Goal: Task Accomplishment & Management: Use online tool/utility

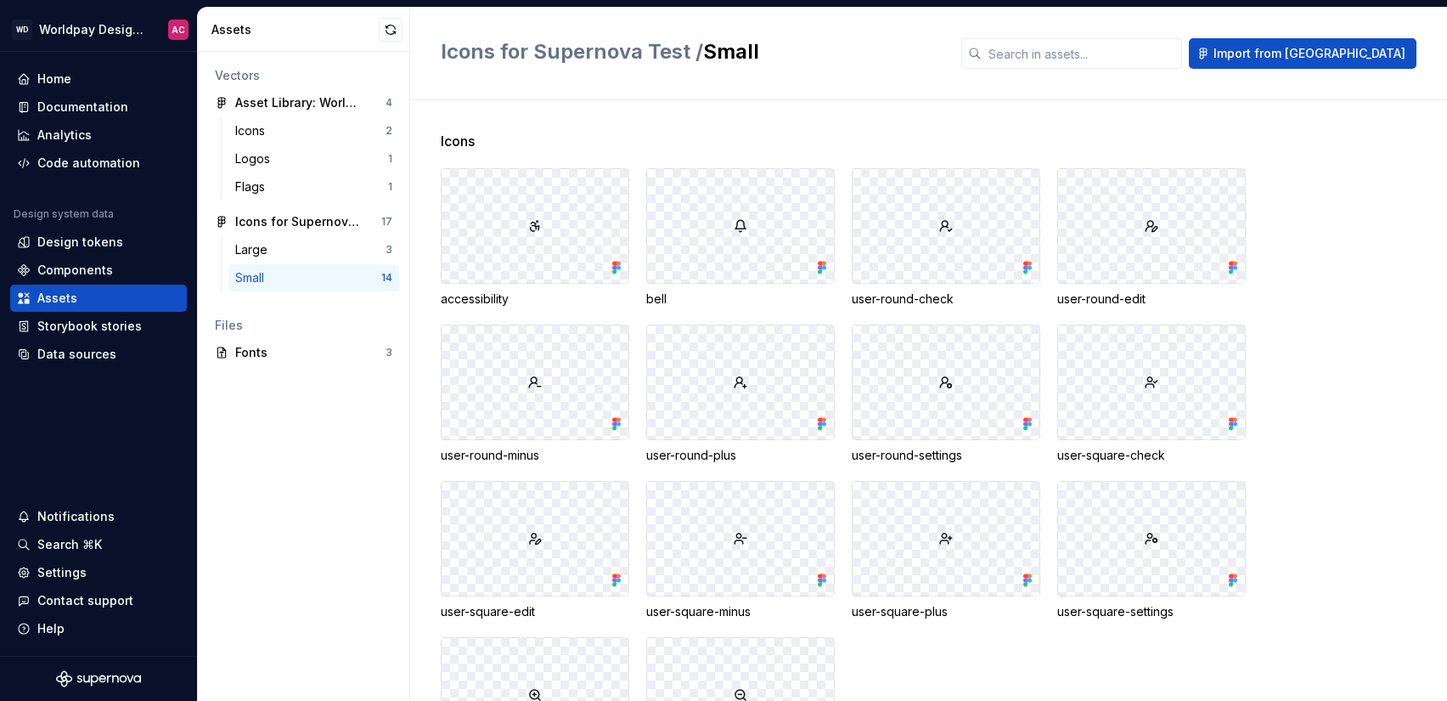
scroll to position [116, 0]
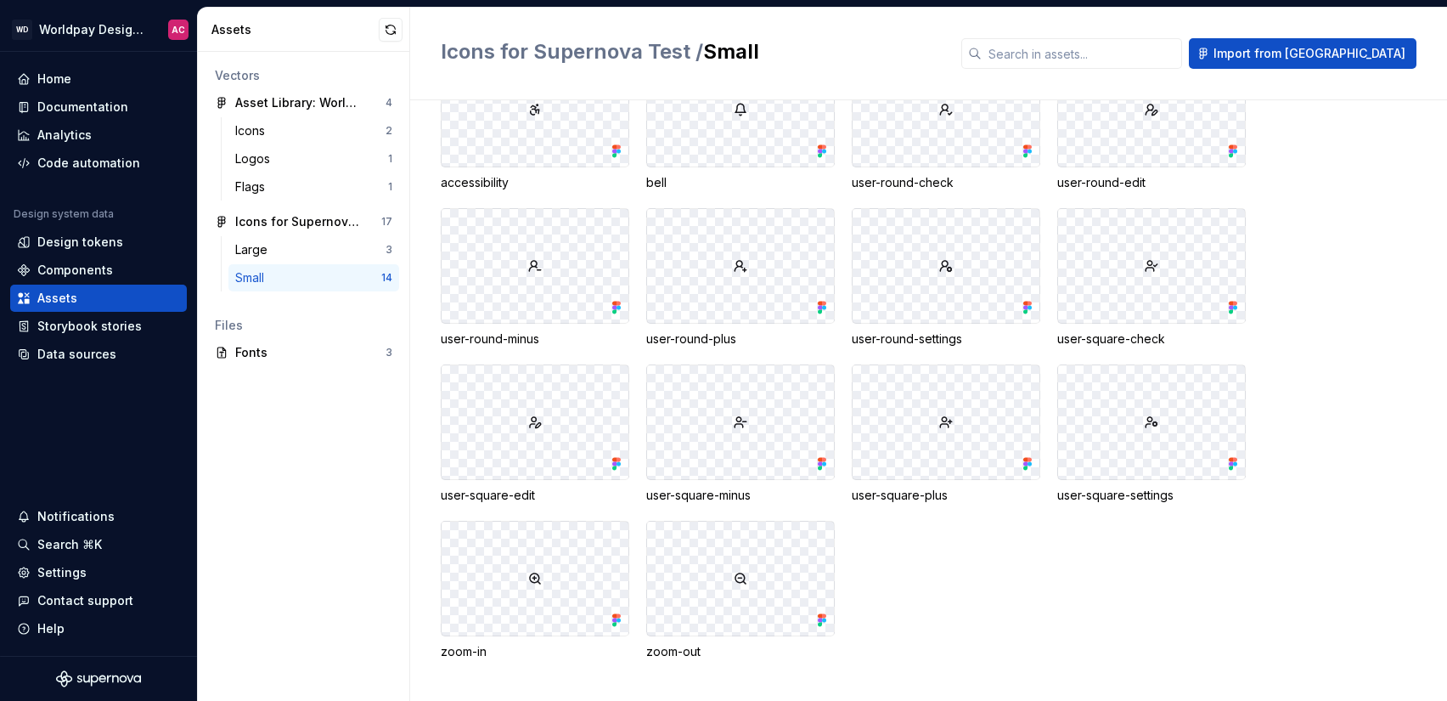
click at [234, 278] on div "Small 14" at bounding box center [313, 277] width 171 height 27
click at [263, 221] on div "Icons for Supernova Test" at bounding box center [298, 221] width 127 height 17
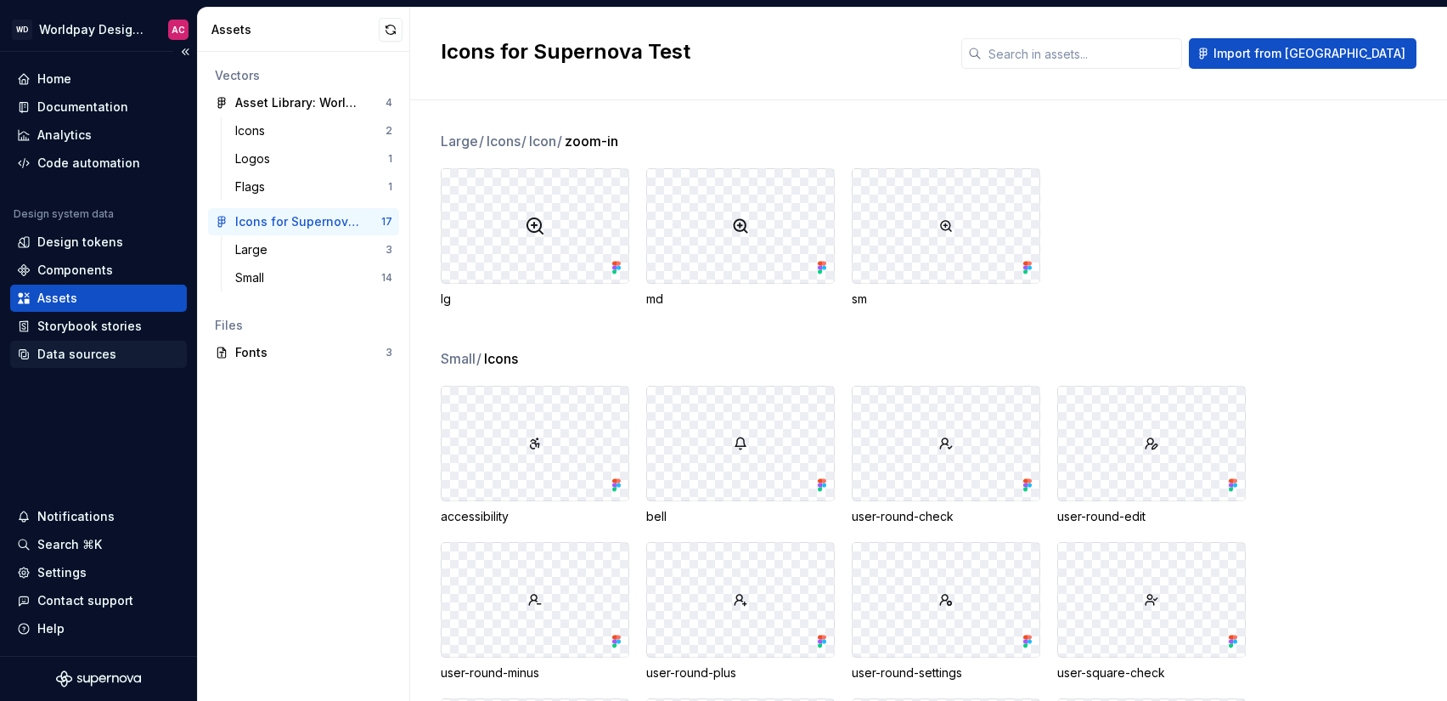
click at [85, 356] on div "Data sources" at bounding box center [76, 354] width 79 height 17
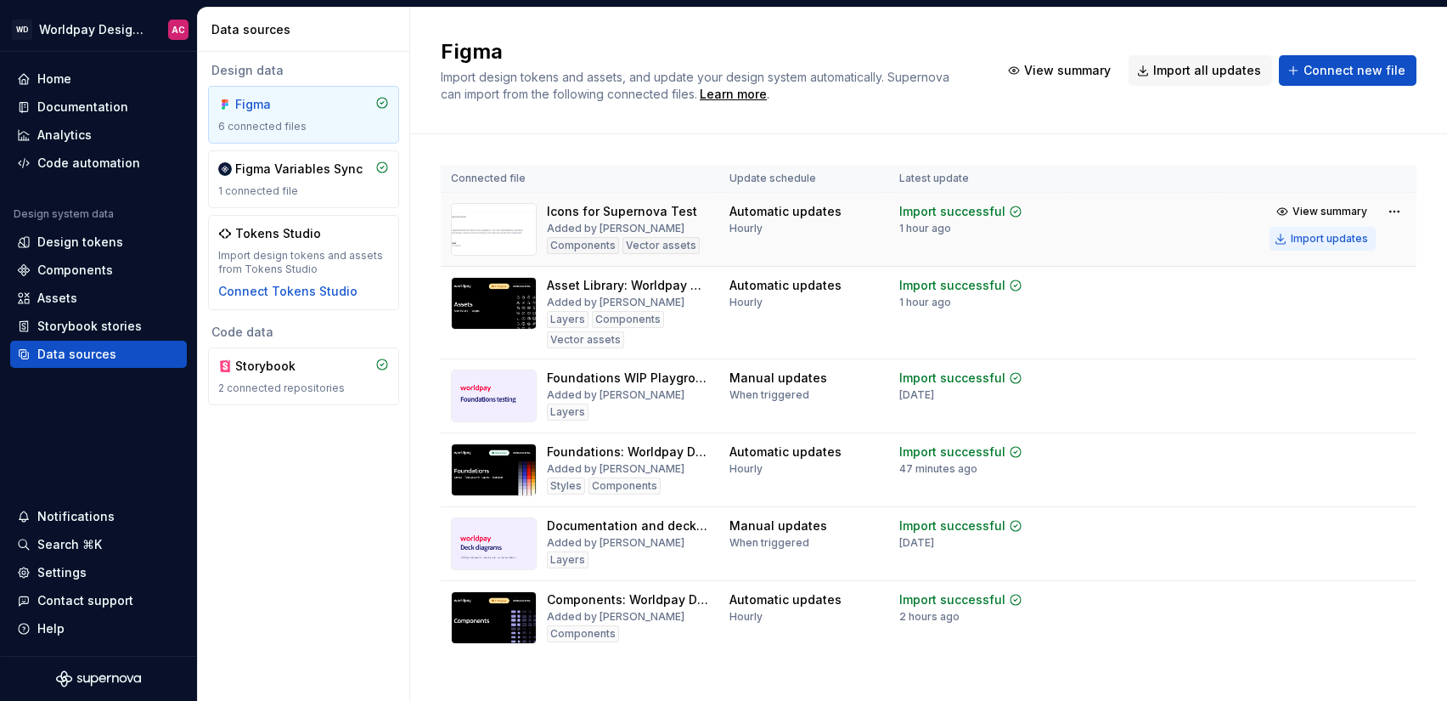
click at [1327, 240] on div "Import updates" at bounding box center [1329, 239] width 77 height 14
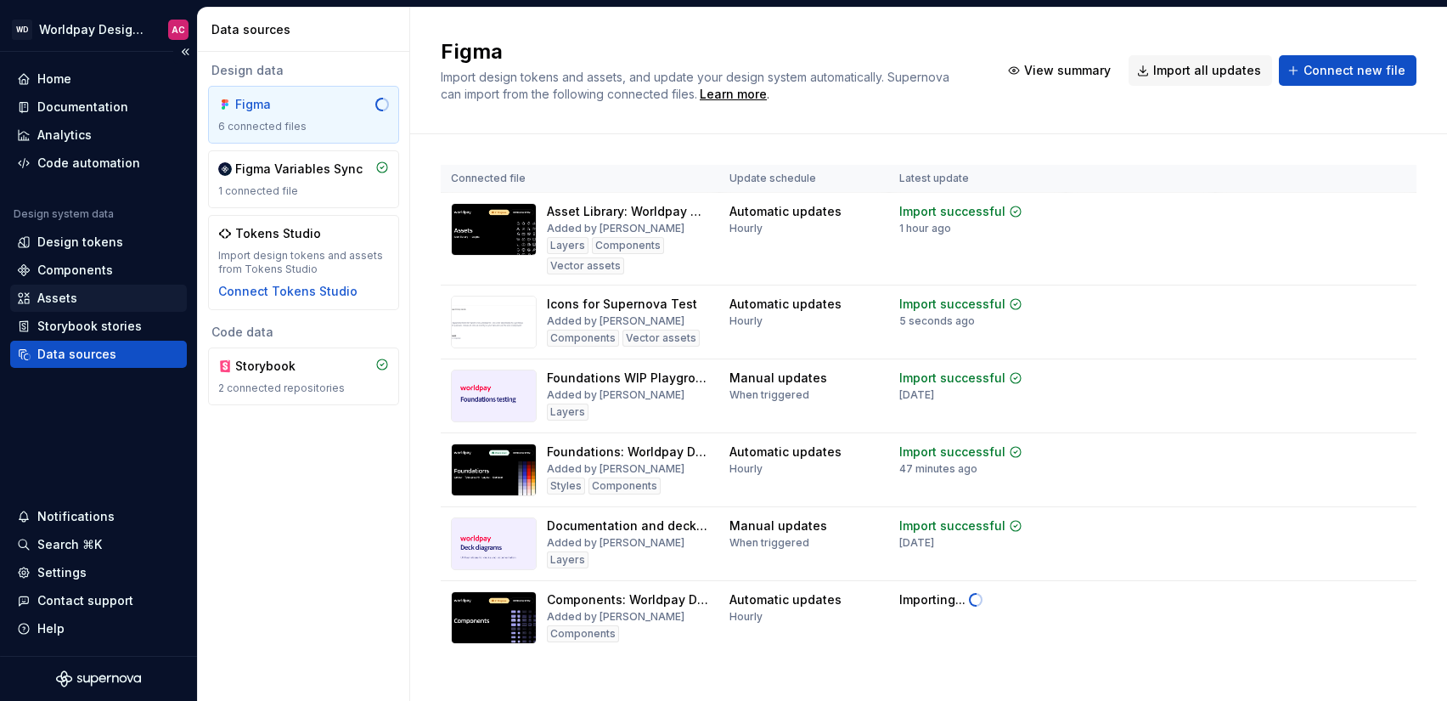
click at [75, 297] on div "Assets" at bounding box center [57, 298] width 40 height 17
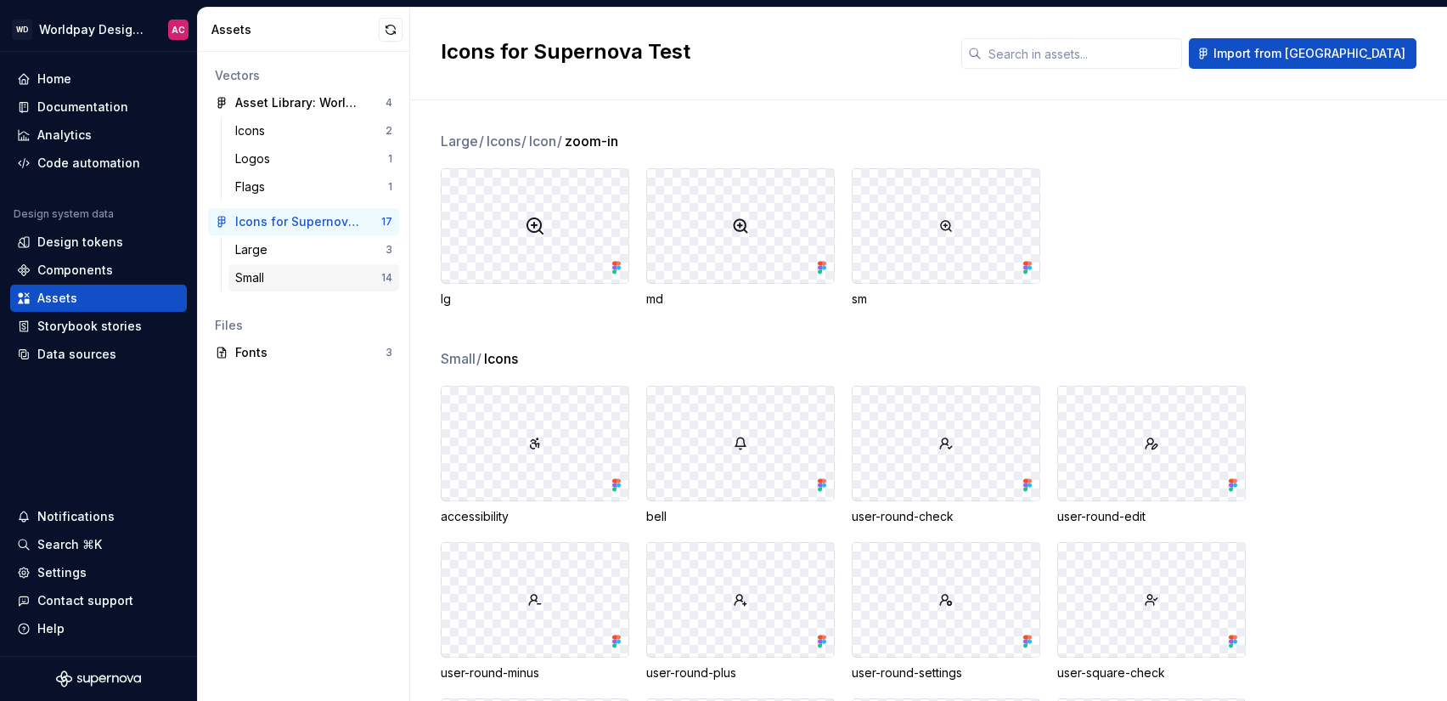
click at [320, 278] on div "Small" at bounding box center [308, 277] width 146 height 17
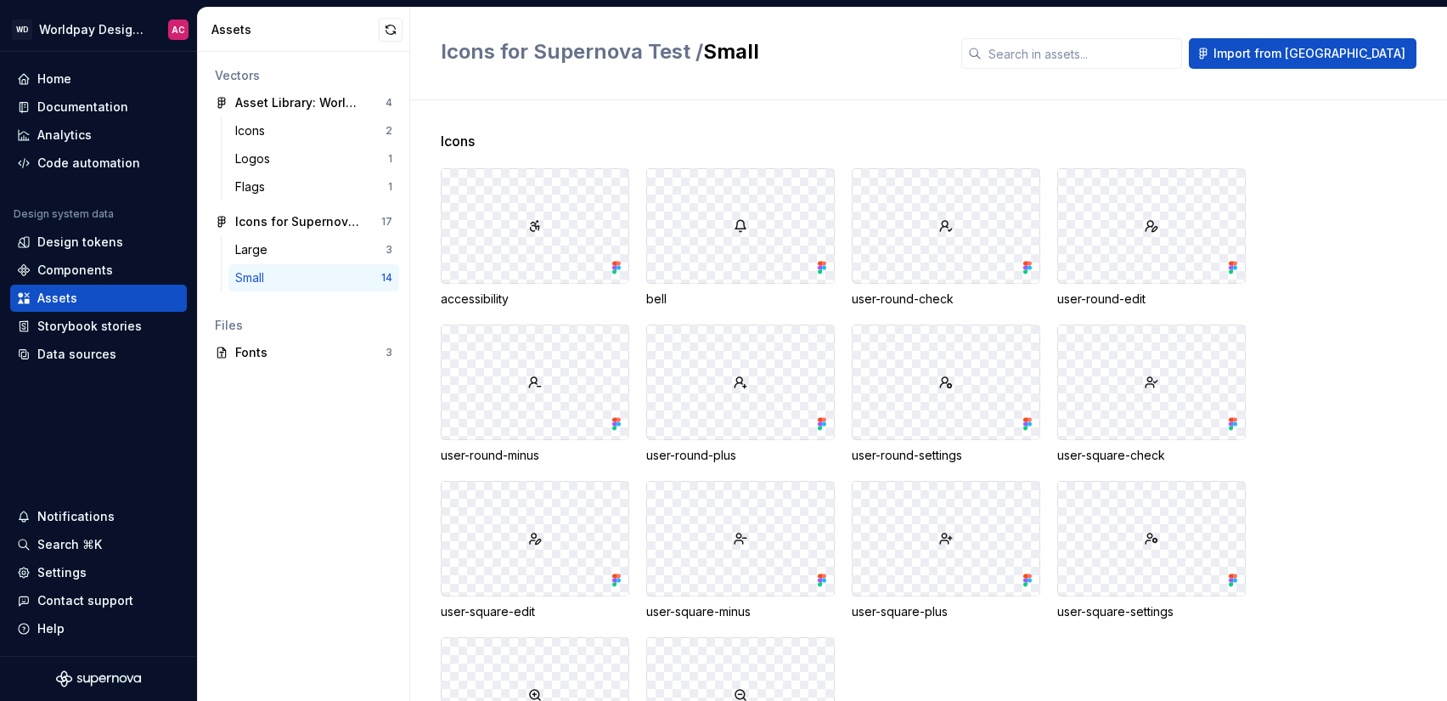
scroll to position [116, 0]
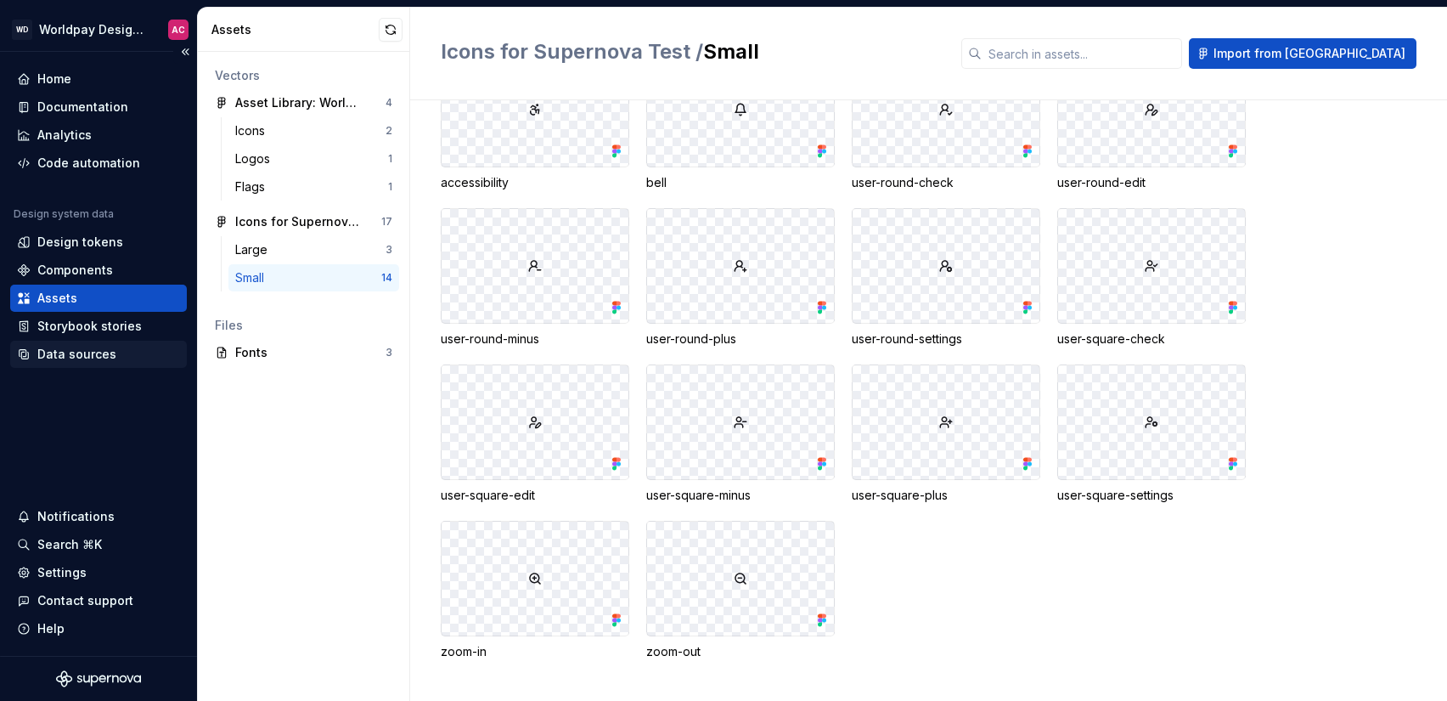
click at [100, 353] on div "Data sources" at bounding box center [76, 354] width 79 height 17
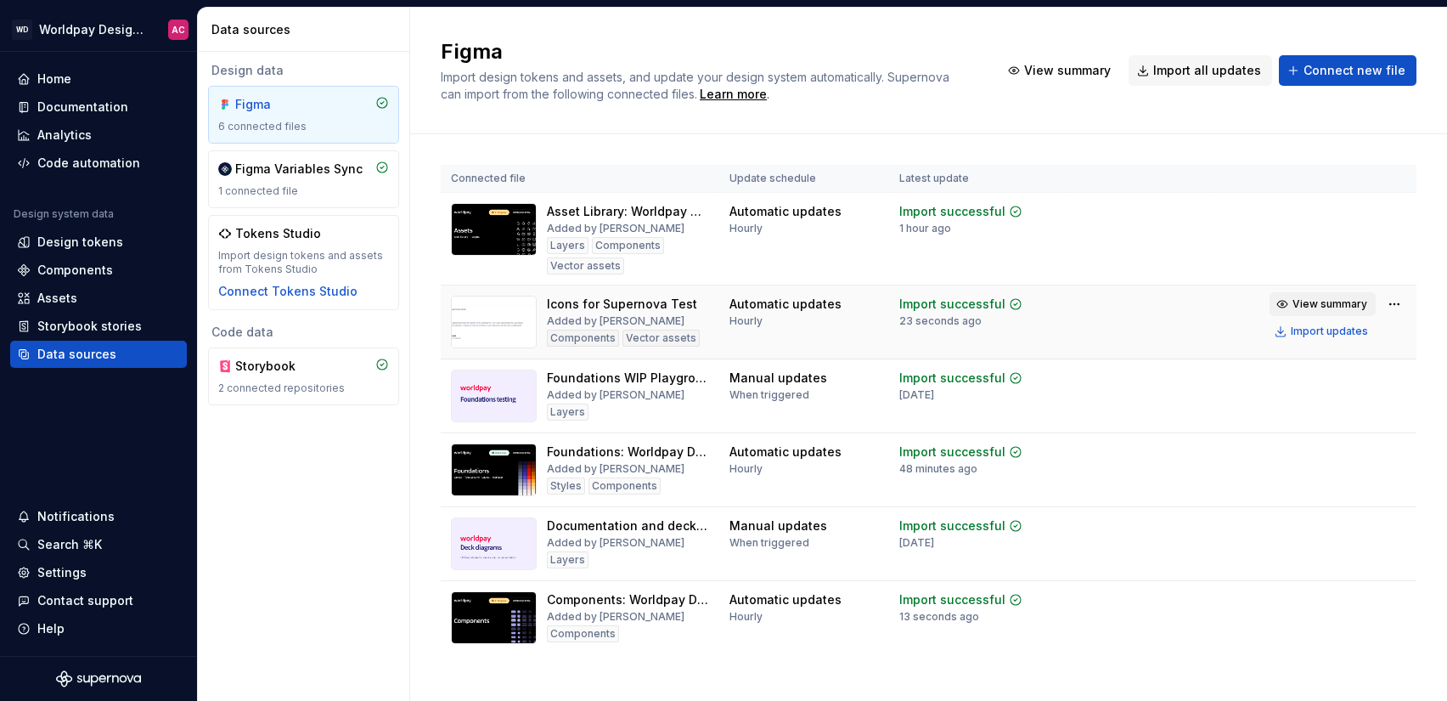
click at [1298, 304] on span "View summary" at bounding box center [1330, 304] width 75 height 14
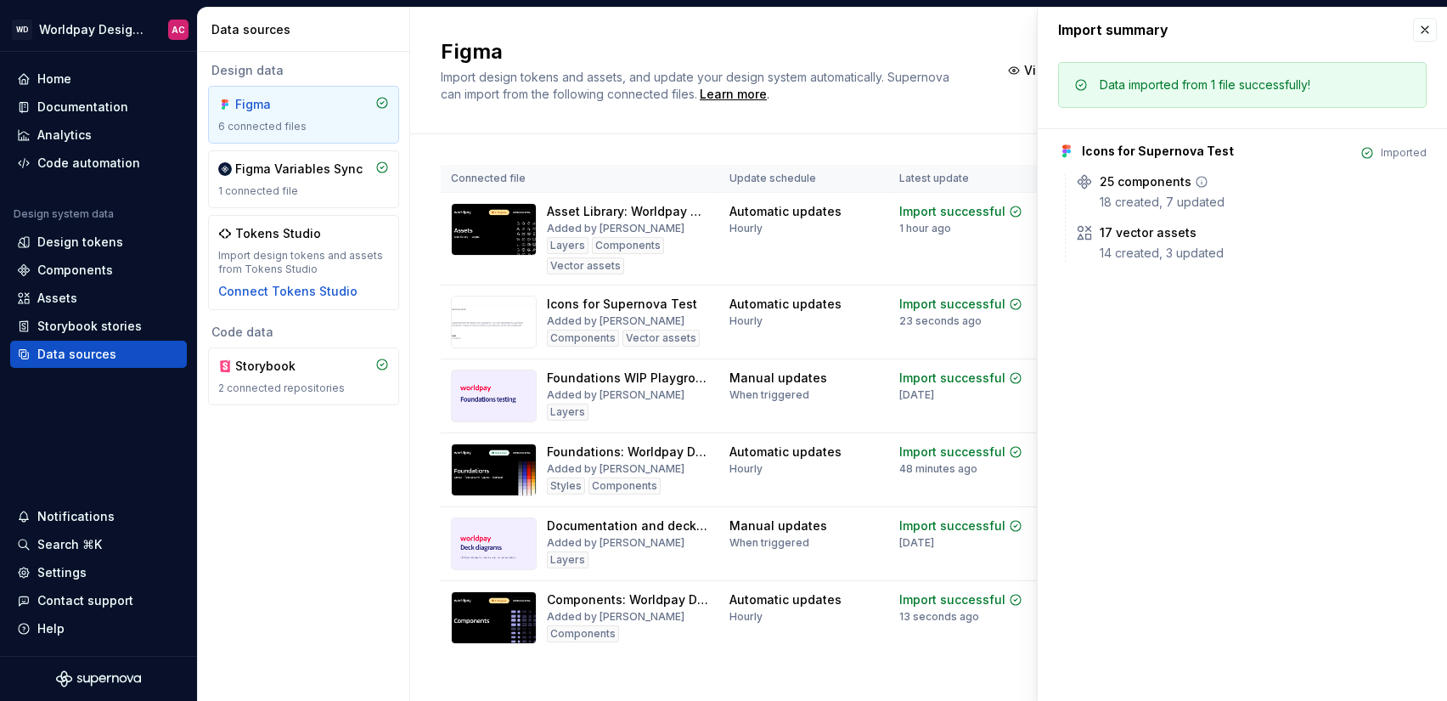
click at [1196, 180] on icon at bounding box center [1202, 182] width 14 height 14
click at [20, 272] on icon at bounding box center [23, 269] width 11 height 11
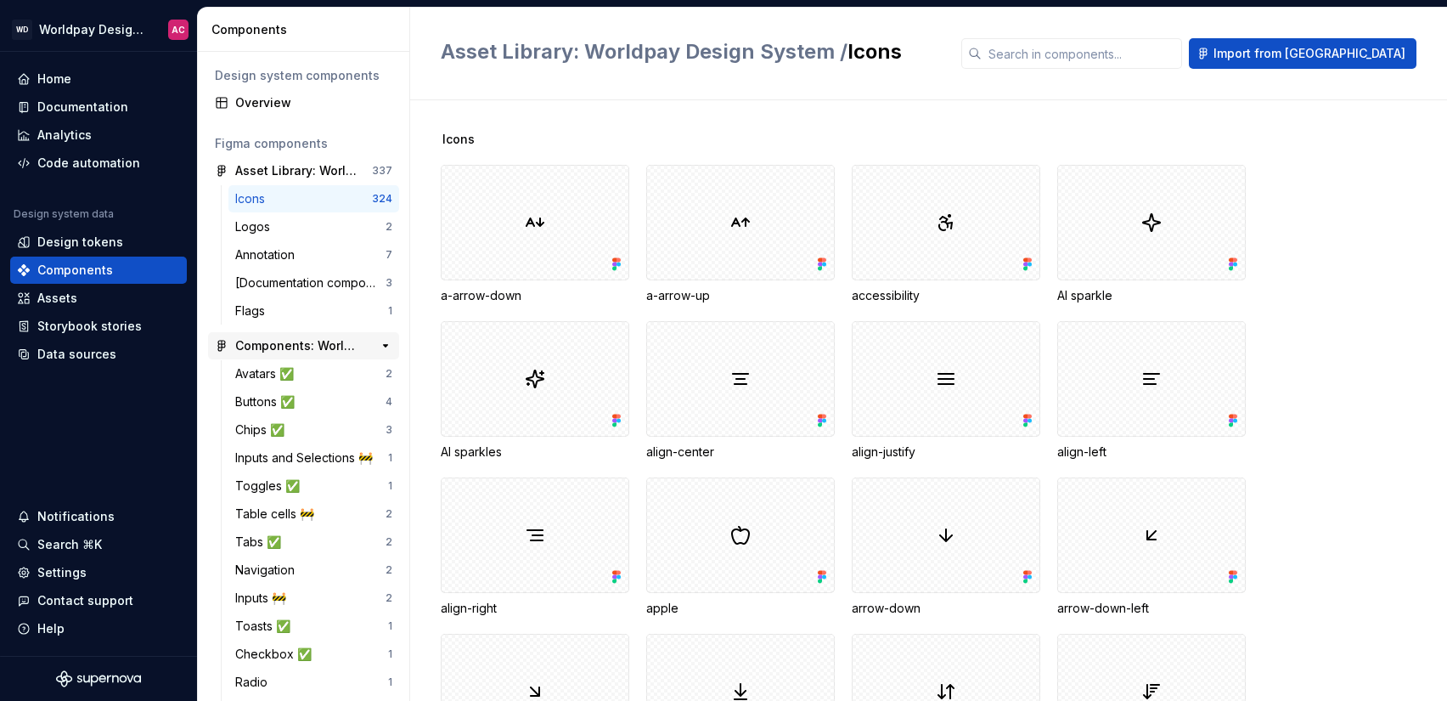
click at [362, 346] on div "23" at bounding box center [377, 346] width 31 height 24
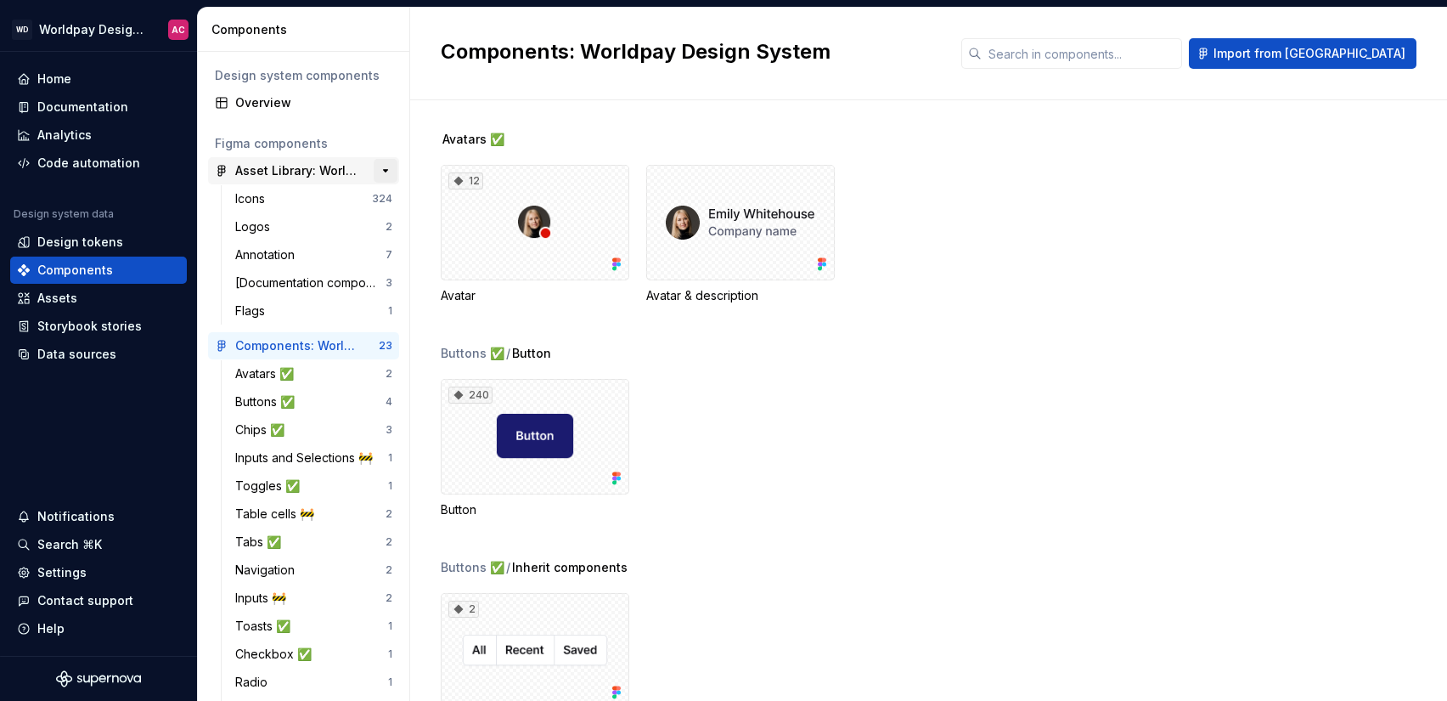
click at [375, 169] on button "button" at bounding box center [386, 171] width 24 height 24
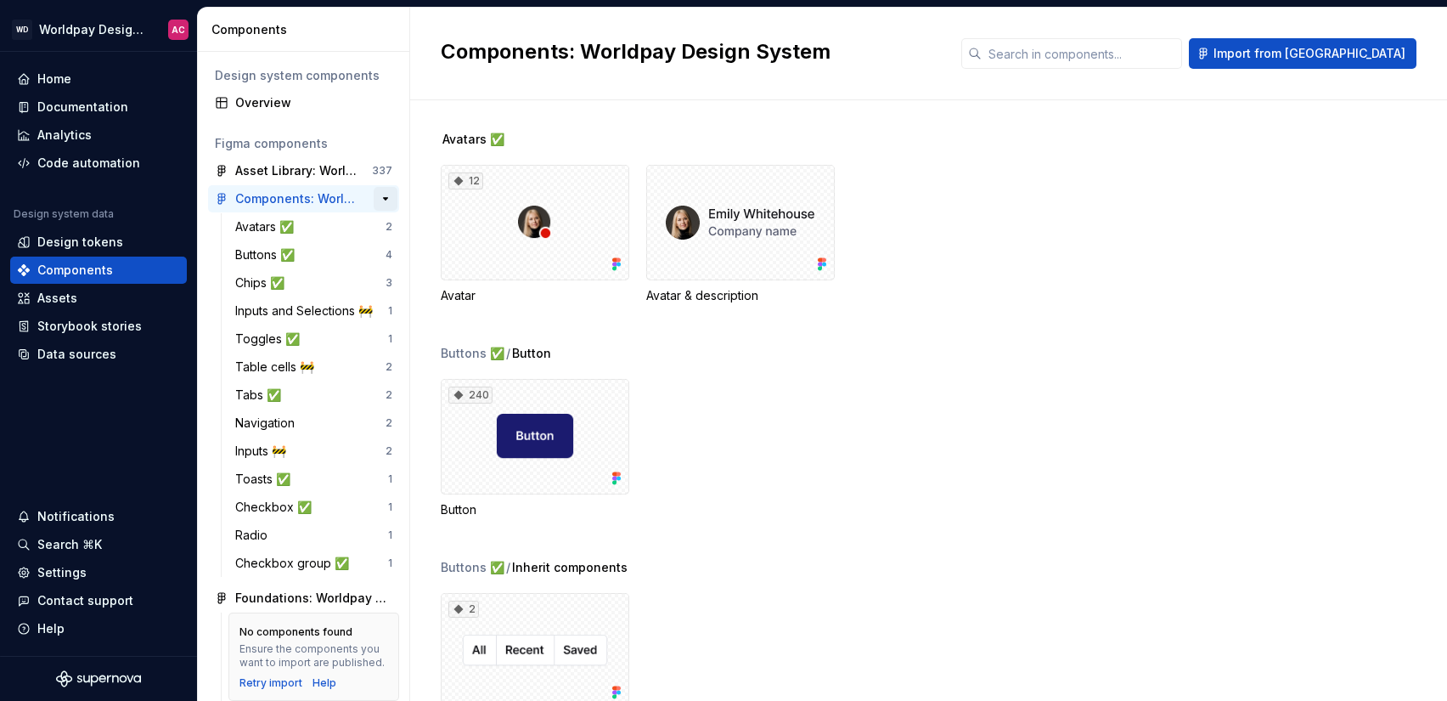
click at [381, 195] on button "button" at bounding box center [386, 199] width 24 height 24
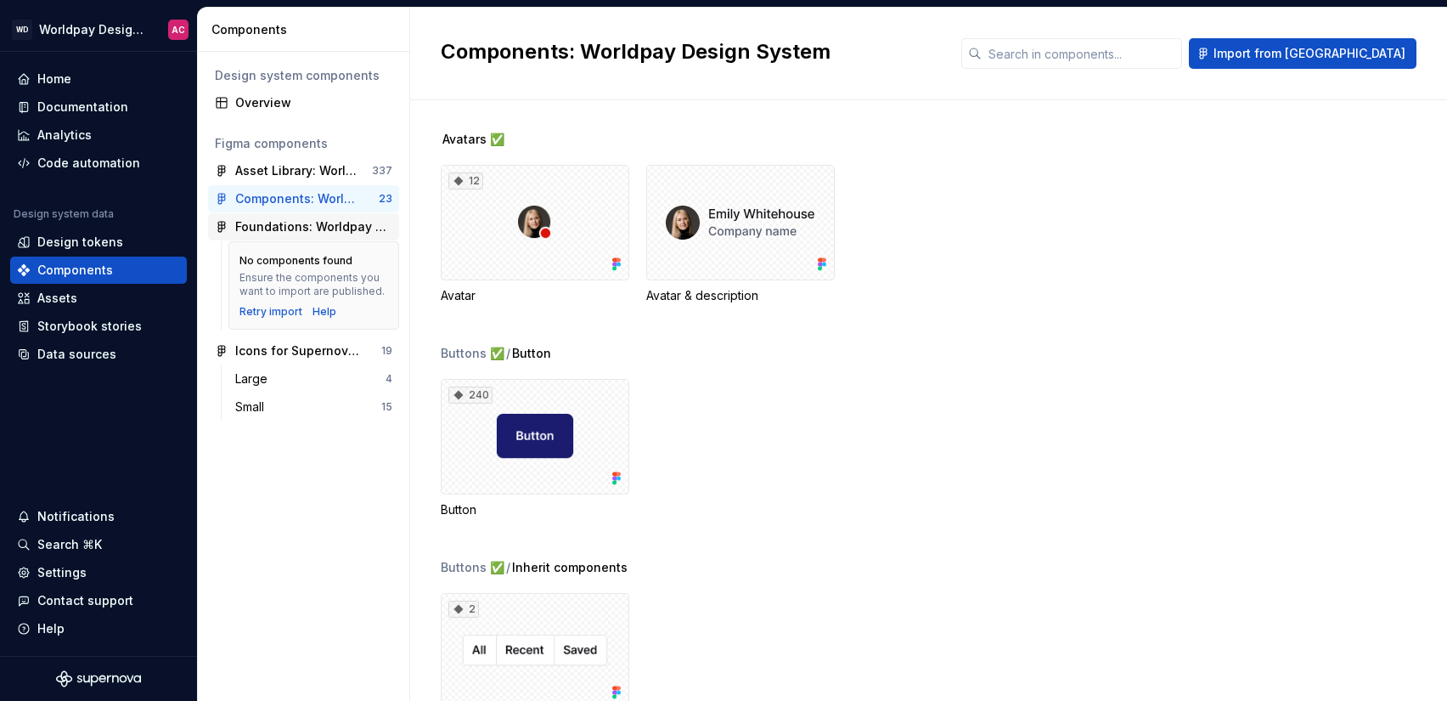
click at [302, 227] on div "Foundations: Worldpay Design System" at bounding box center [313, 226] width 157 height 17
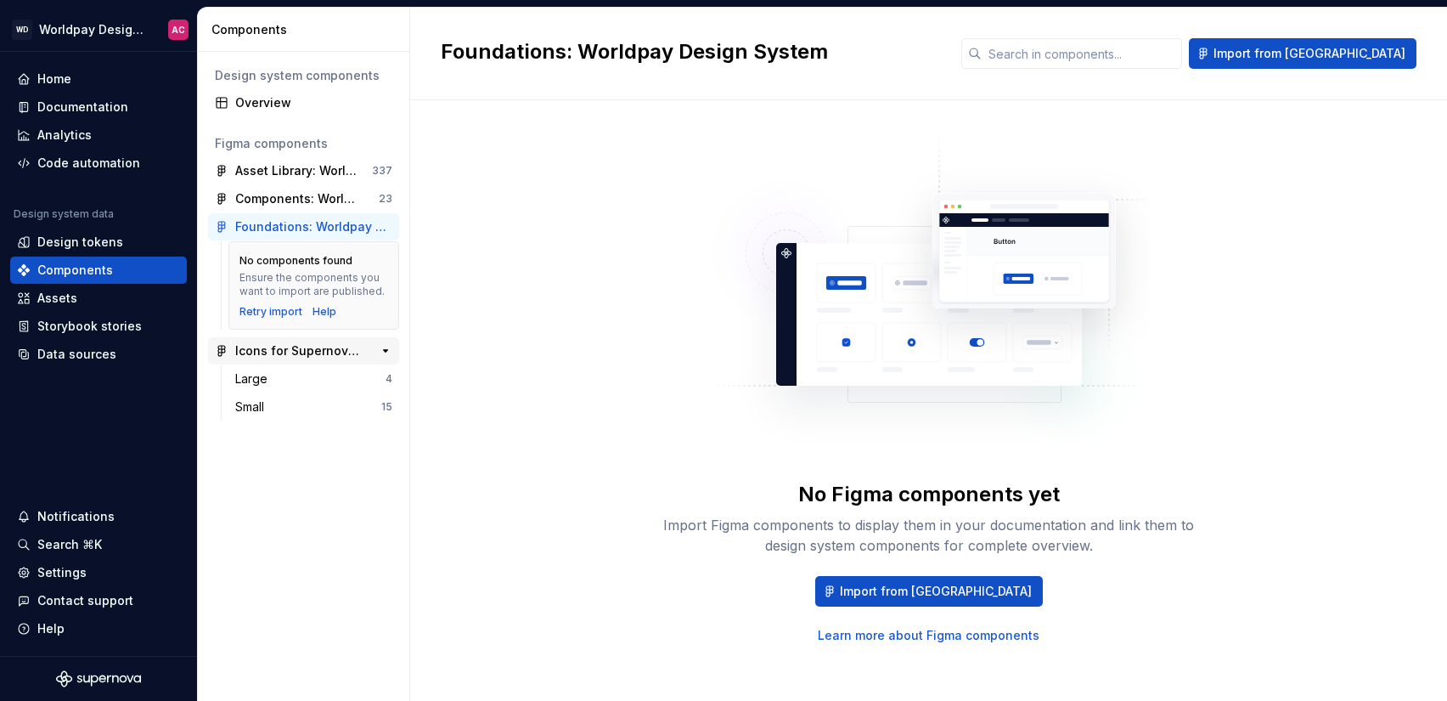
click at [305, 349] on div "Icons for Supernova Test" at bounding box center [298, 350] width 127 height 17
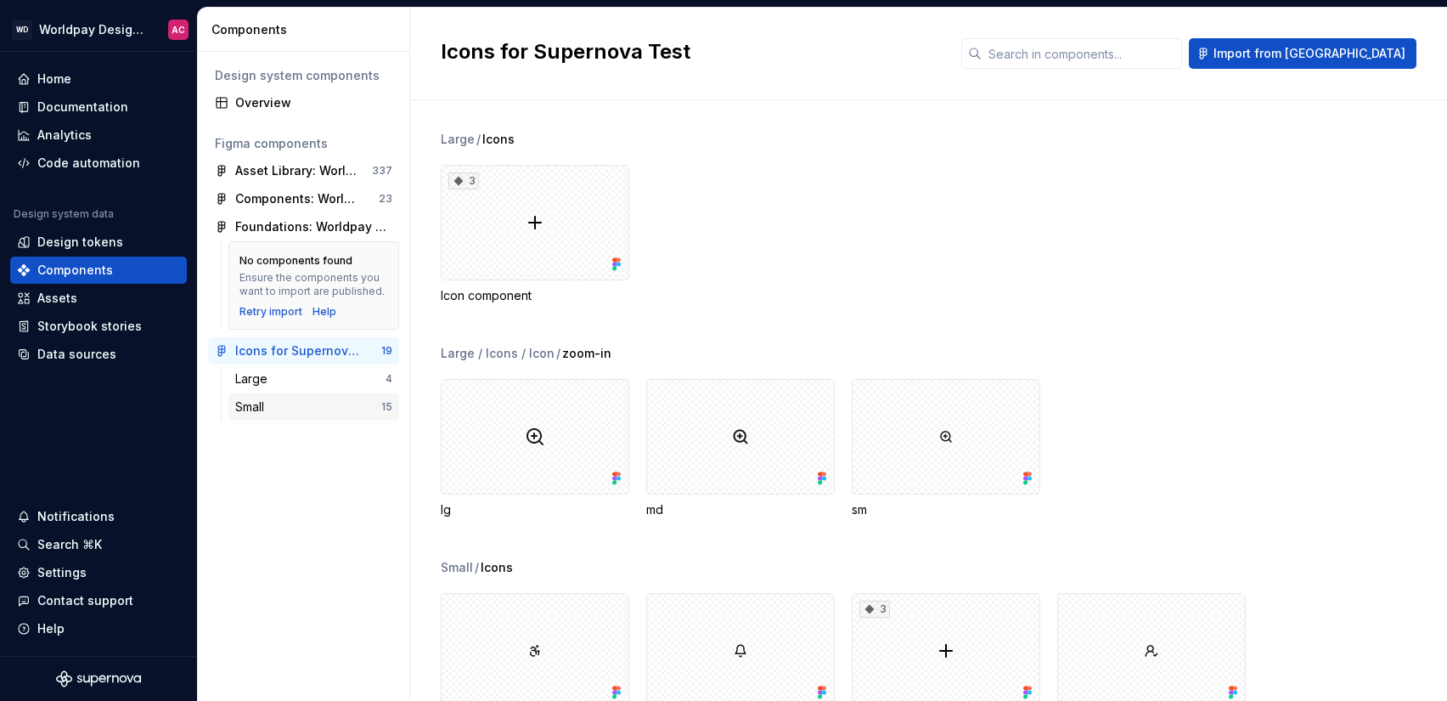
click at [318, 414] on div "Small" at bounding box center [308, 406] width 146 height 17
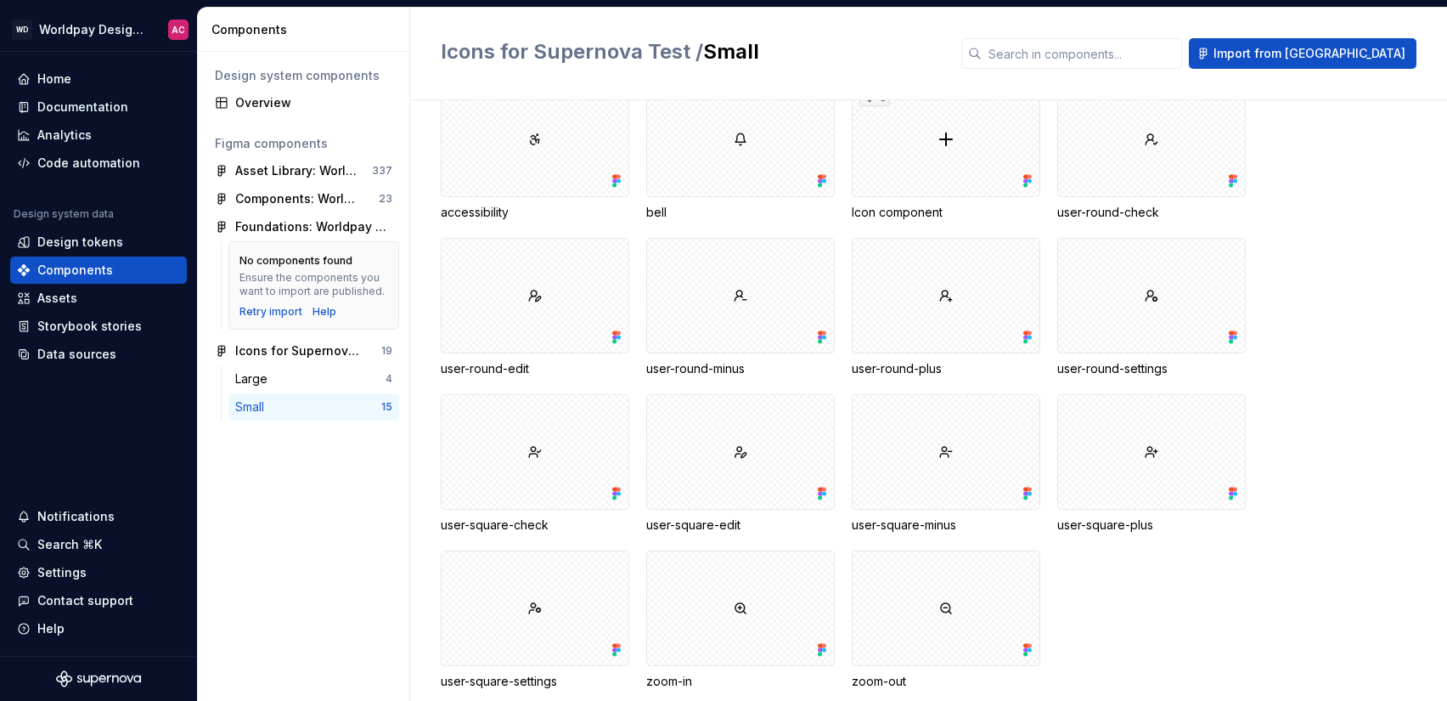
scroll to position [113, 0]
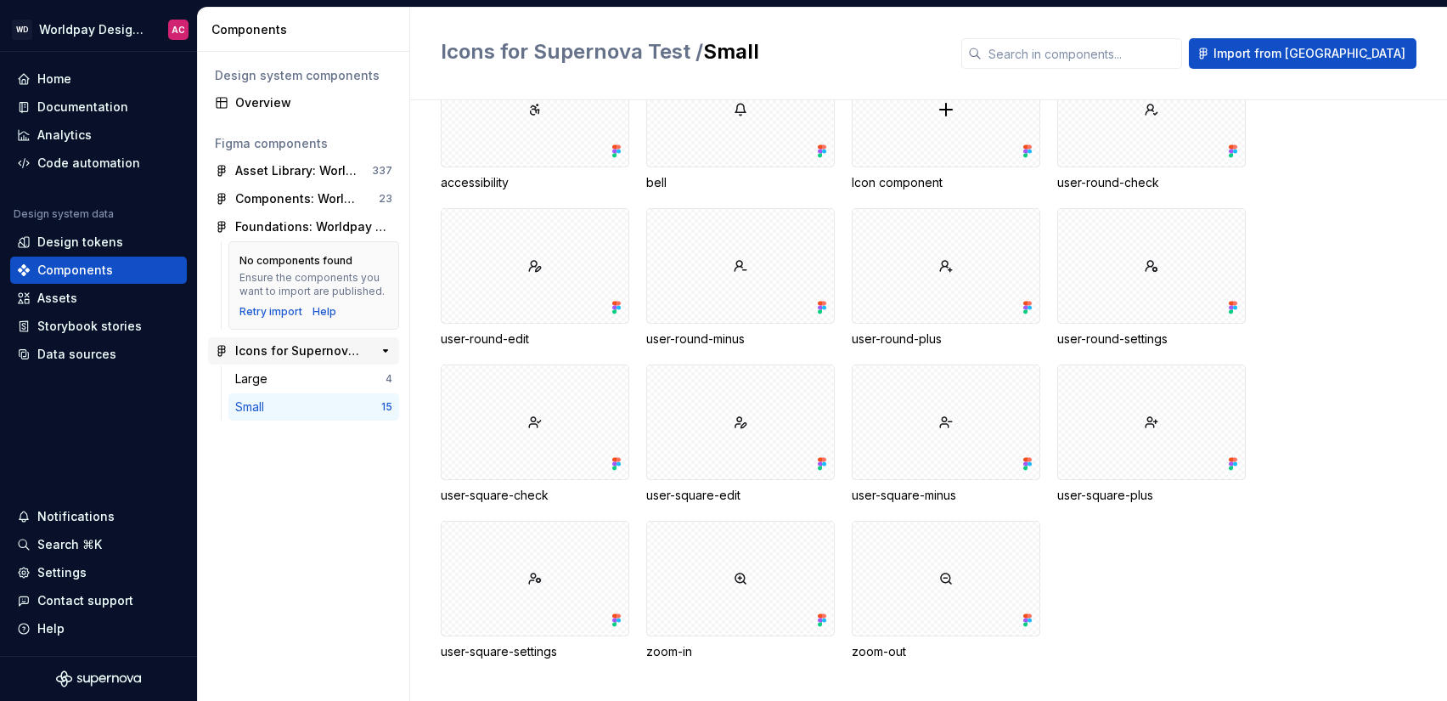
click at [336, 353] on div "Icons for Supernova Test" at bounding box center [298, 350] width 127 height 17
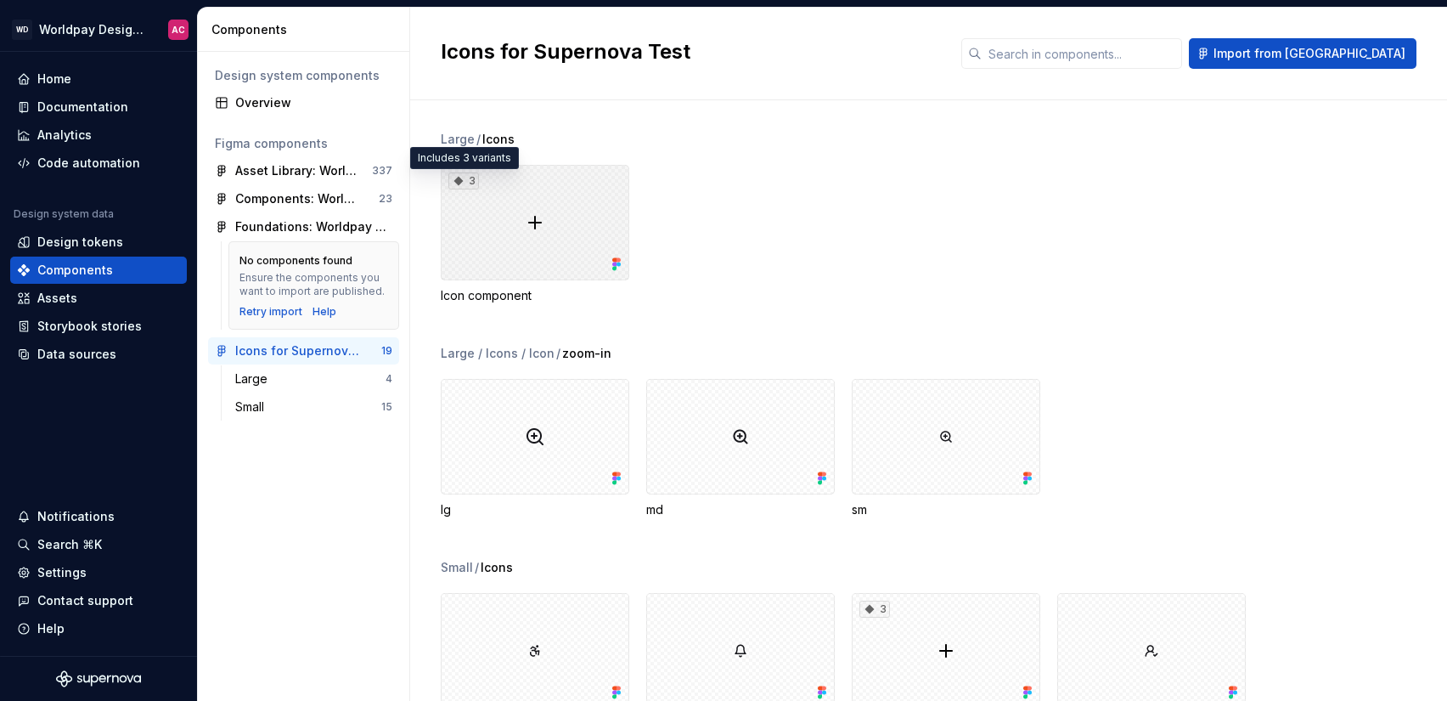
click at [465, 181] on div "3" at bounding box center [463, 180] width 31 height 17
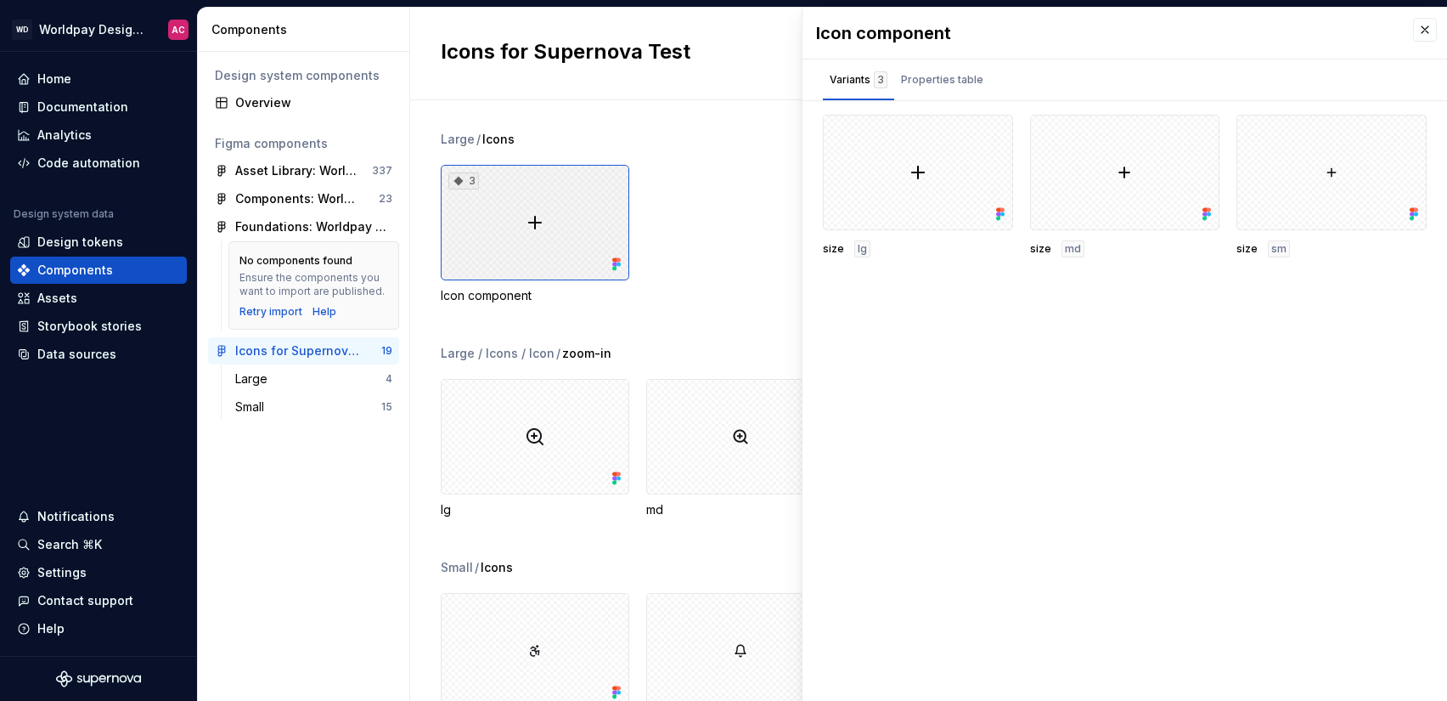
click at [485, 263] on div "3" at bounding box center [535, 223] width 189 height 116
click at [565, 436] on div at bounding box center [535, 437] width 189 height 116
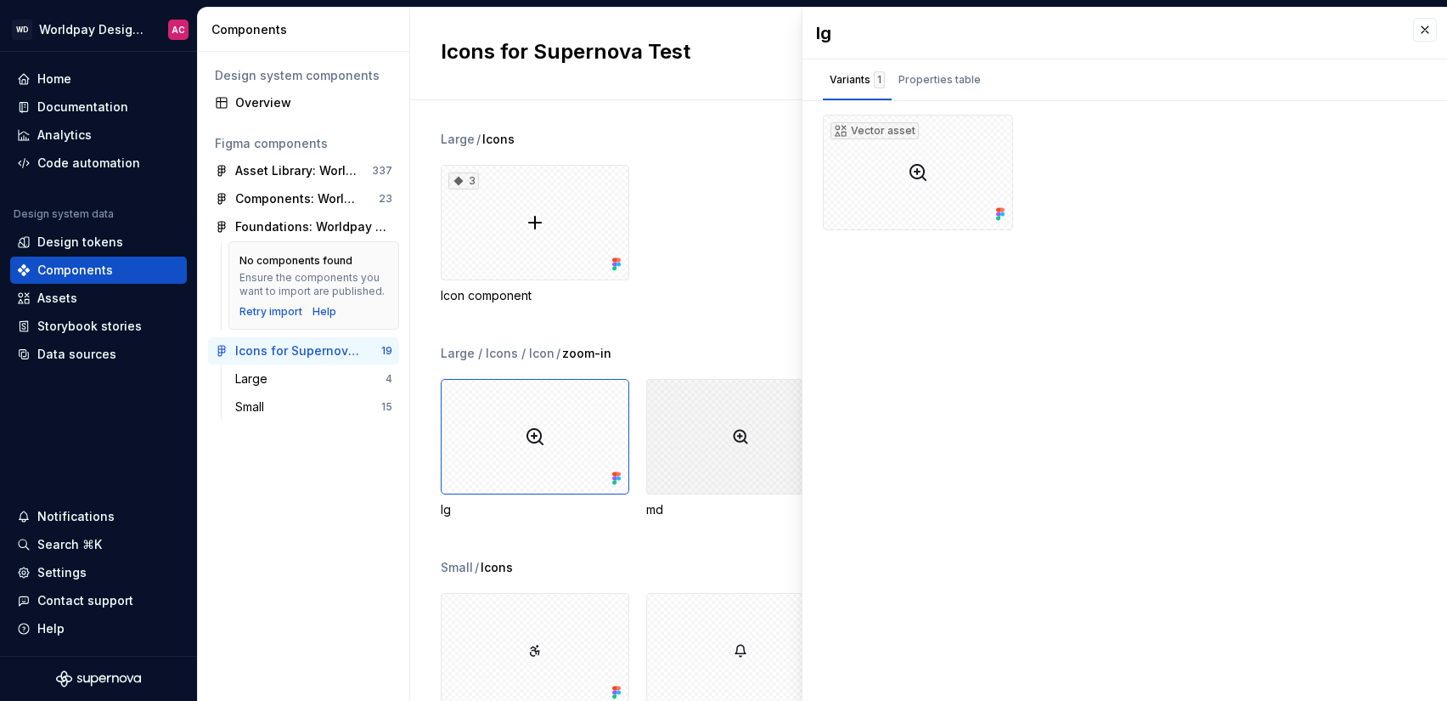
click at [719, 450] on div at bounding box center [740, 437] width 189 height 116
click at [747, 342] on div "Large / Icons 3 Icon component" at bounding box center [944, 238] width 1007 height 214
click at [1413, 31] on button "button" at bounding box center [1425, 30] width 24 height 24
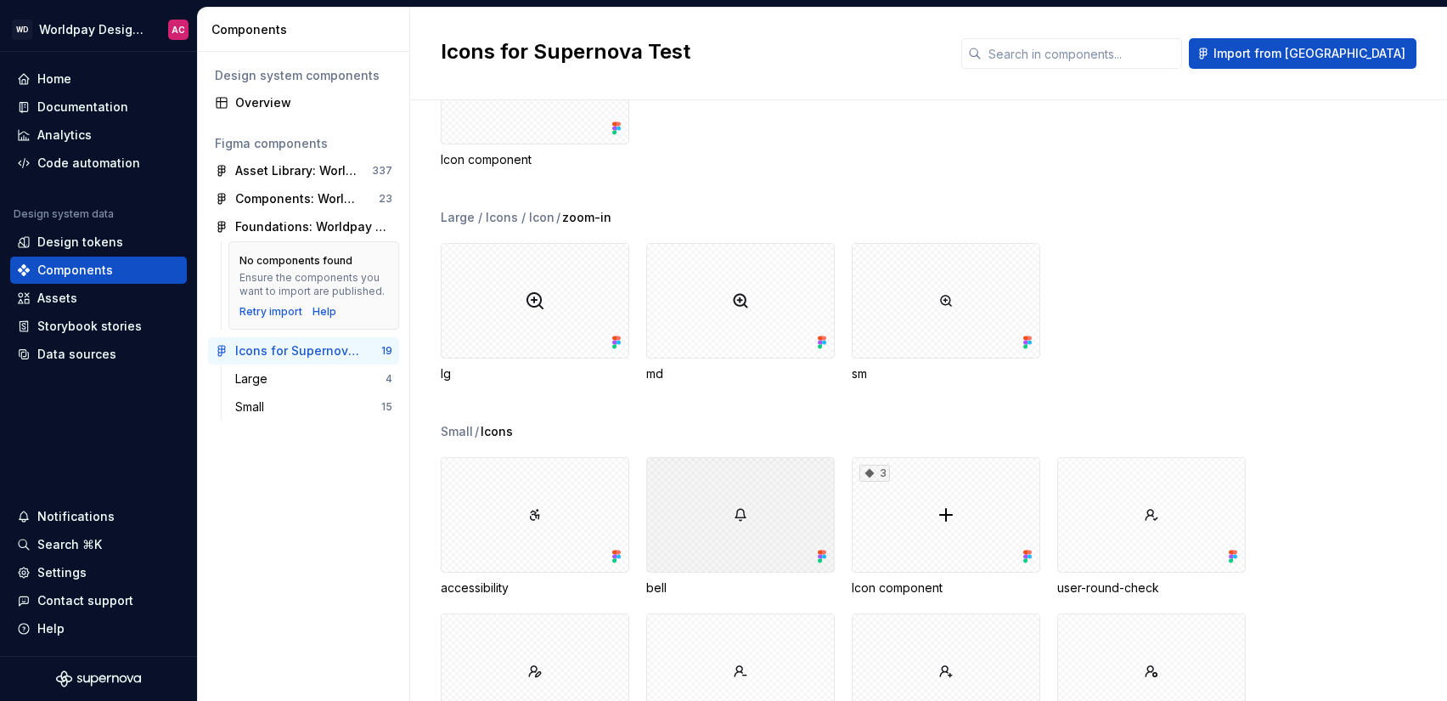
scroll to position [61, 0]
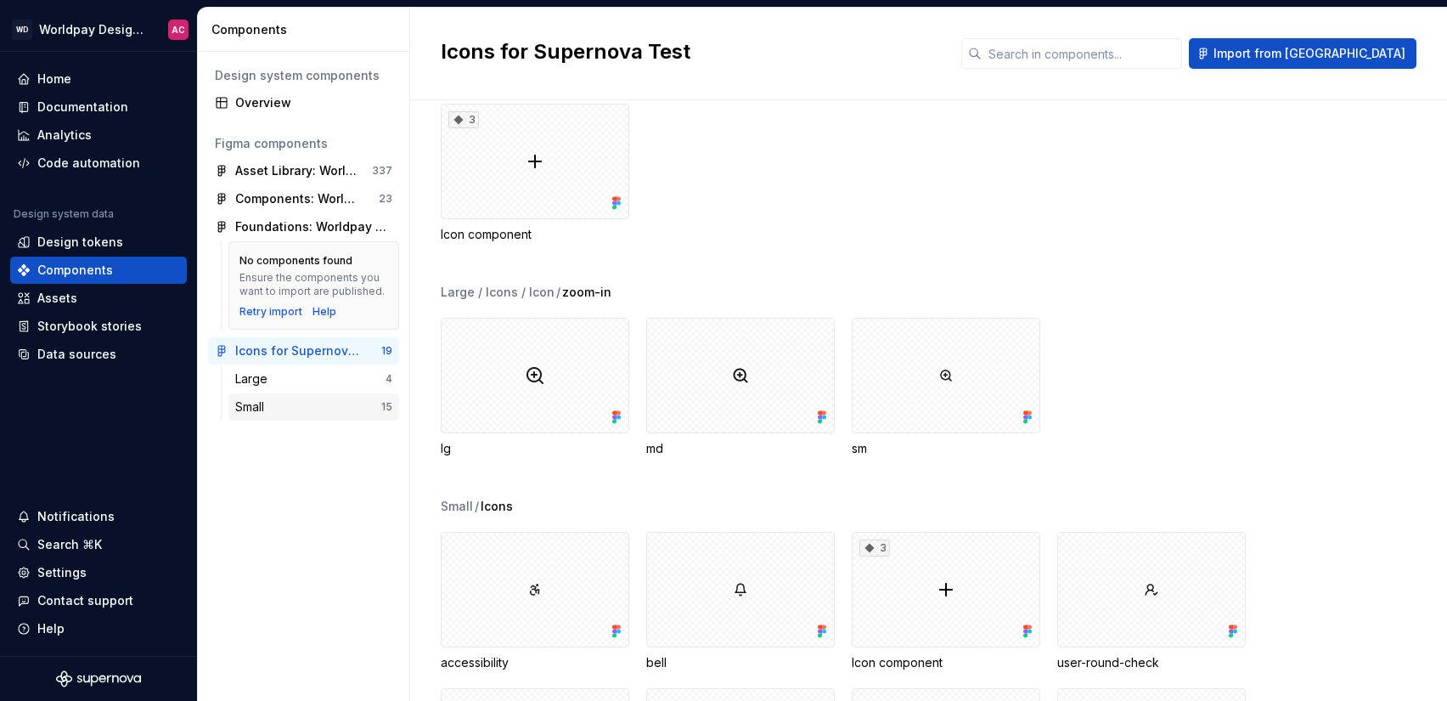
click at [258, 409] on div "Small" at bounding box center [253, 406] width 36 height 17
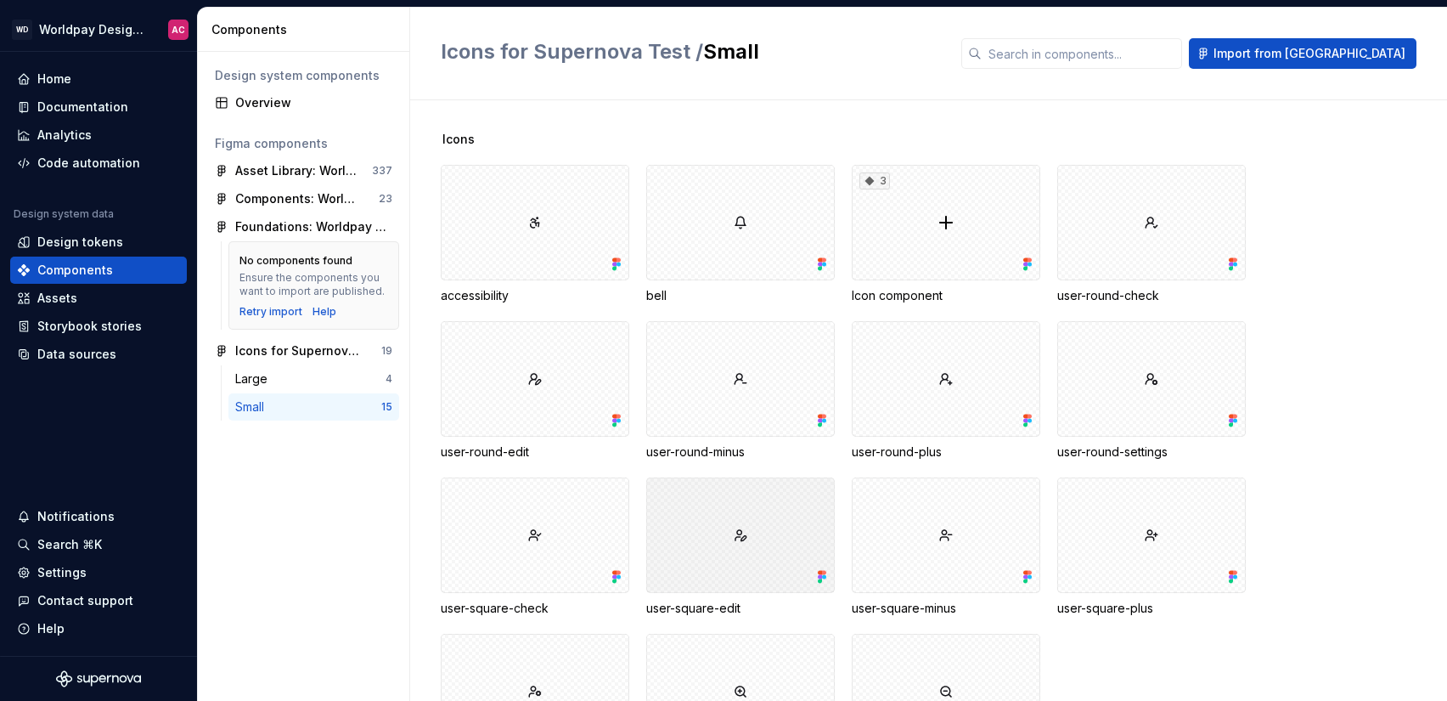
scroll to position [113, 0]
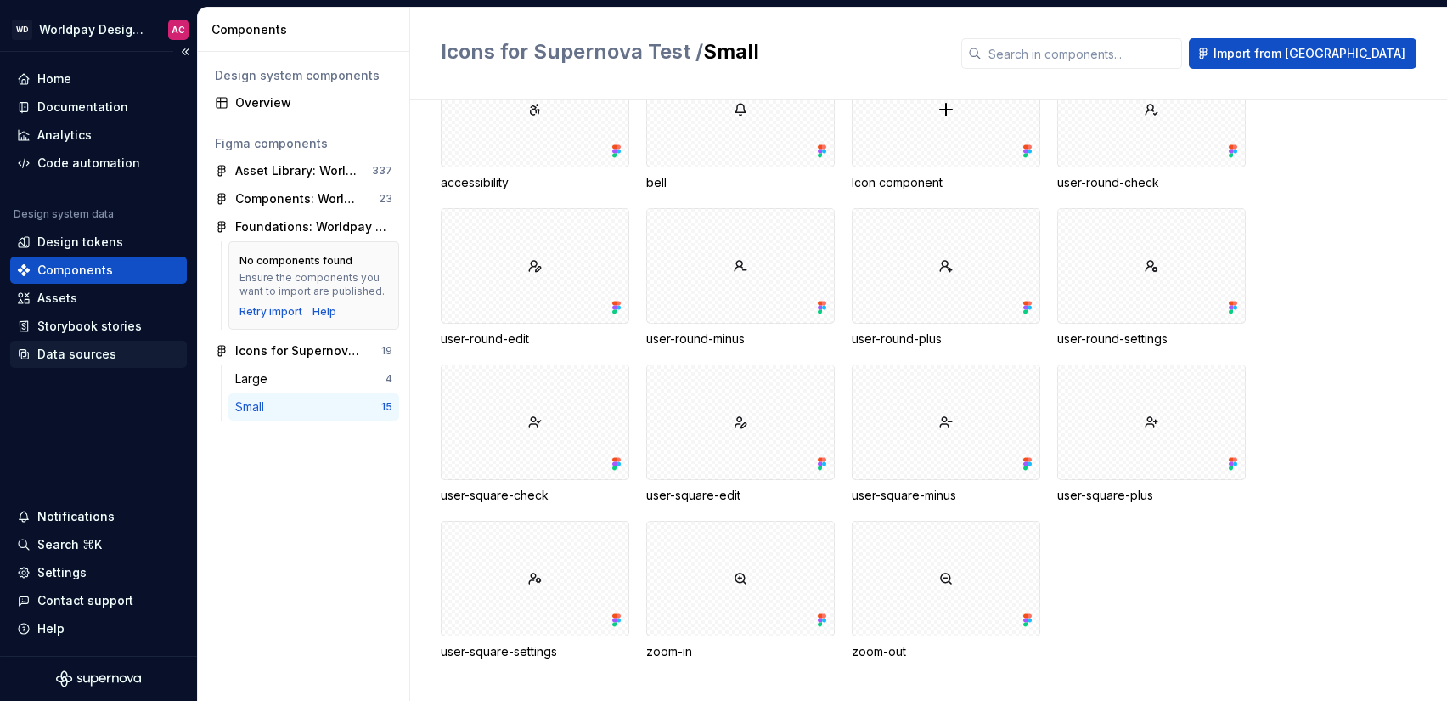
click at [74, 358] on div "Data sources" at bounding box center [76, 354] width 79 height 17
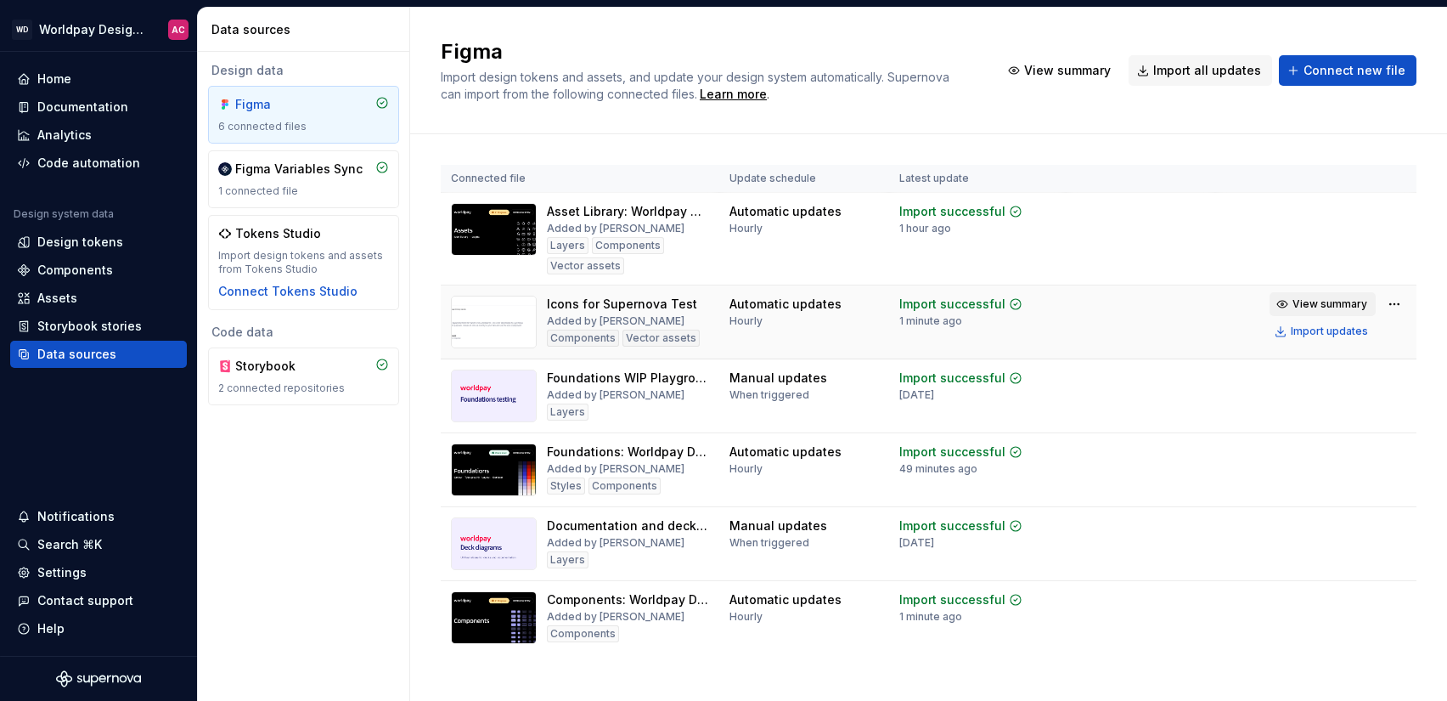
click at [1328, 311] on button "View summary" at bounding box center [1323, 304] width 106 height 24
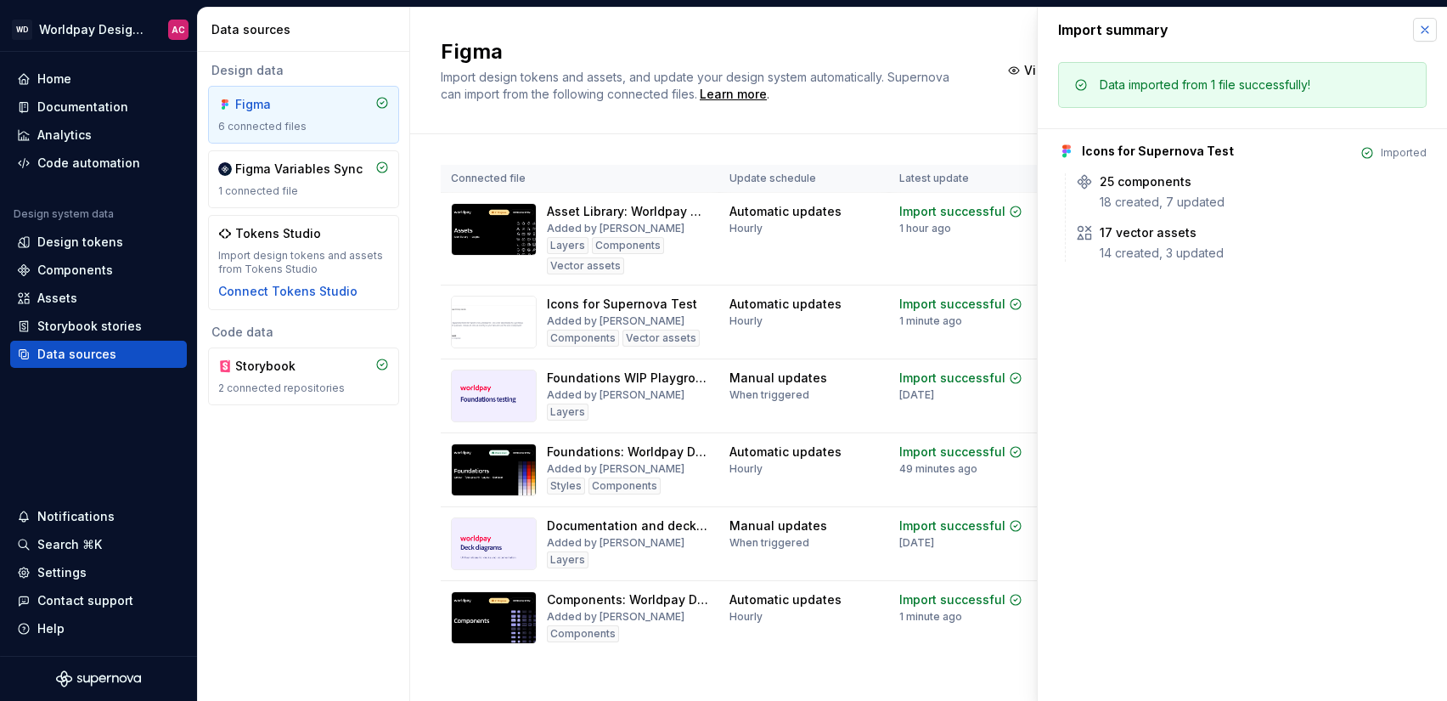
click at [1425, 37] on button "button" at bounding box center [1425, 30] width 24 height 24
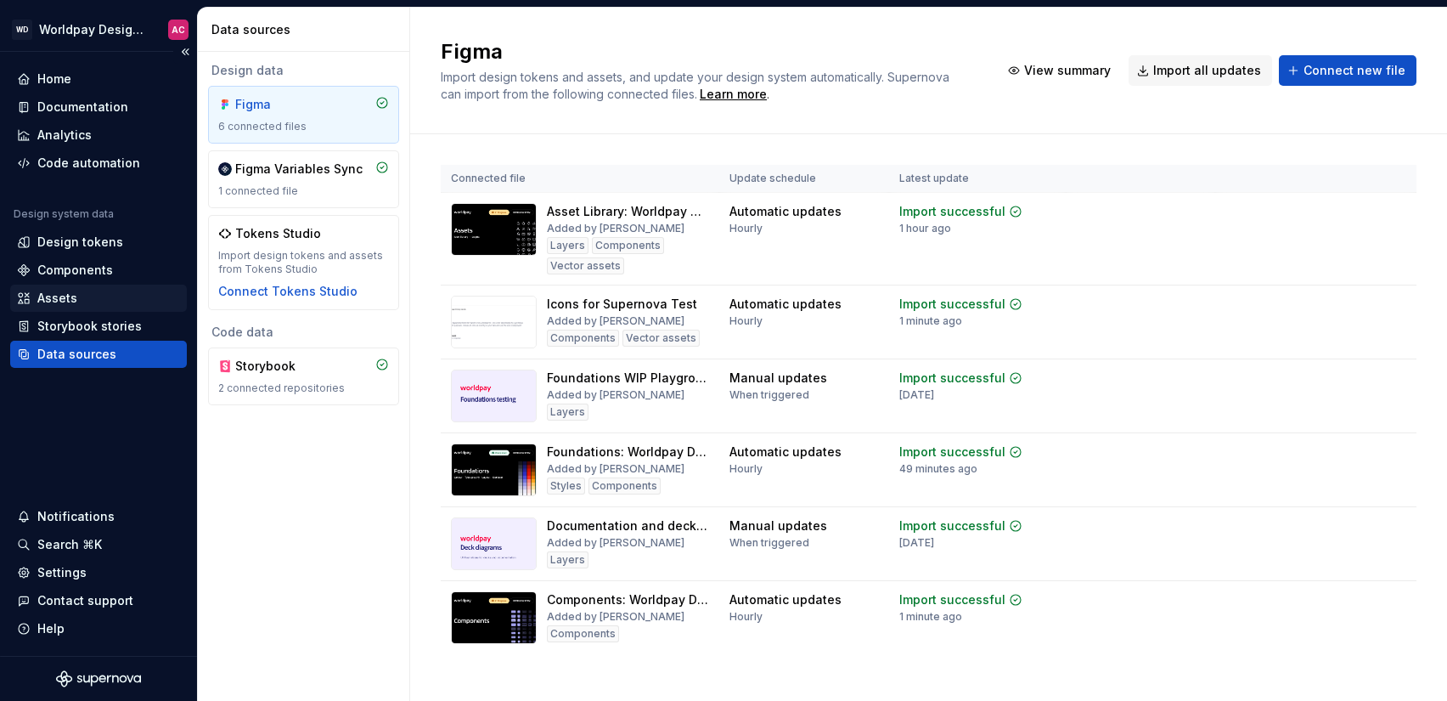
click at [92, 296] on div "Assets" at bounding box center [98, 298] width 163 height 17
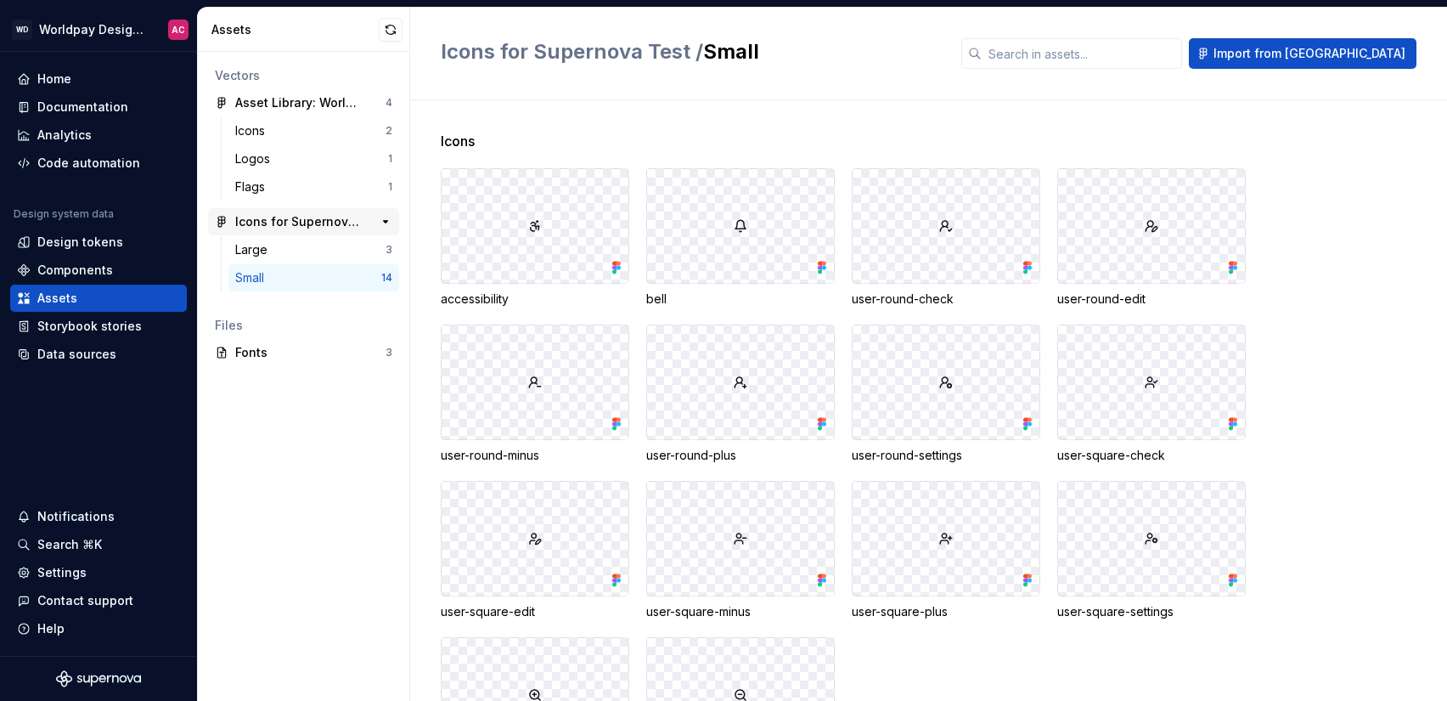
click at [351, 223] on div "Icons for Supernova Test" at bounding box center [298, 221] width 127 height 17
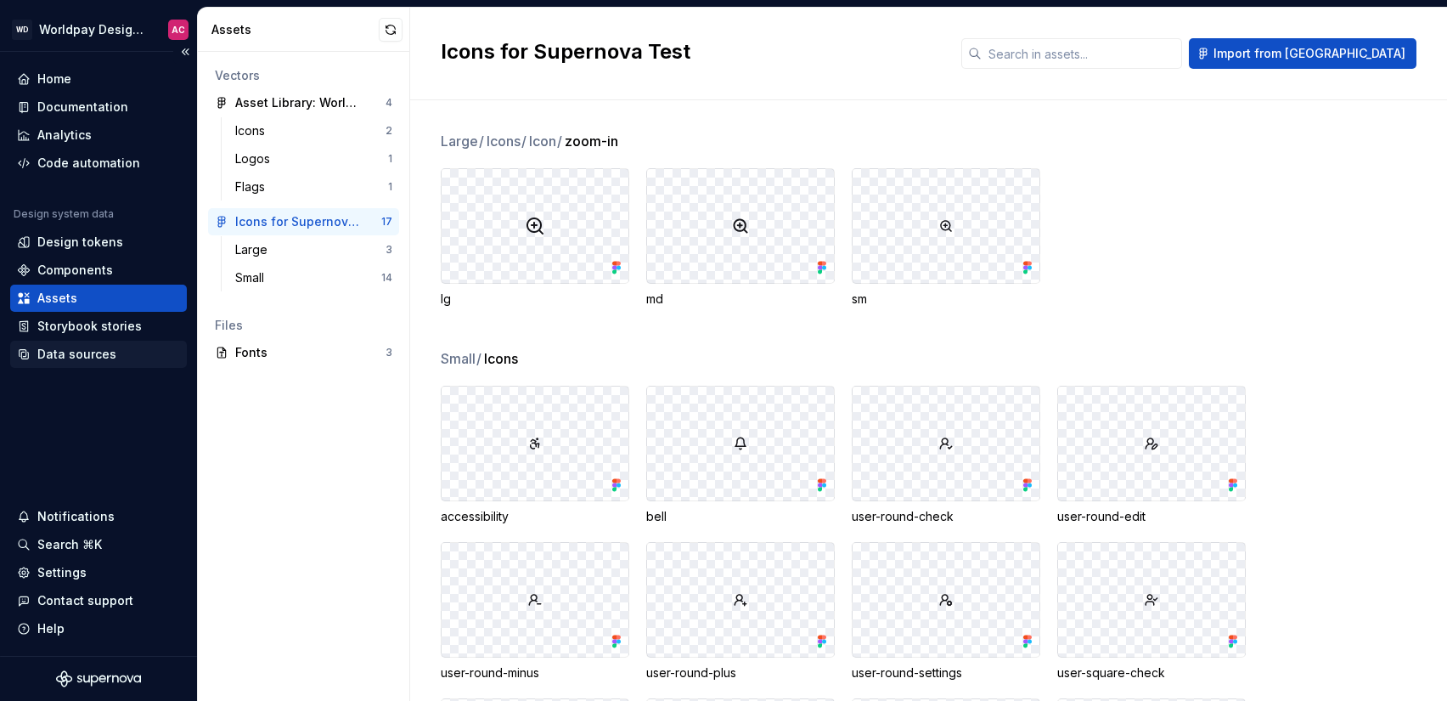
click at [90, 357] on div "Data sources" at bounding box center [76, 354] width 79 height 17
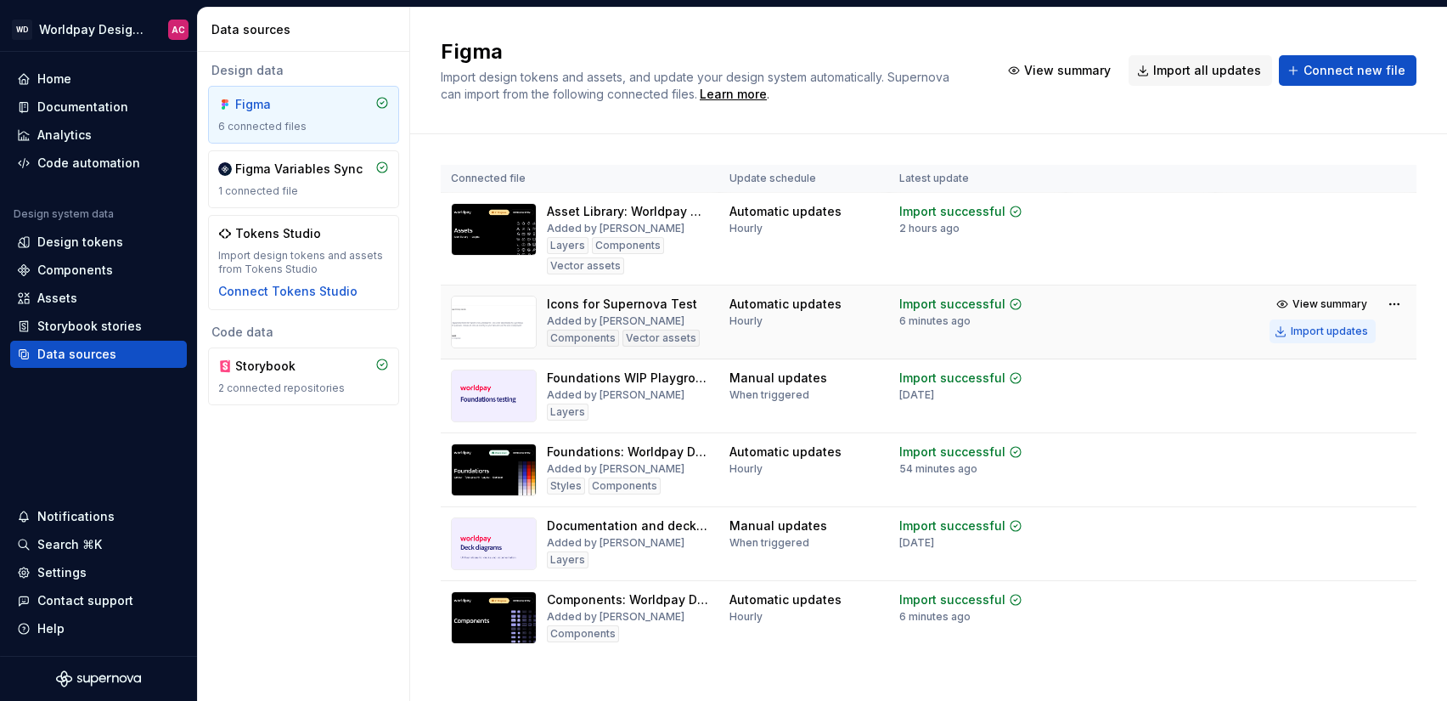
click at [1331, 330] on div "Import updates" at bounding box center [1329, 331] width 77 height 14
click at [61, 302] on div "Assets" at bounding box center [57, 298] width 40 height 17
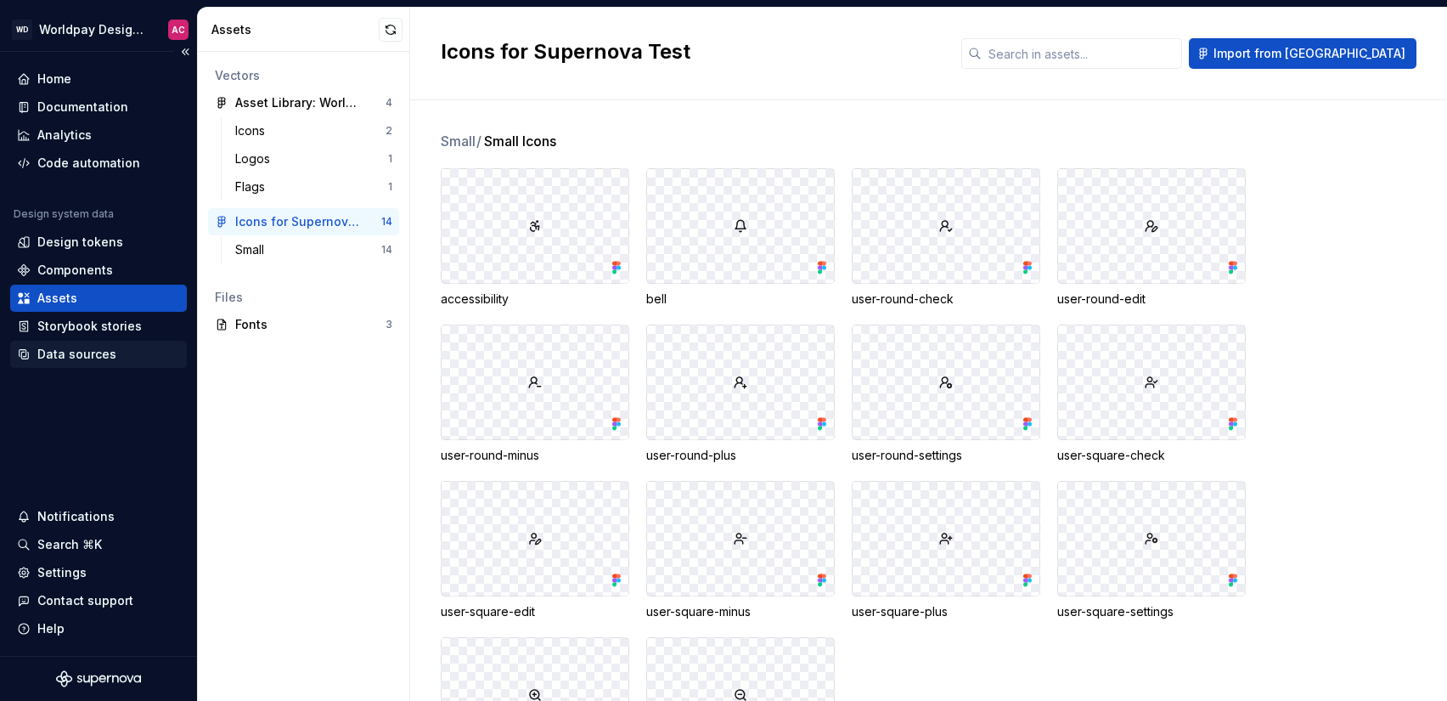
click at [74, 356] on div "Data sources" at bounding box center [76, 354] width 79 height 17
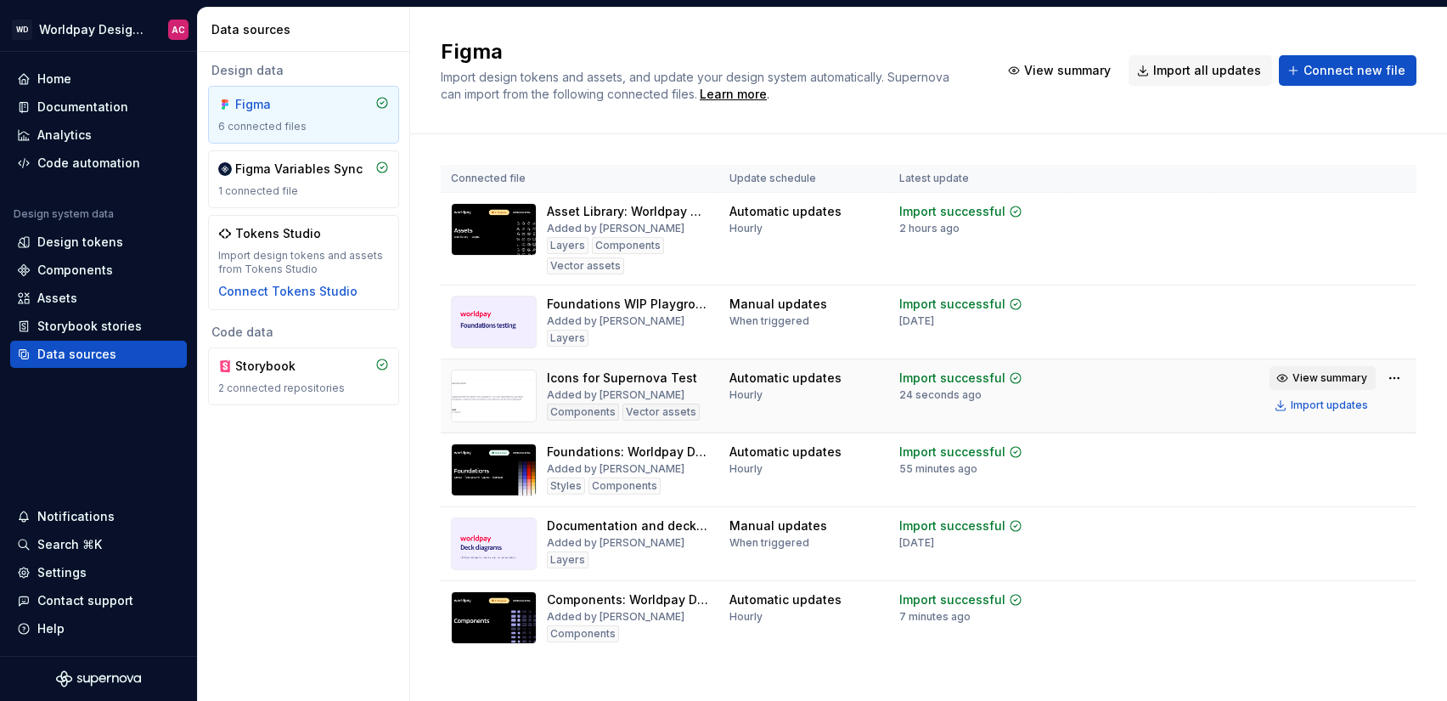
click at [1303, 382] on span "View summary" at bounding box center [1330, 378] width 75 height 14
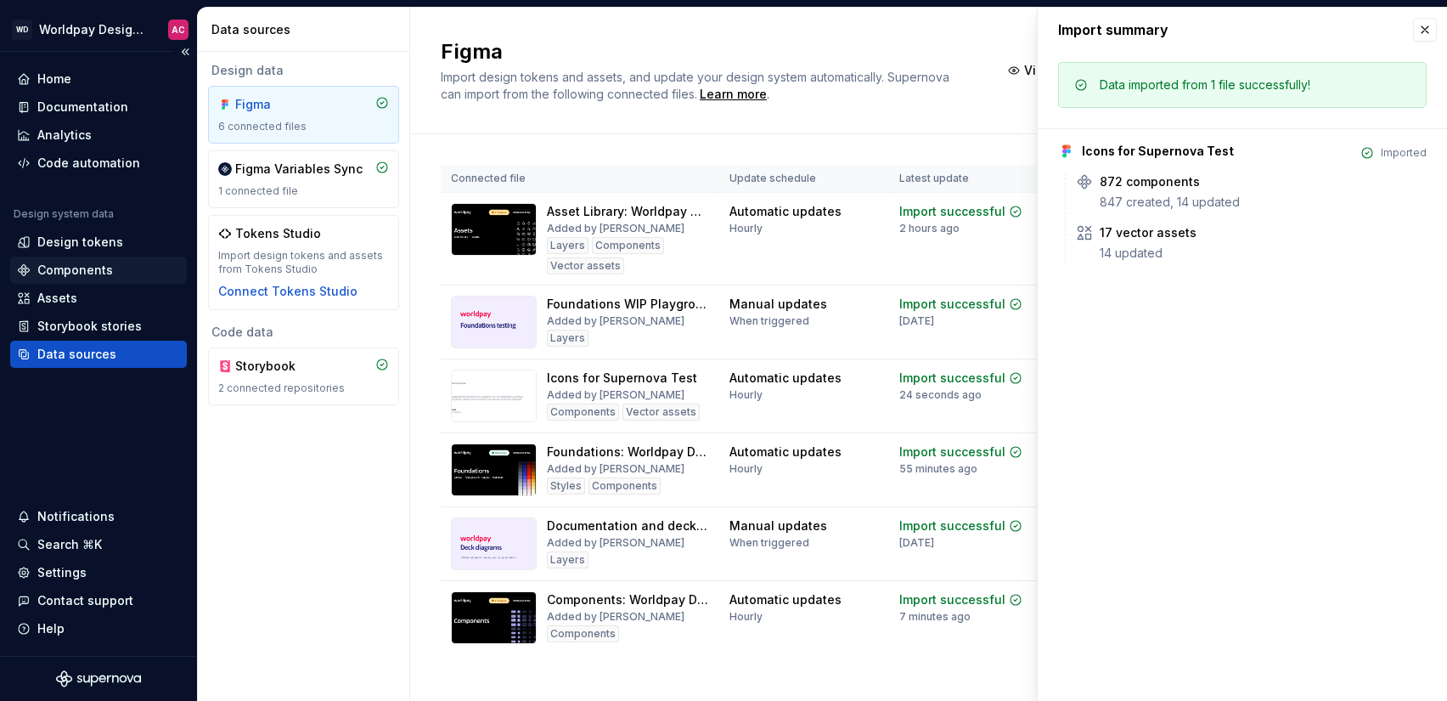
click at [67, 271] on div "Components" at bounding box center [75, 270] width 76 height 17
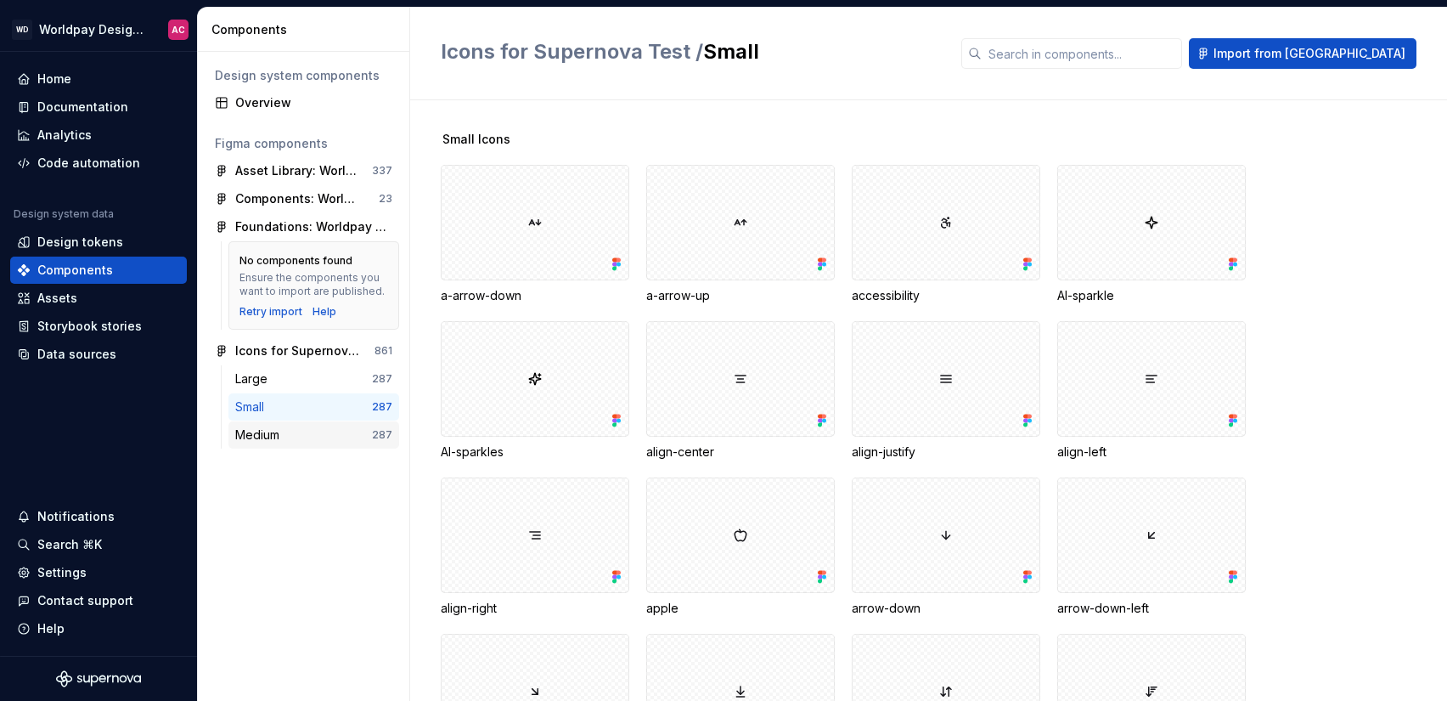
click at [324, 436] on div "Medium" at bounding box center [303, 434] width 137 height 17
click at [54, 293] on div "Assets" at bounding box center [57, 298] width 40 height 17
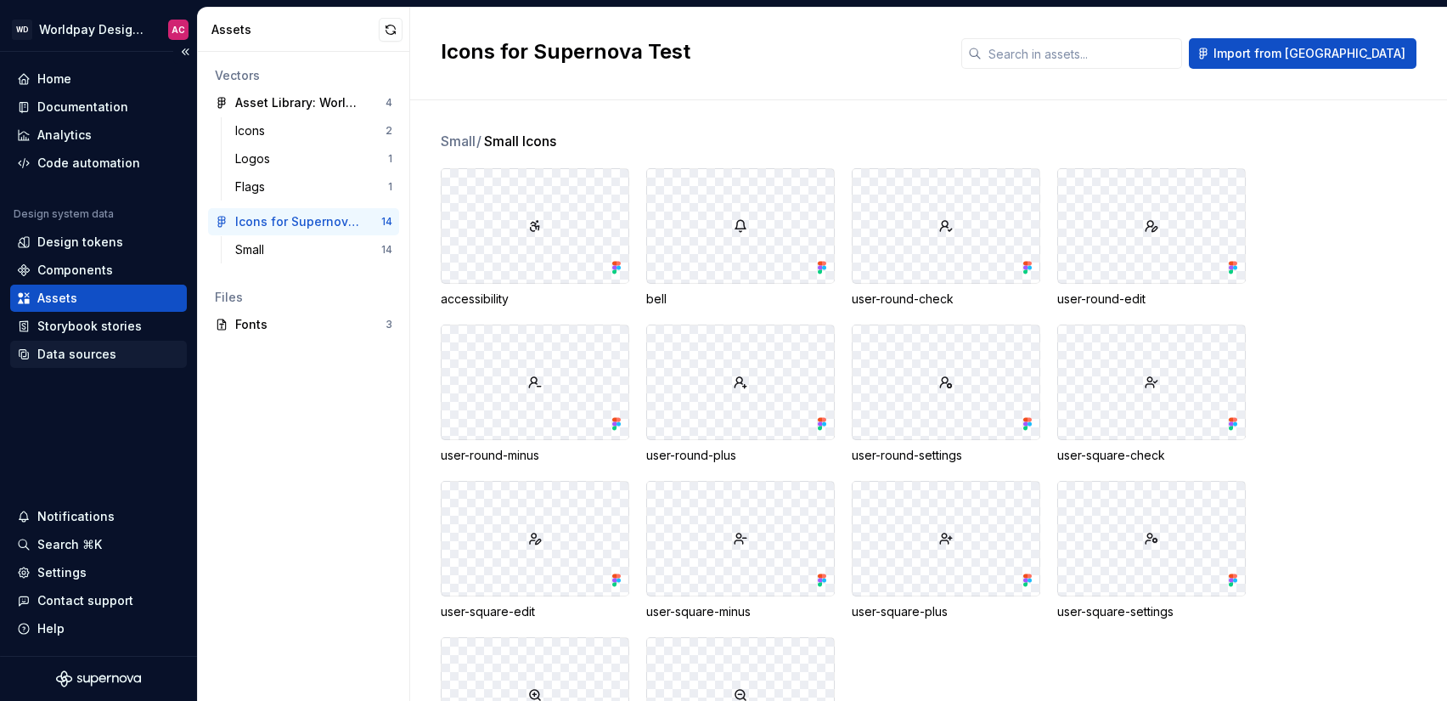
click at [65, 352] on div "Data sources" at bounding box center [76, 354] width 79 height 17
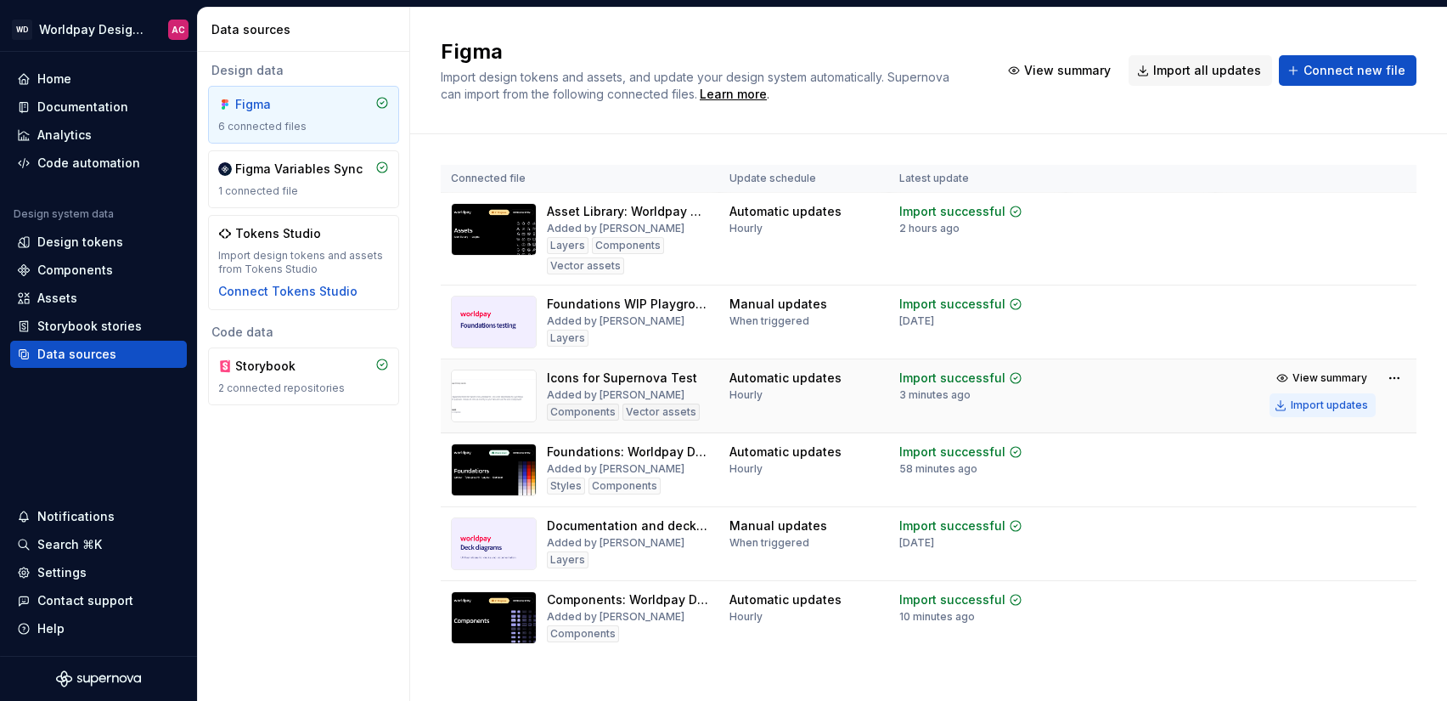
click at [1312, 408] on div "Import updates" at bounding box center [1329, 405] width 77 height 14
click at [38, 296] on div "Assets" at bounding box center [57, 298] width 40 height 17
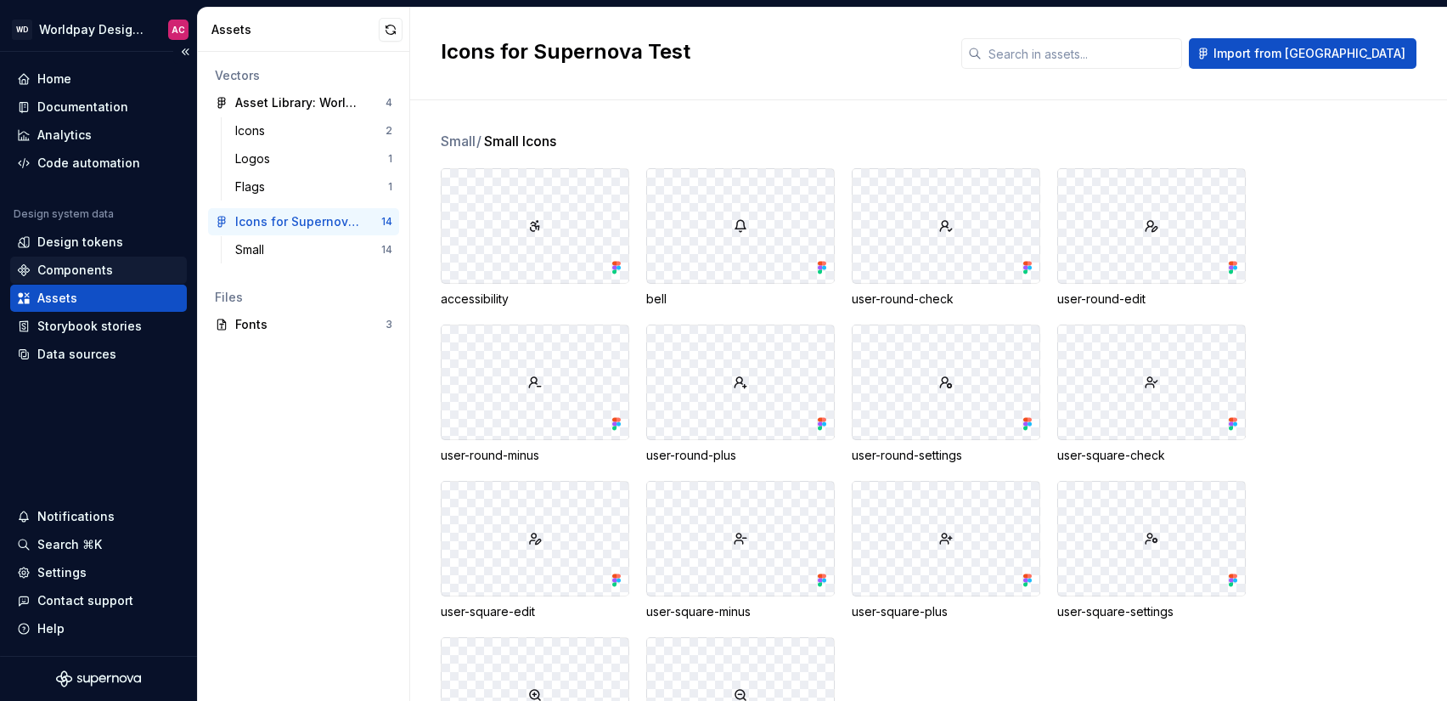
click at [107, 262] on div "Components" at bounding box center [75, 270] width 76 height 17
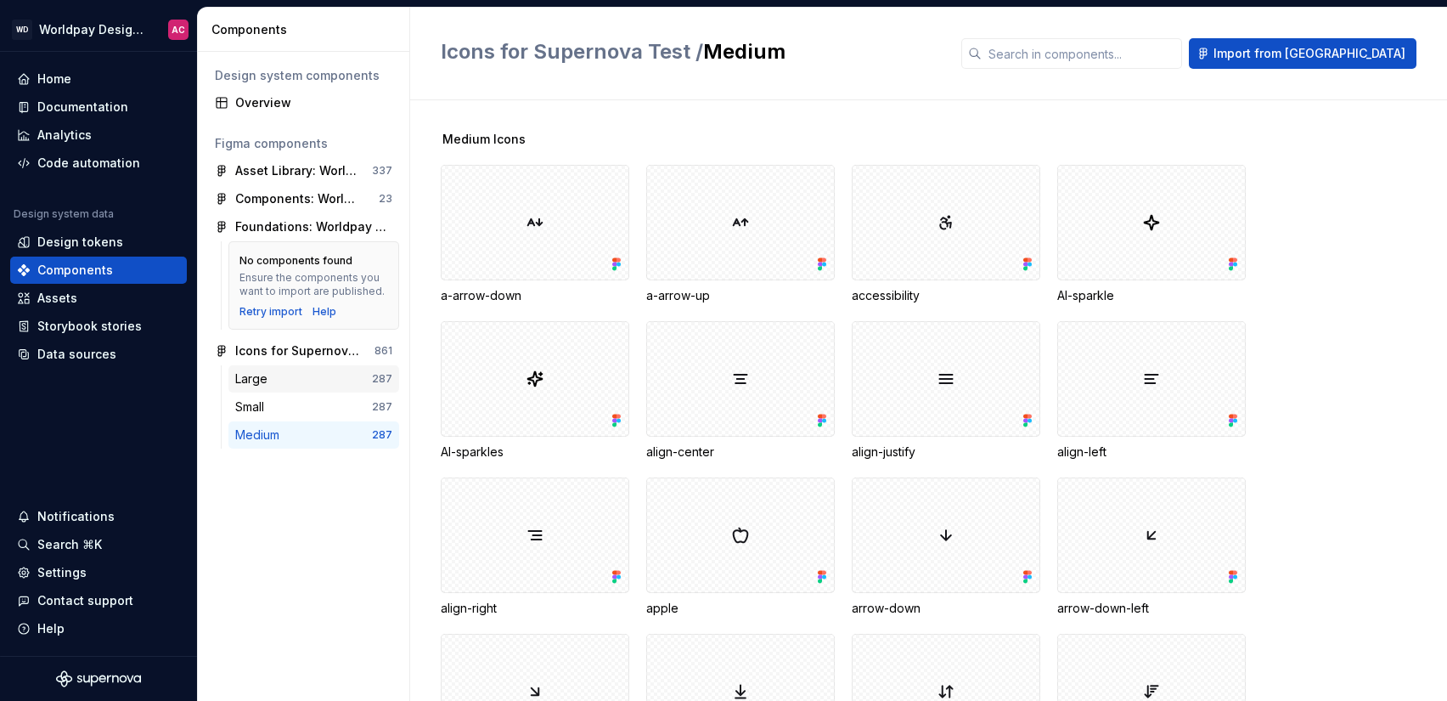
click at [298, 381] on div "Large" at bounding box center [303, 378] width 137 height 17
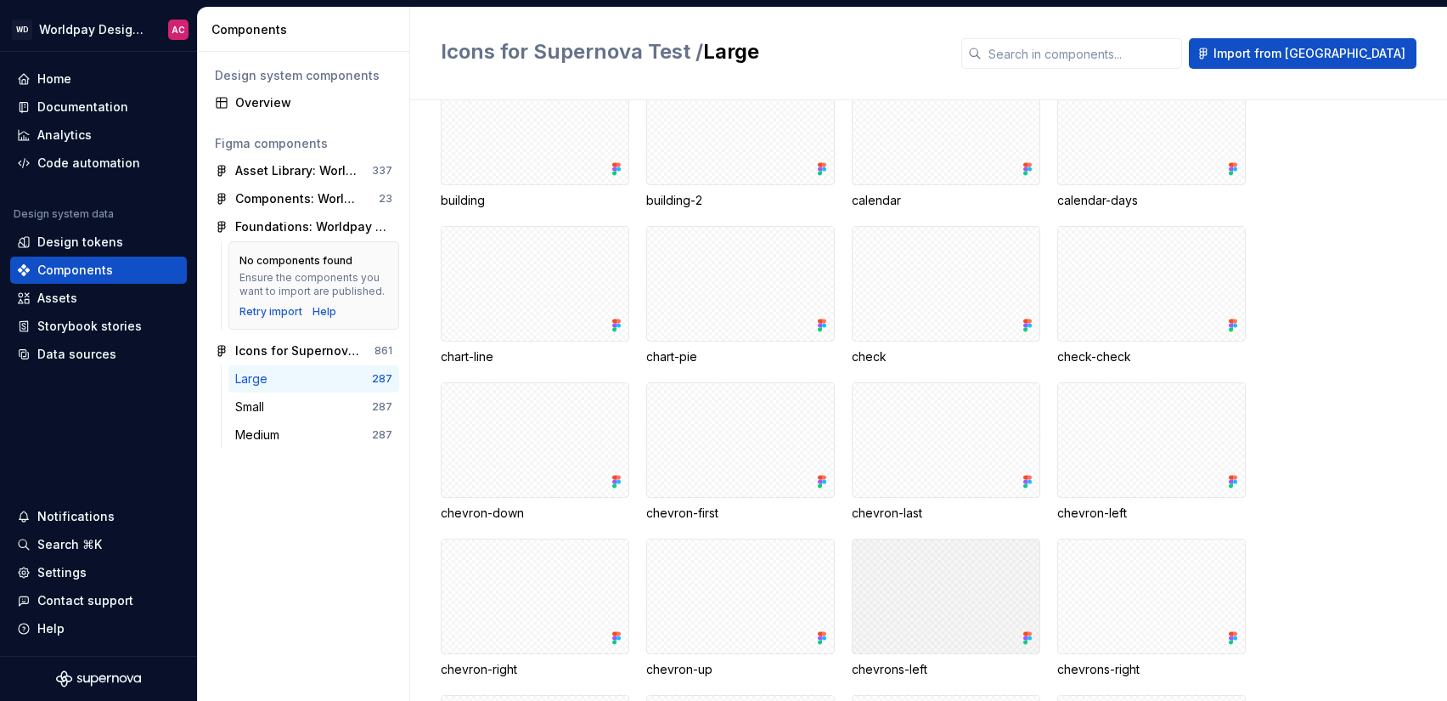
scroll to position [703, 0]
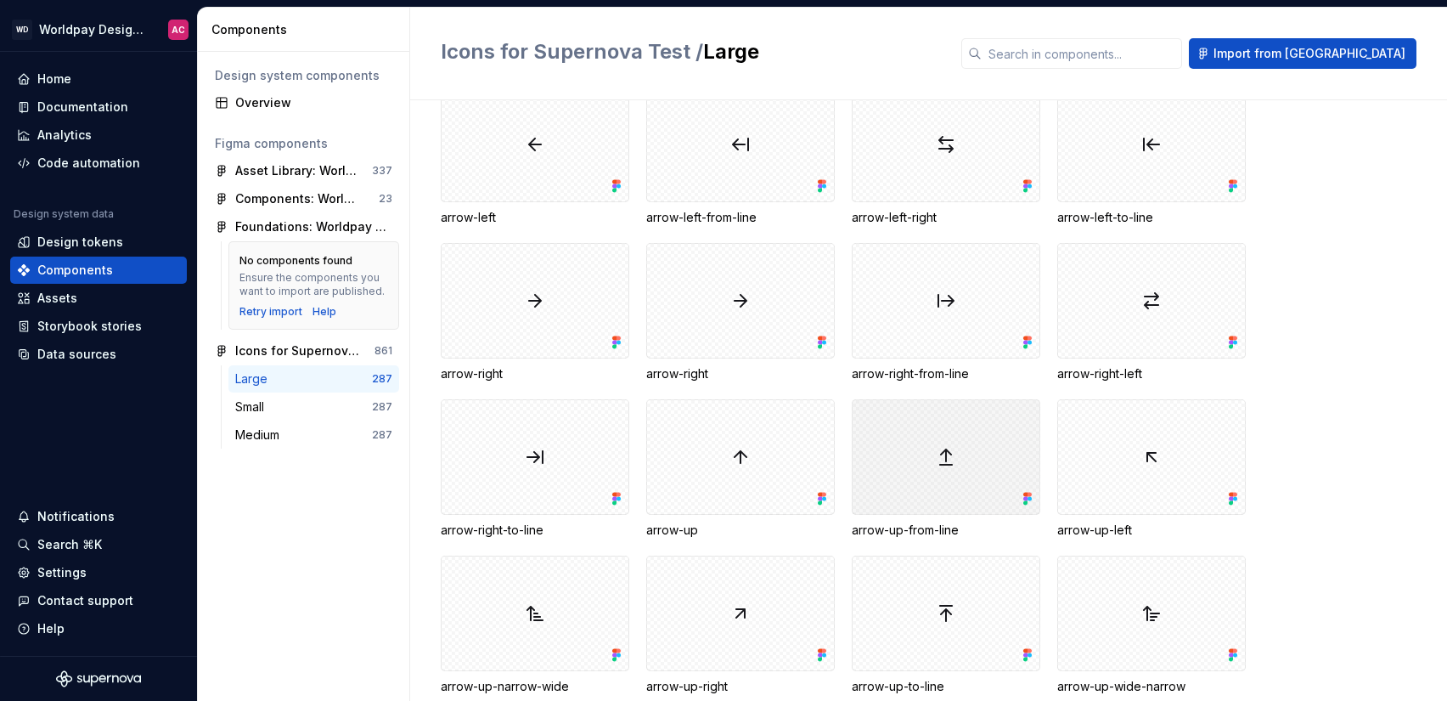
click at [933, 461] on div at bounding box center [946, 457] width 189 height 116
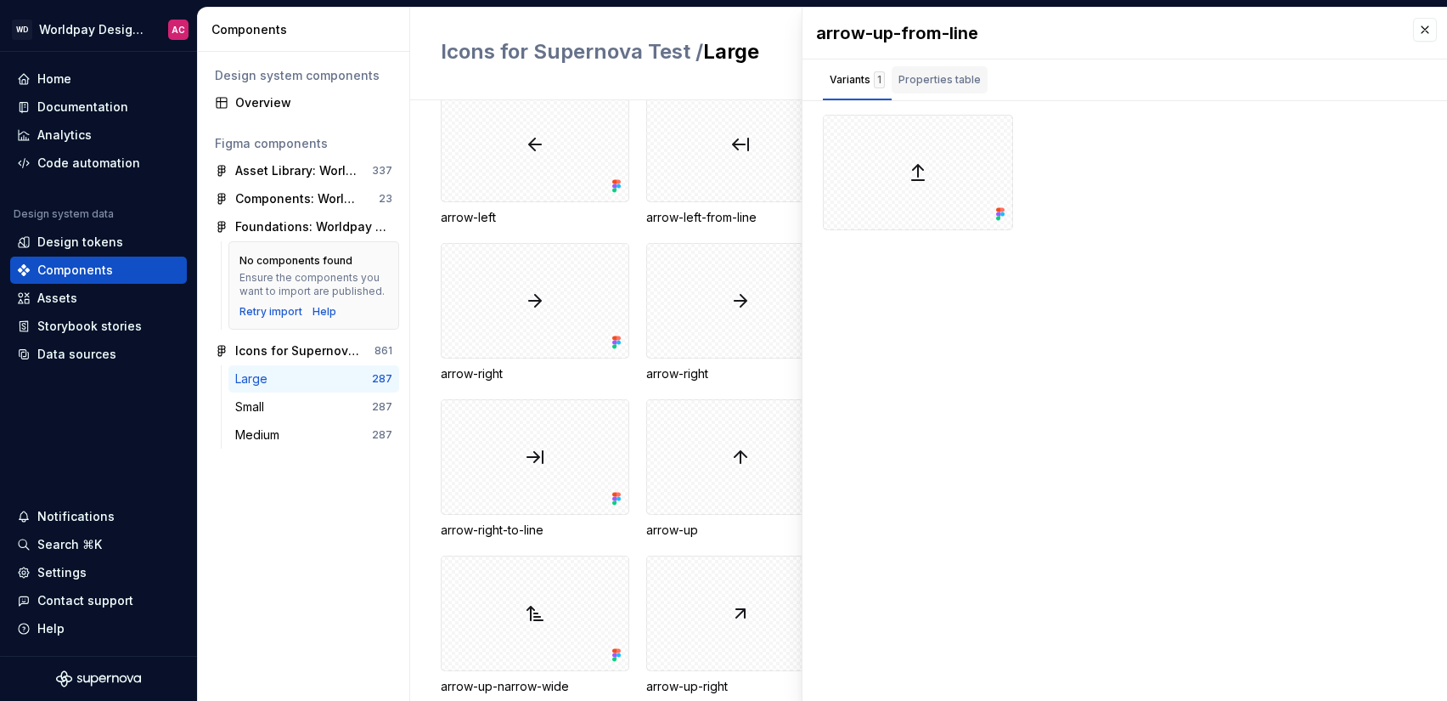
click at [955, 87] on div "Properties table" at bounding box center [940, 79] width 82 height 17
click at [857, 77] on div "Variants 1" at bounding box center [857, 79] width 55 height 17
click at [93, 301] on div "Assets" at bounding box center [98, 298] width 163 height 17
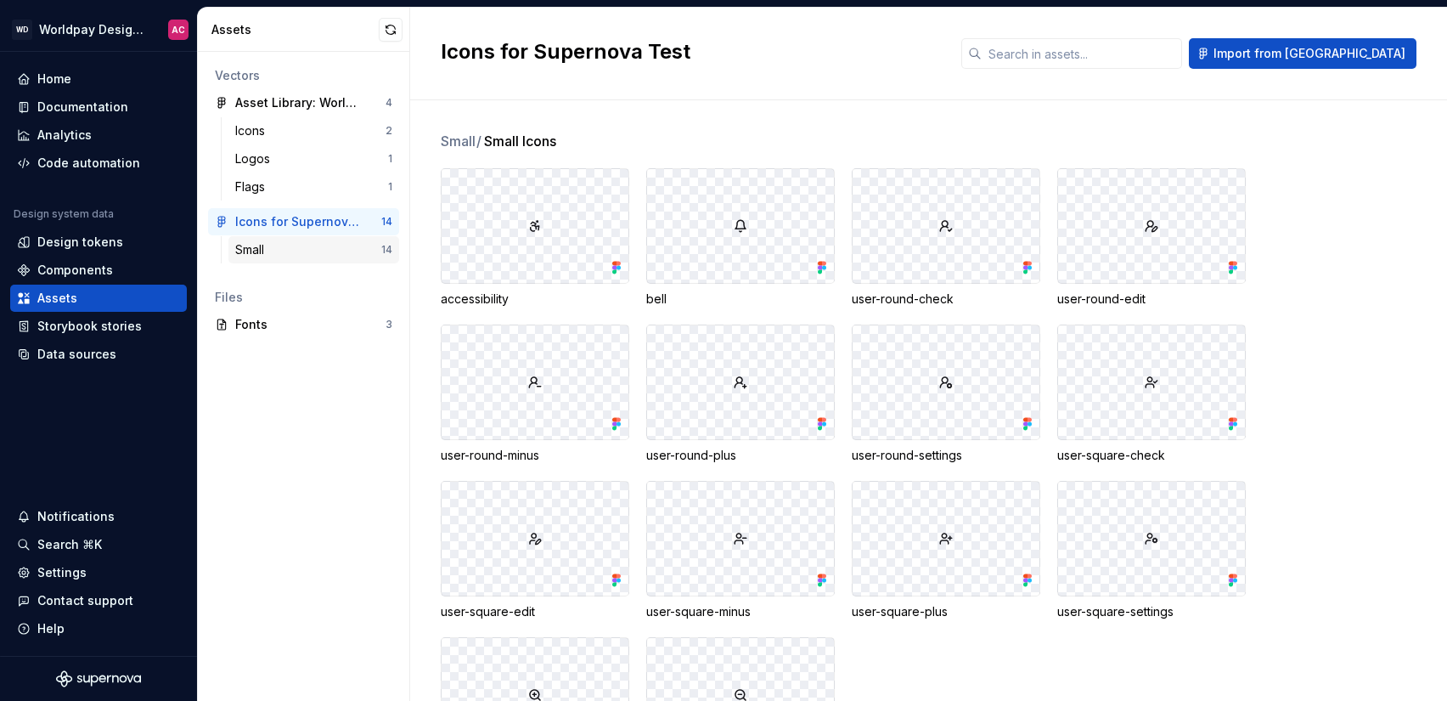
click at [309, 255] on div "Small" at bounding box center [308, 249] width 146 height 17
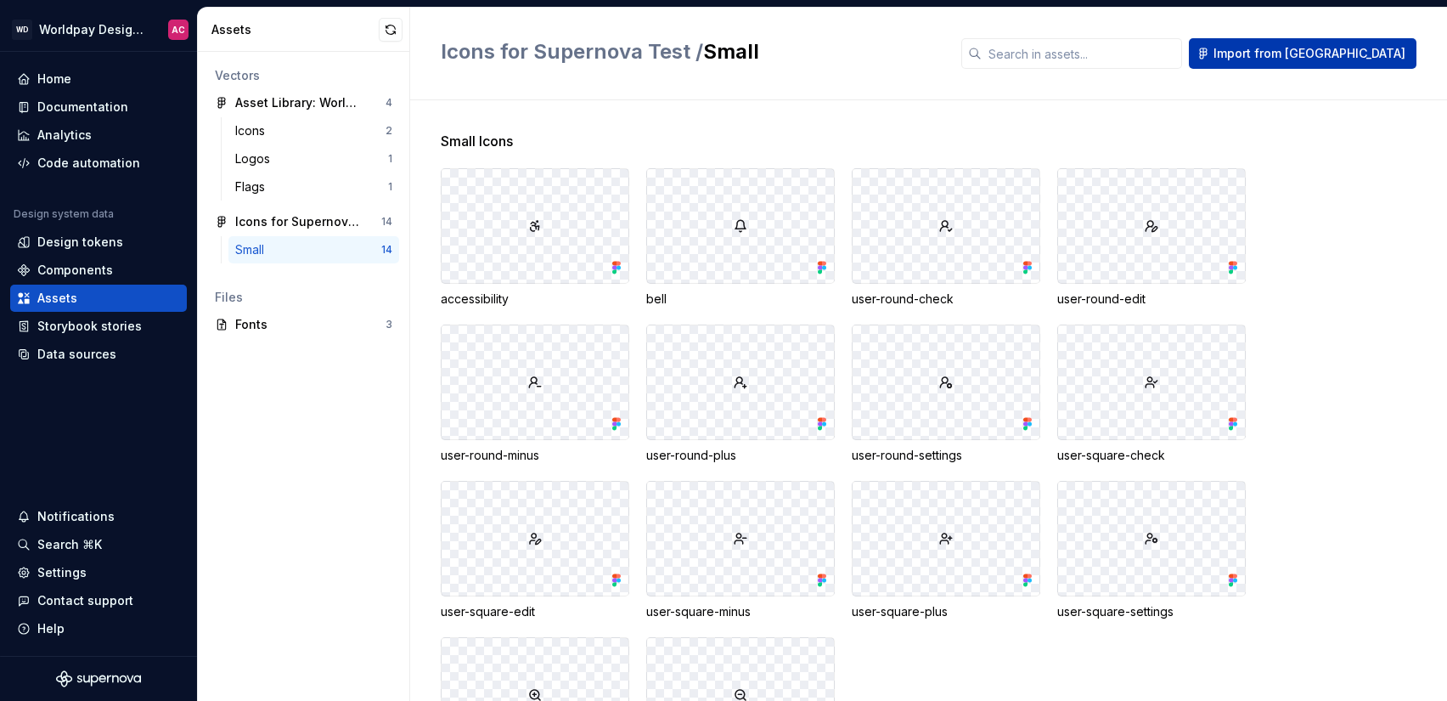
click at [1359, 60] on span "Import from [GEOGRAPHIC_DATA]" at bounding box center [1310, 53] width 192 height 17
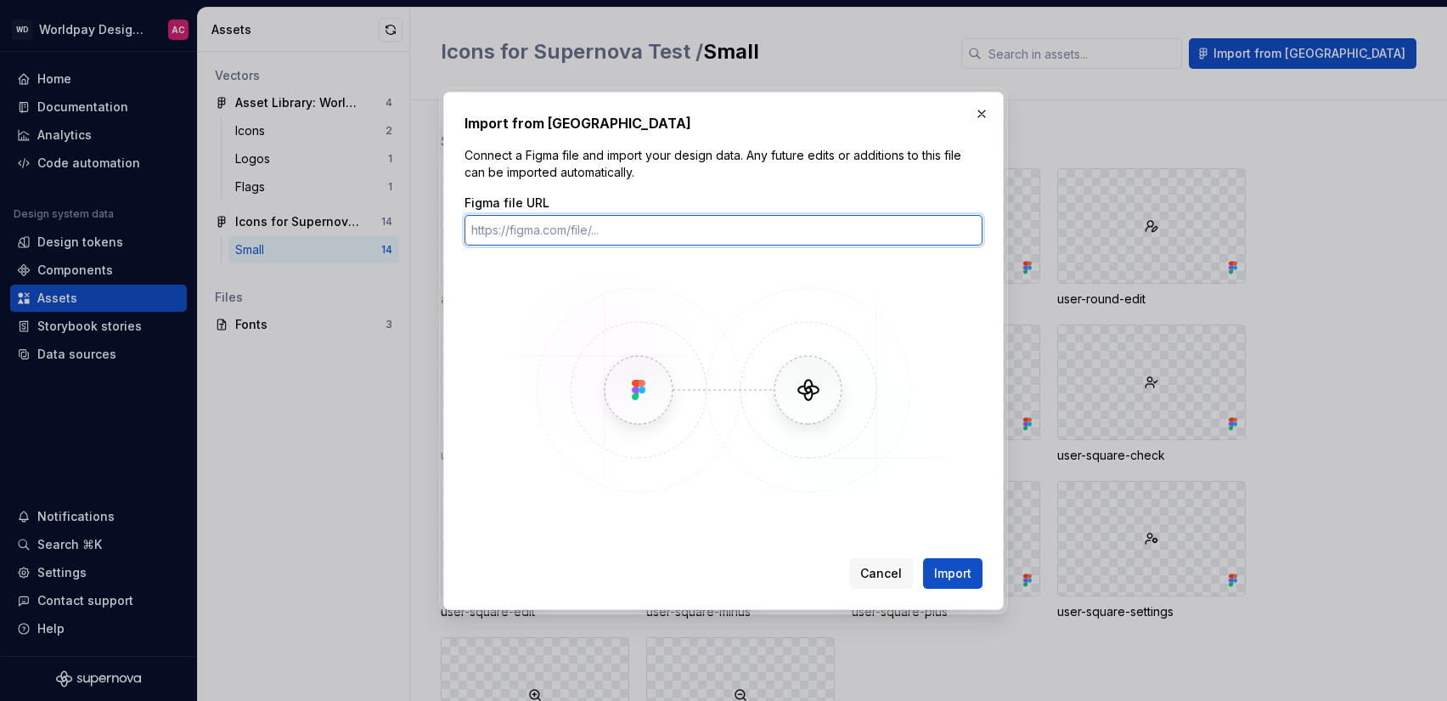
paste input "[URL][DOMAIN_NAME]"
type input "[URL][DOMAIN_NAME]"
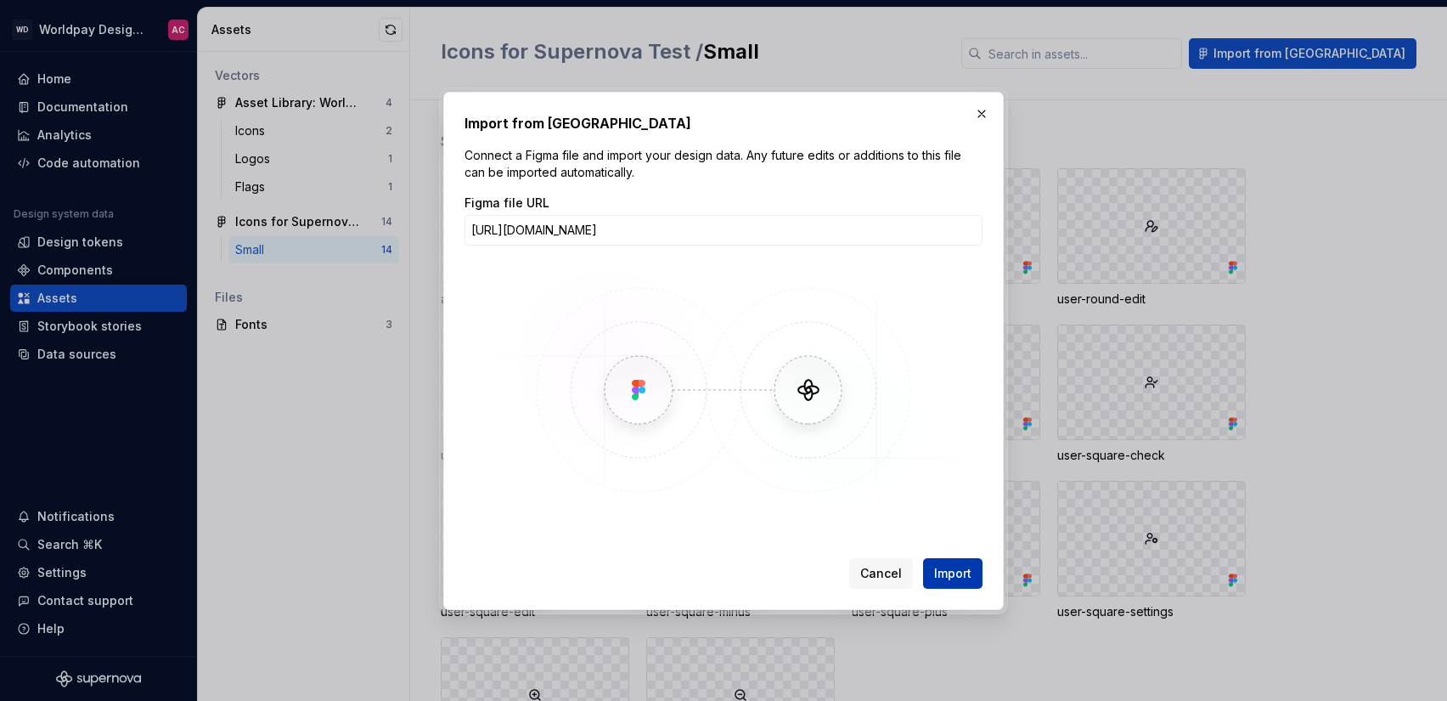
click at [950, 572] on span "Import" at bounding box center [952, 573] width 37 height 17
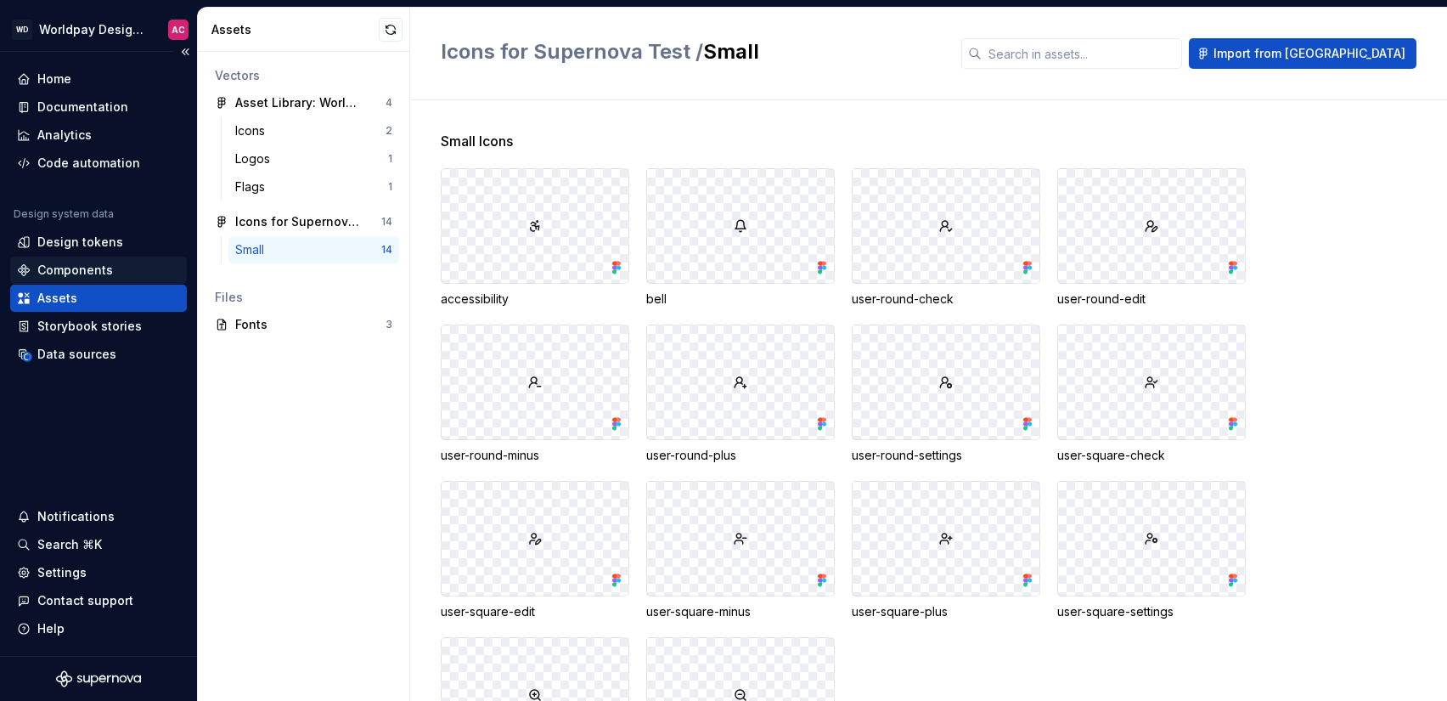
click at [60, 268] on div "Components" at bounding box center [75, 270] width 76 height 17
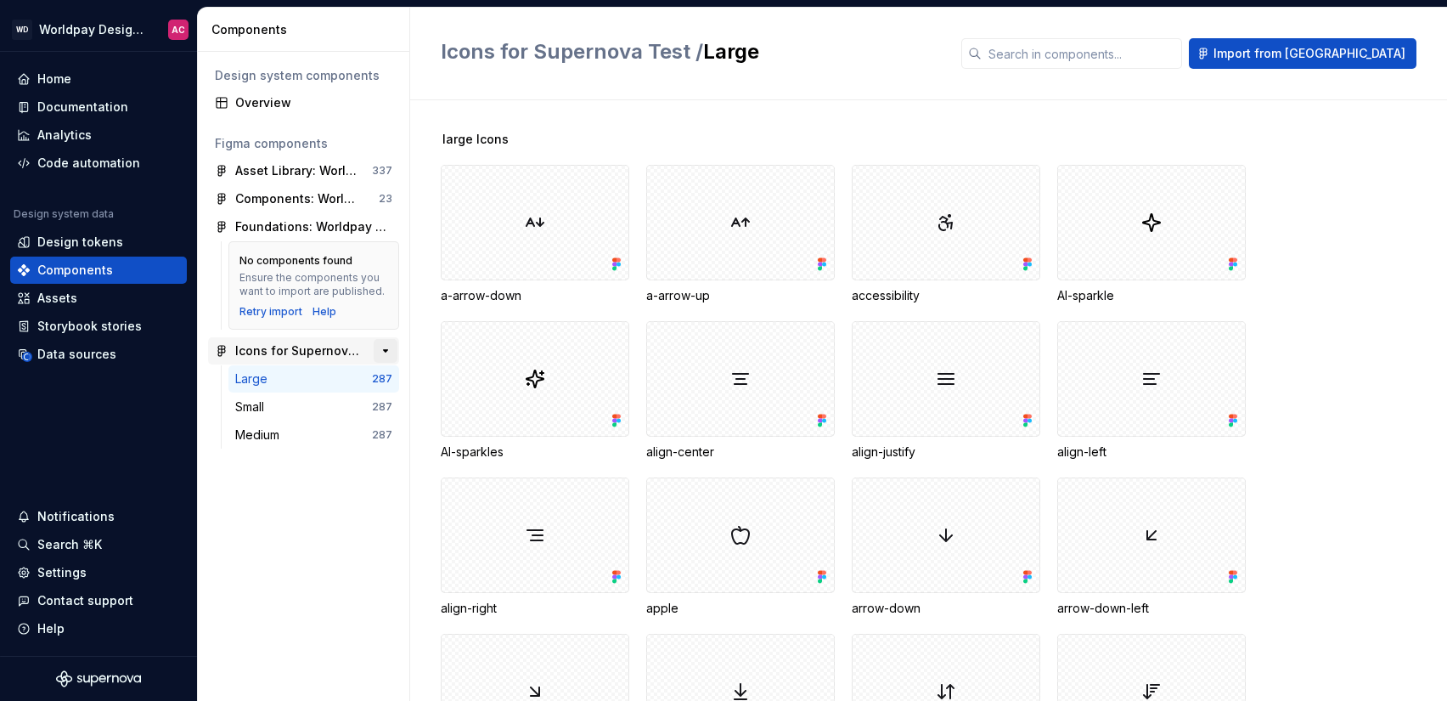
click at [392, 346] on button "button" at bounding box center [386, 351] width 24 height 24
click at [389, 350] on button "button" at bounding box center [386, 351] width 24 height 24
click at [84, 358] on div "Data sources" at bounding box center [76, 354] width 79 height 17
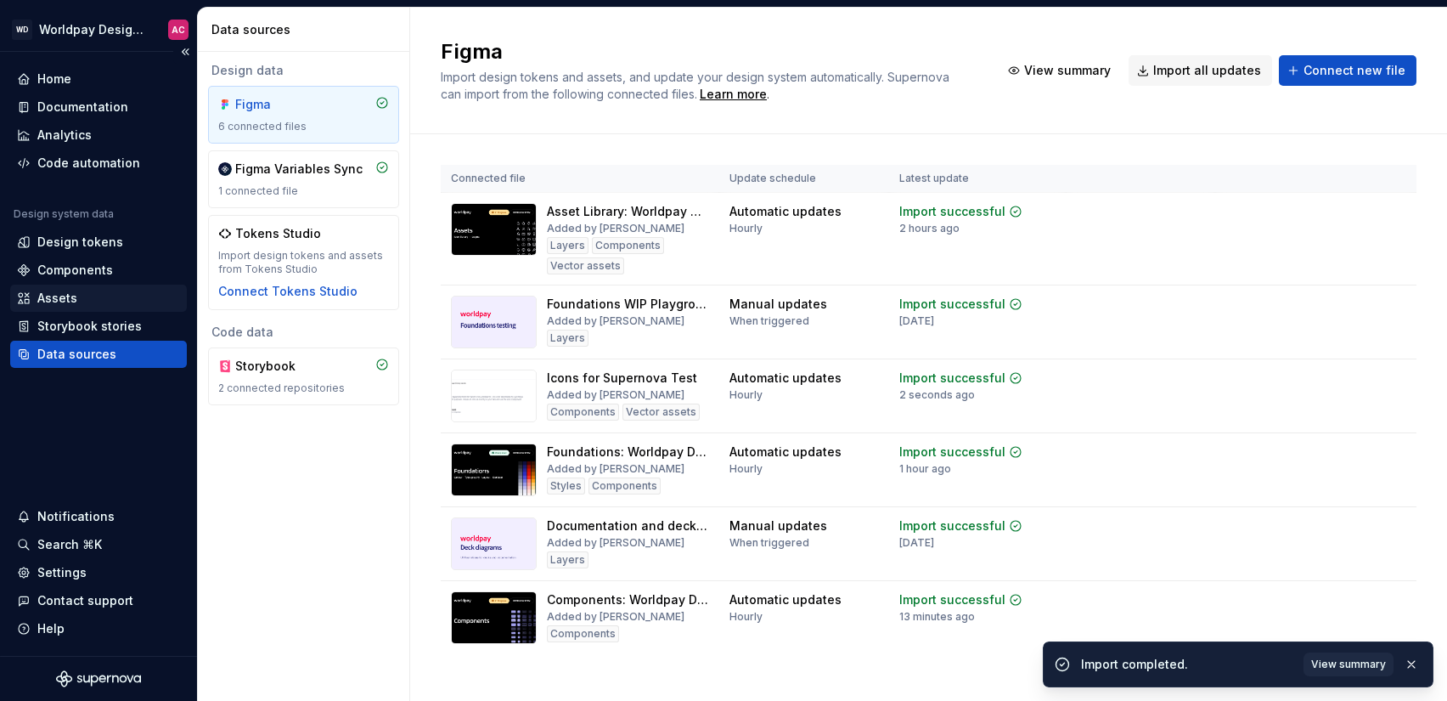
click at [88, 308] on div "Assets" at bounding box center [98, 298] width 177 height 27
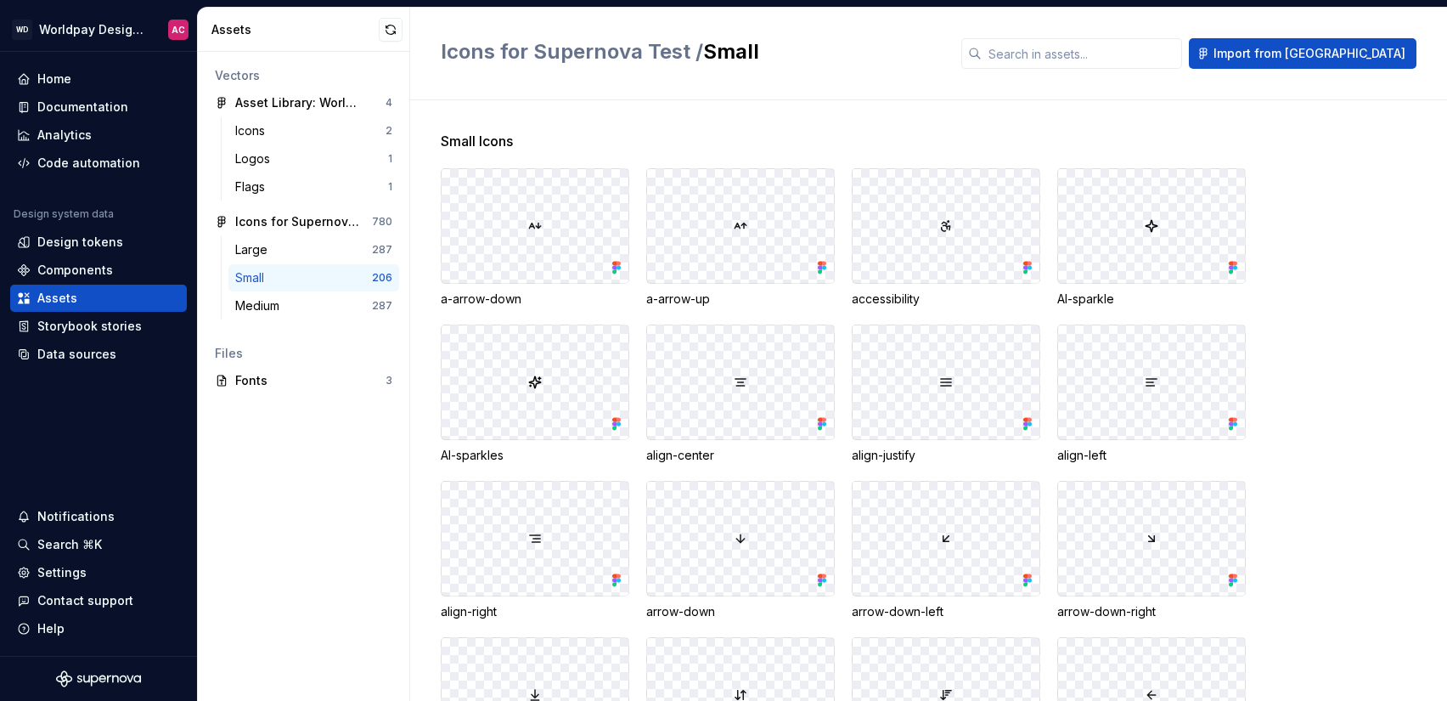
click at [278, 275] on div "Small" at bounding box center [303, 277] width 137 height 17
click at [76, 348] on div "Data sources" at bounding box center [76, 354] width 79 height 17
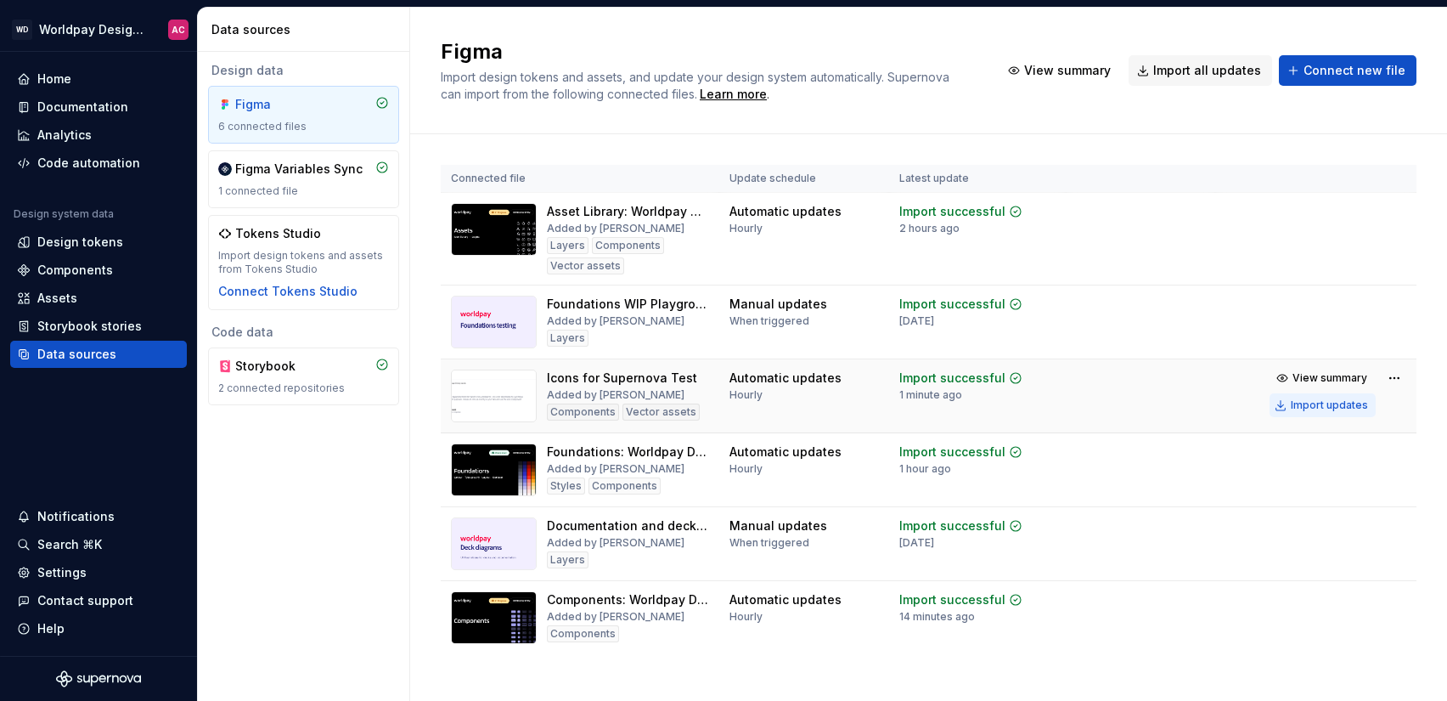
click at [1305, 405] on div "Import updates" at bounding box center [1329, 405] width 77 height 14
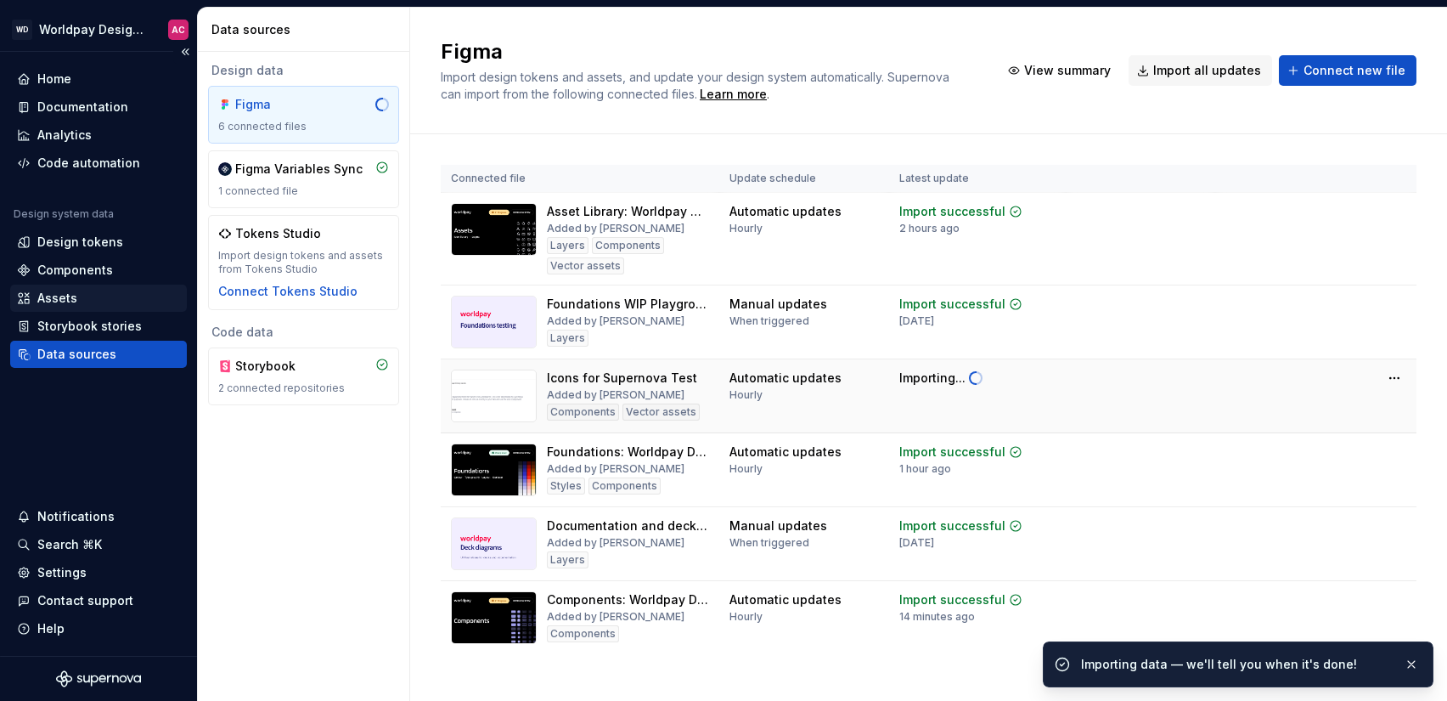
click at [82, 297] on div "Assets" at bounding box center [98, 298] width 163 height 17
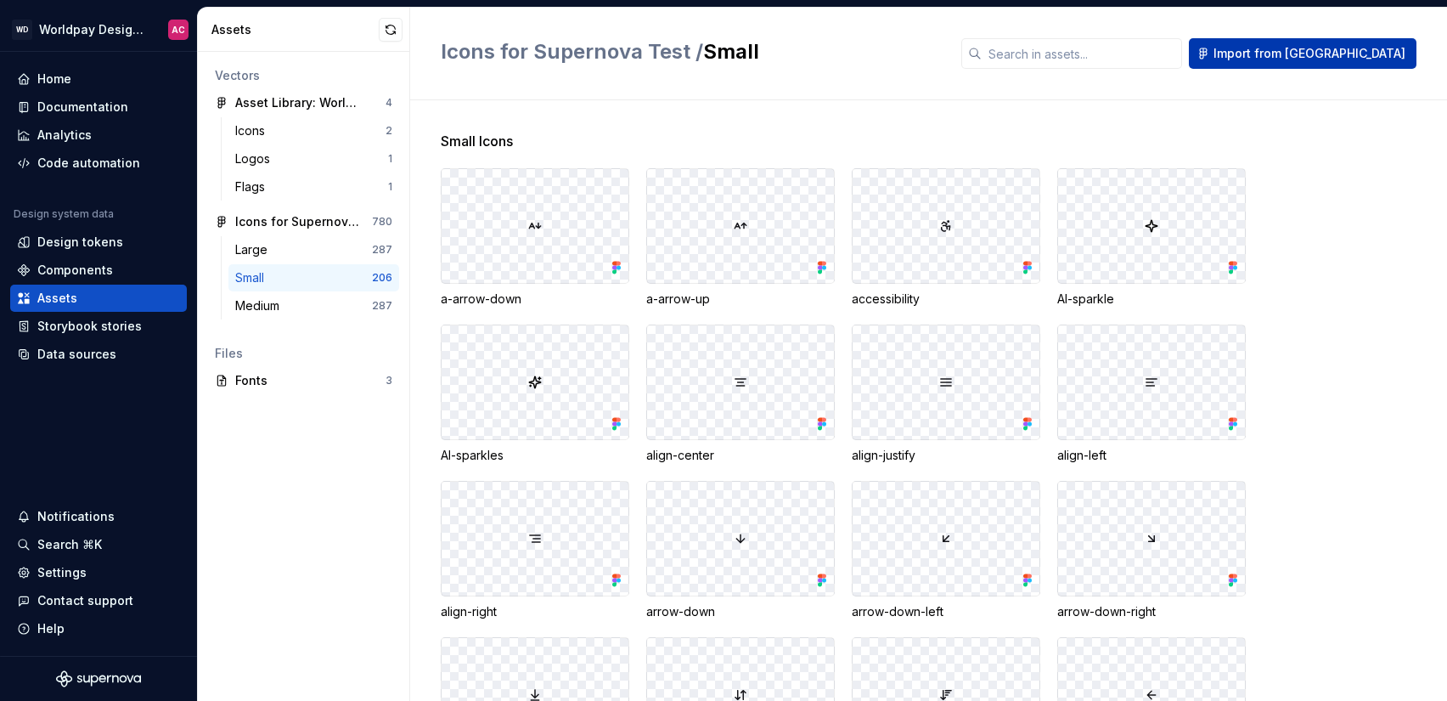
click at [1309, 58] on span "Import from [GEOGRAPHIC_DATA]" at bounding box center [1310, 53] width 192 height 17
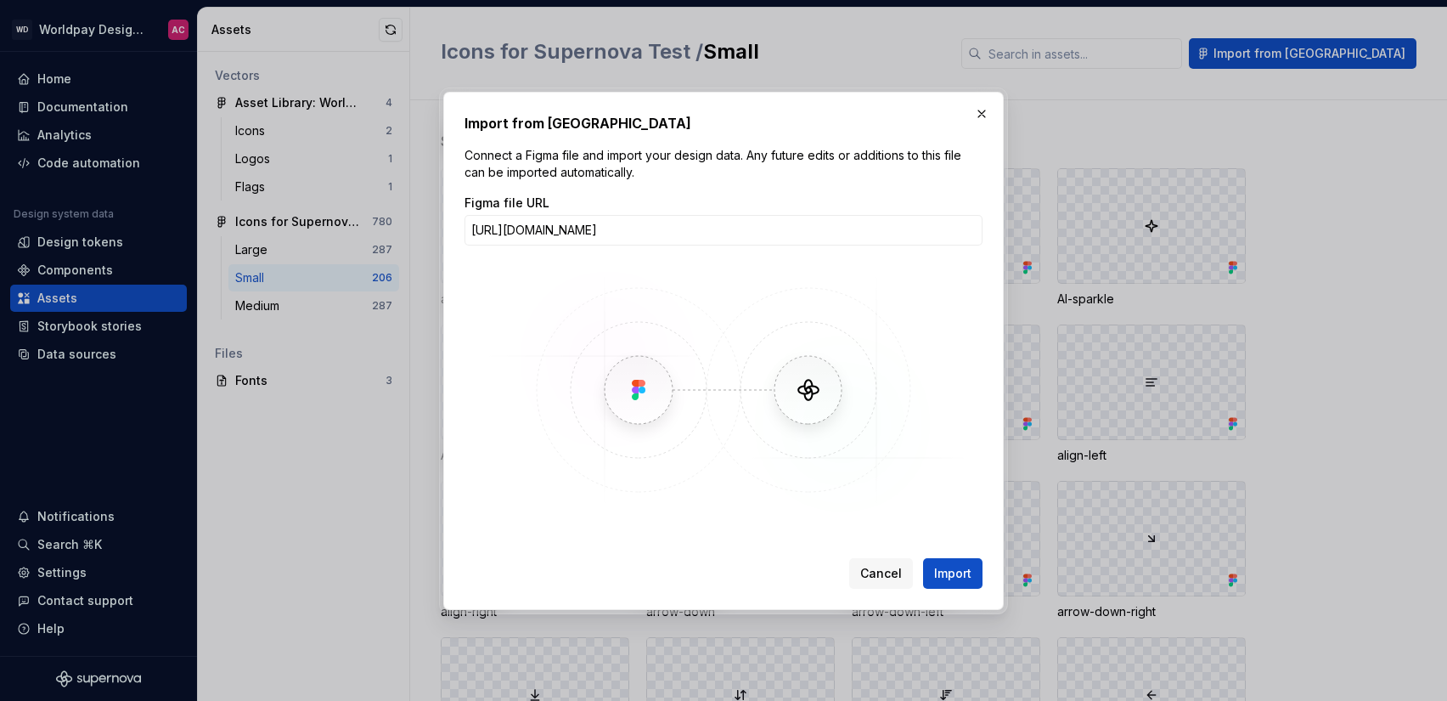
type input "[URL][DOMAIN_NAME]"
click at [953, 572] on button "Import" at bounding box center [952, 573] width 59 height 31
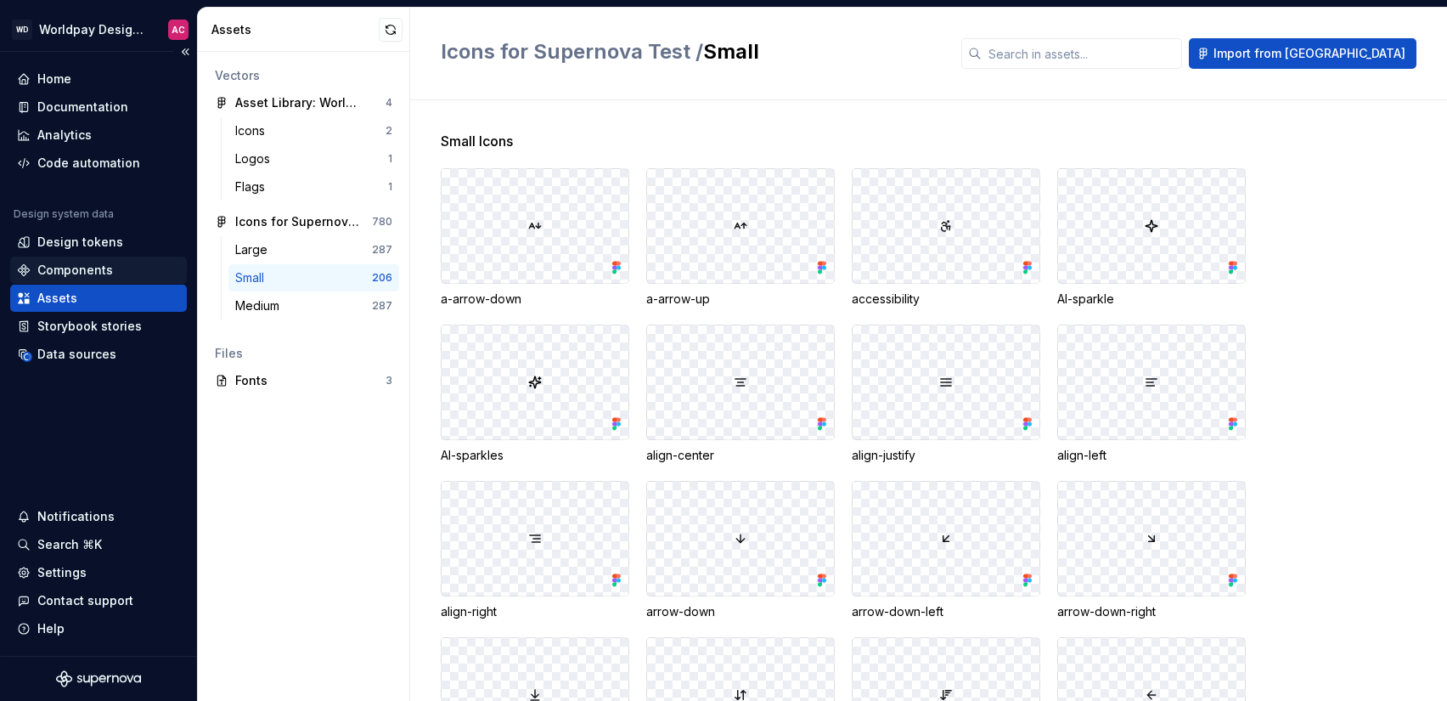
click at [64, 279] on div "Components" at bounding box center [98, 270] width 177 height 27
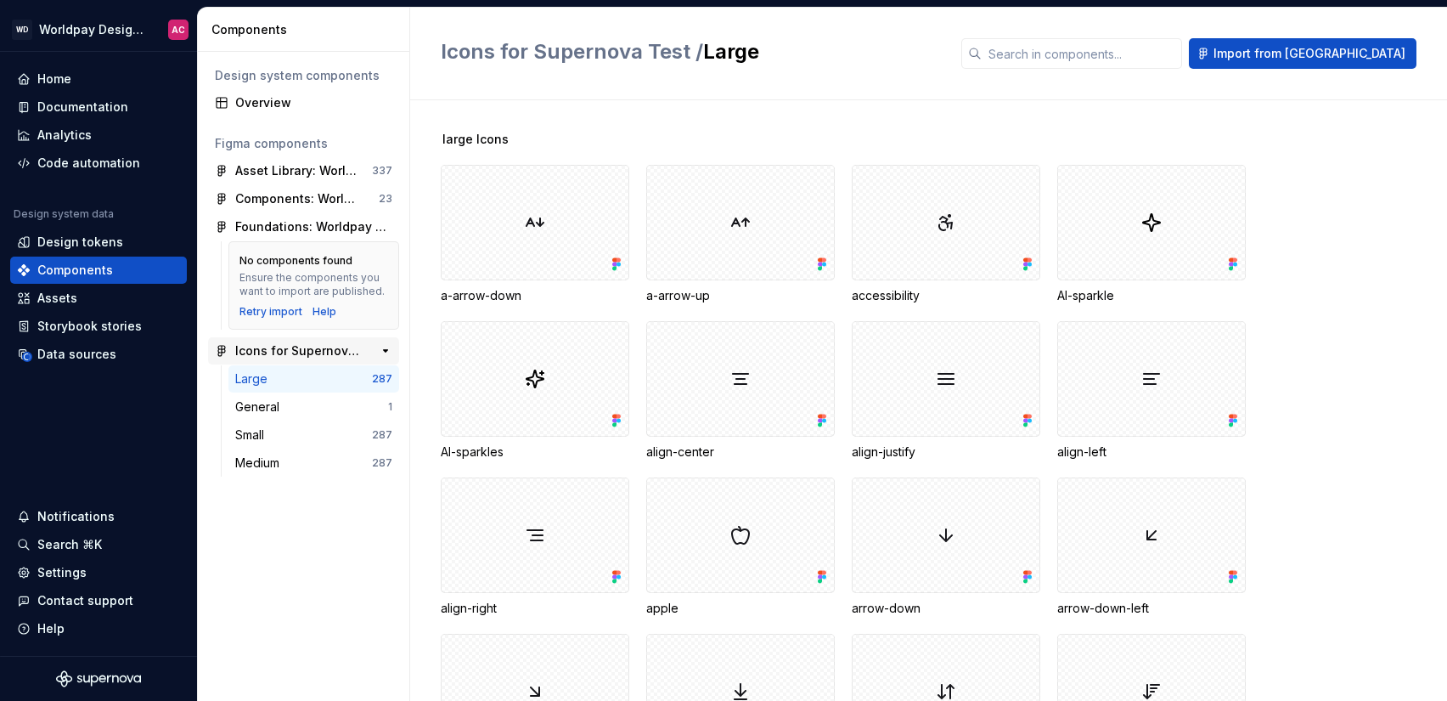
click at [255, 346] on div "Icons for Supernova Test" at bounding box center [298, 350] width 127 height 17
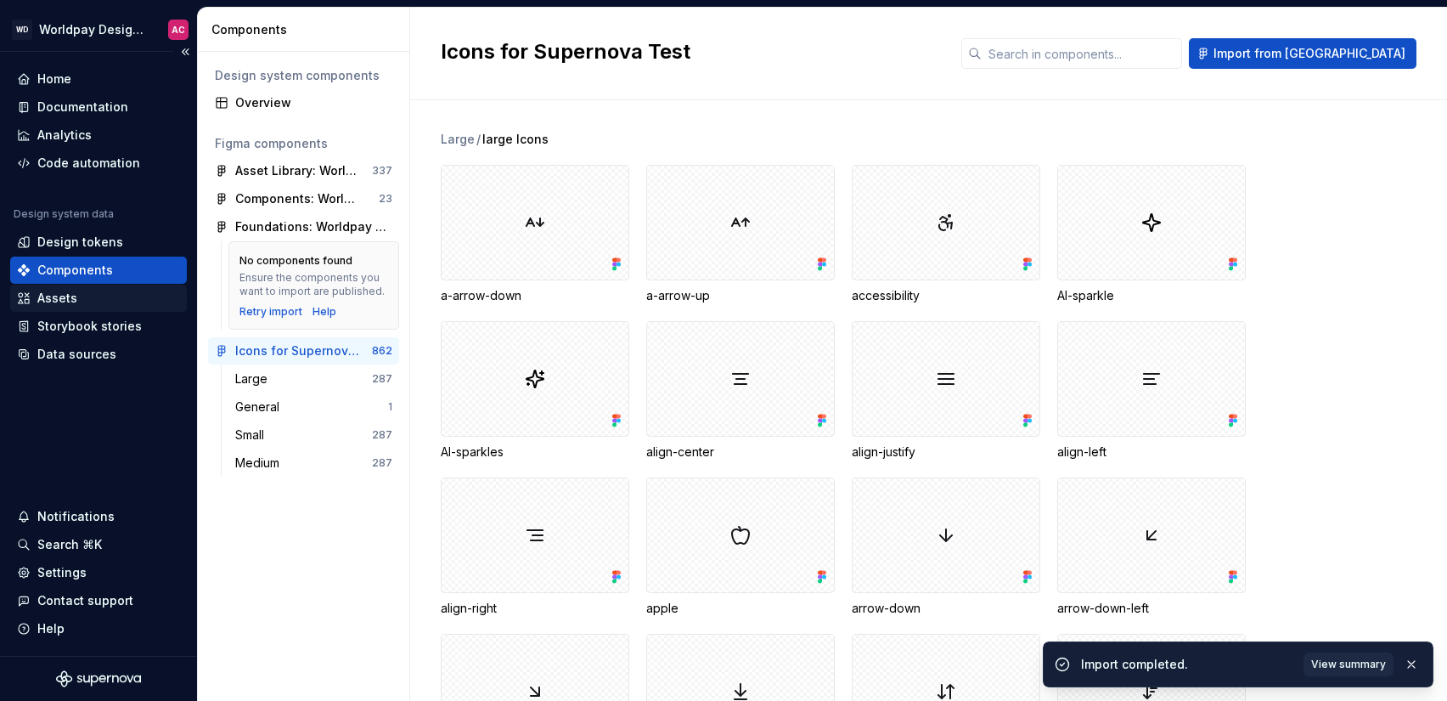
click at [43, 292] on div "Assets" at bounding box center [57, 298] width 40 height 17
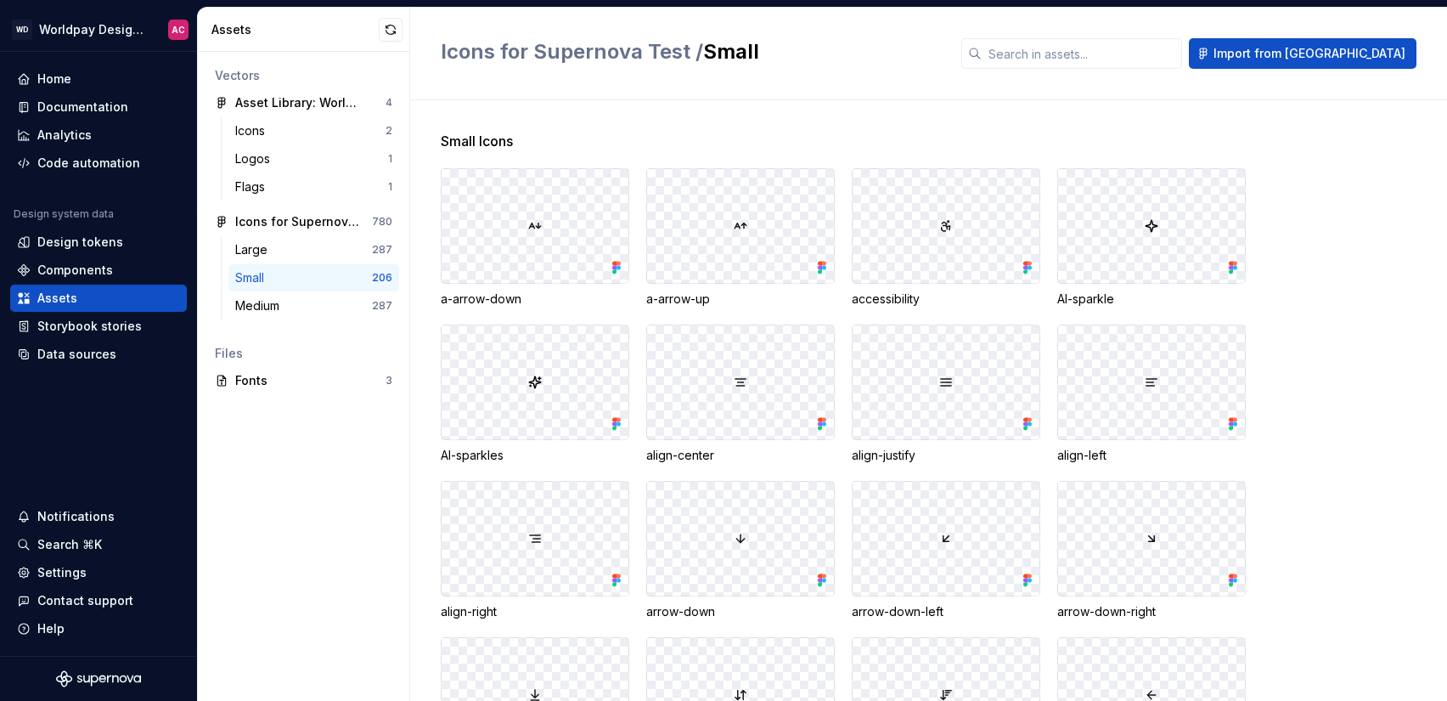
click at [366, 277] on div "Small" at bounding box center [303, 277] width 137 height 17
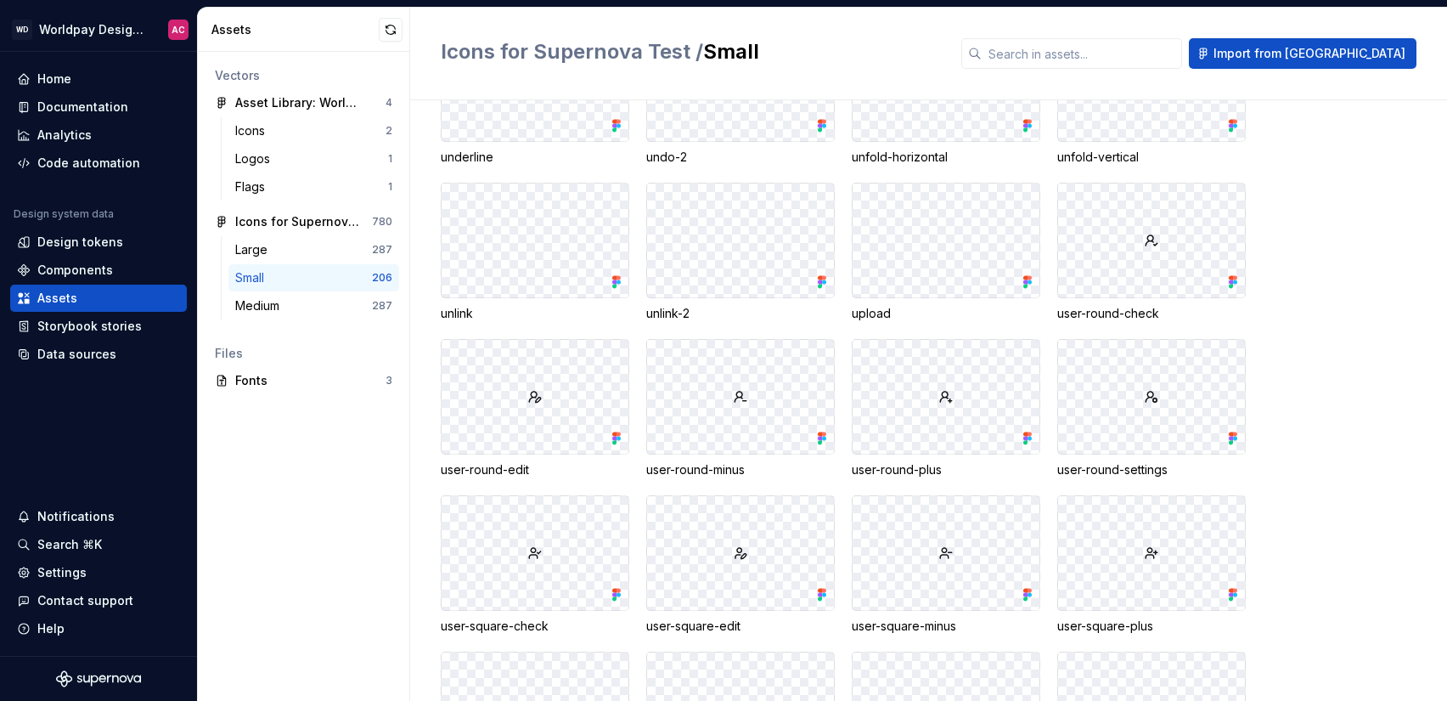
scroll to position [7618, 0]
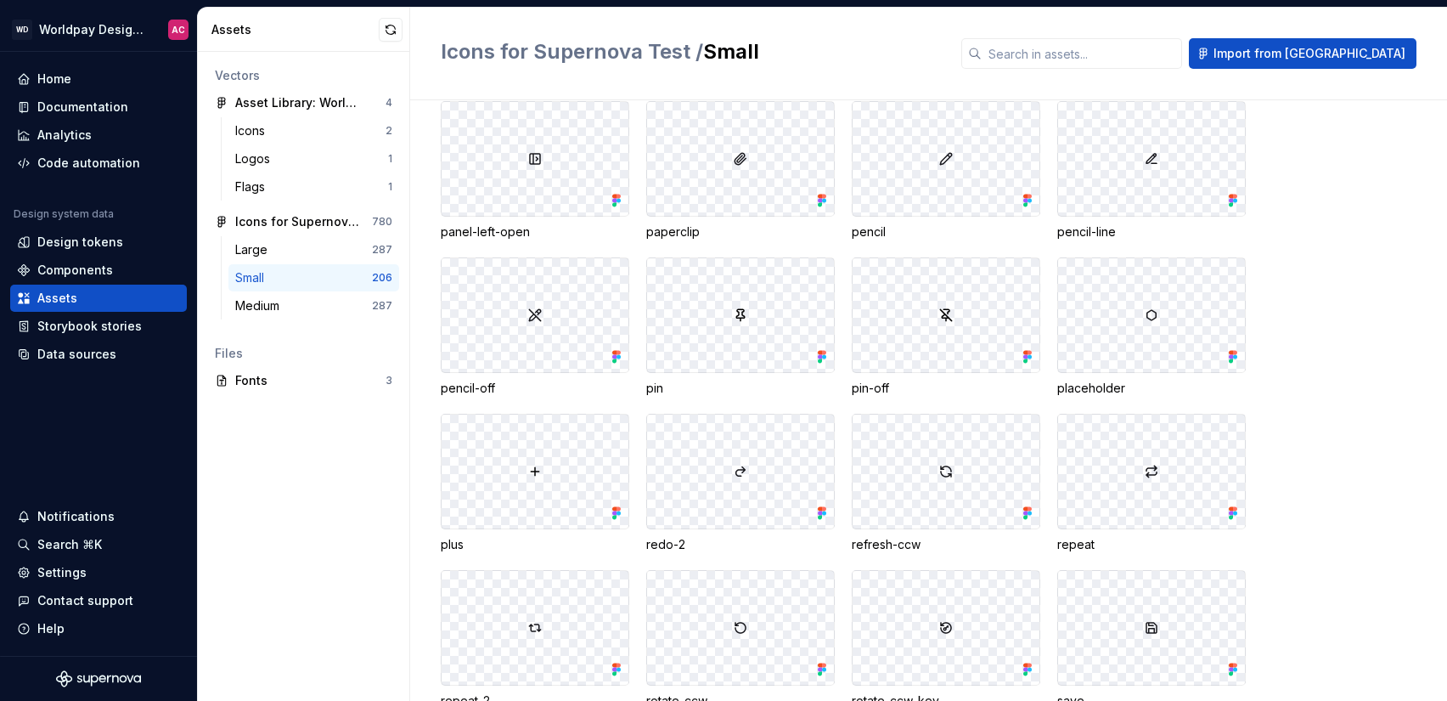
scroll to position [5168, 0]
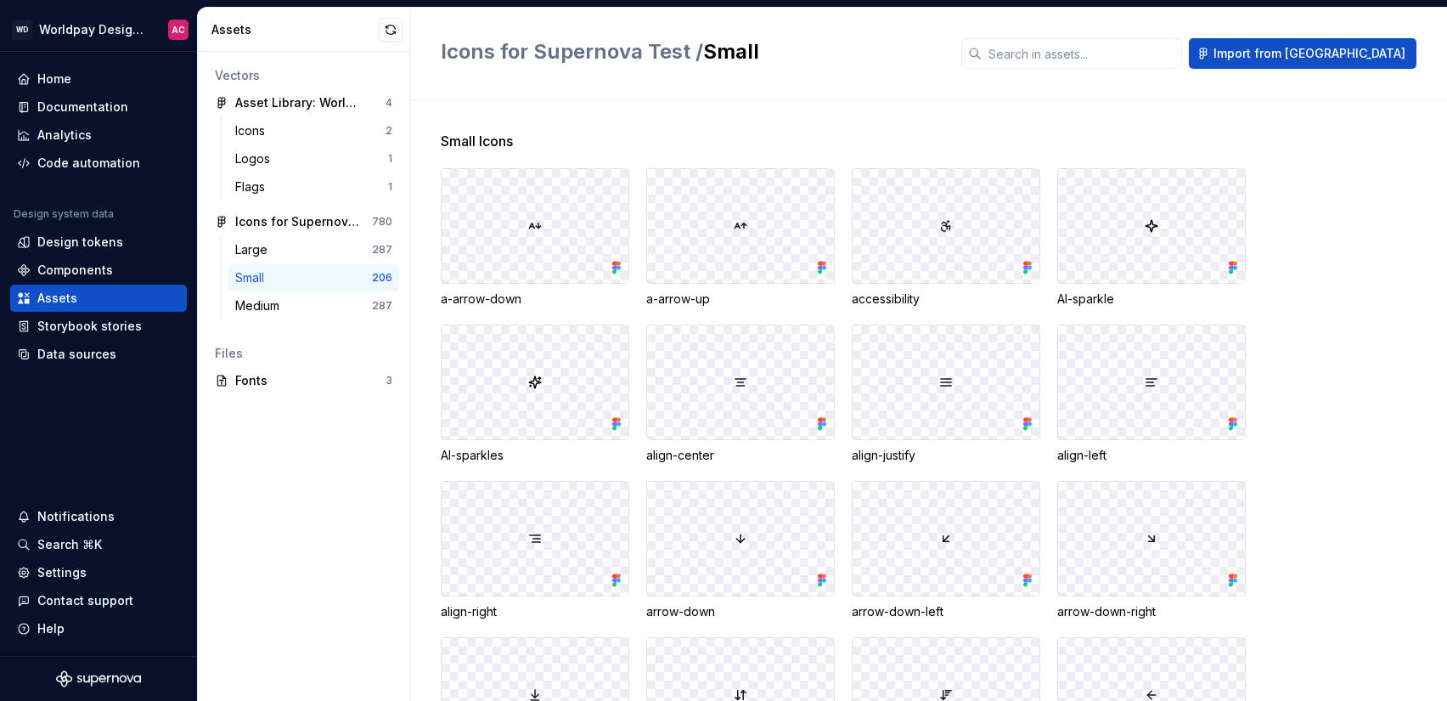
click at [503, 138] on span "Small Icons" at bounding box center [477, 141] width 72 height 20
click at [85, 357] on div "Data sources" at bounding box center [76, 354] width 79 height 17
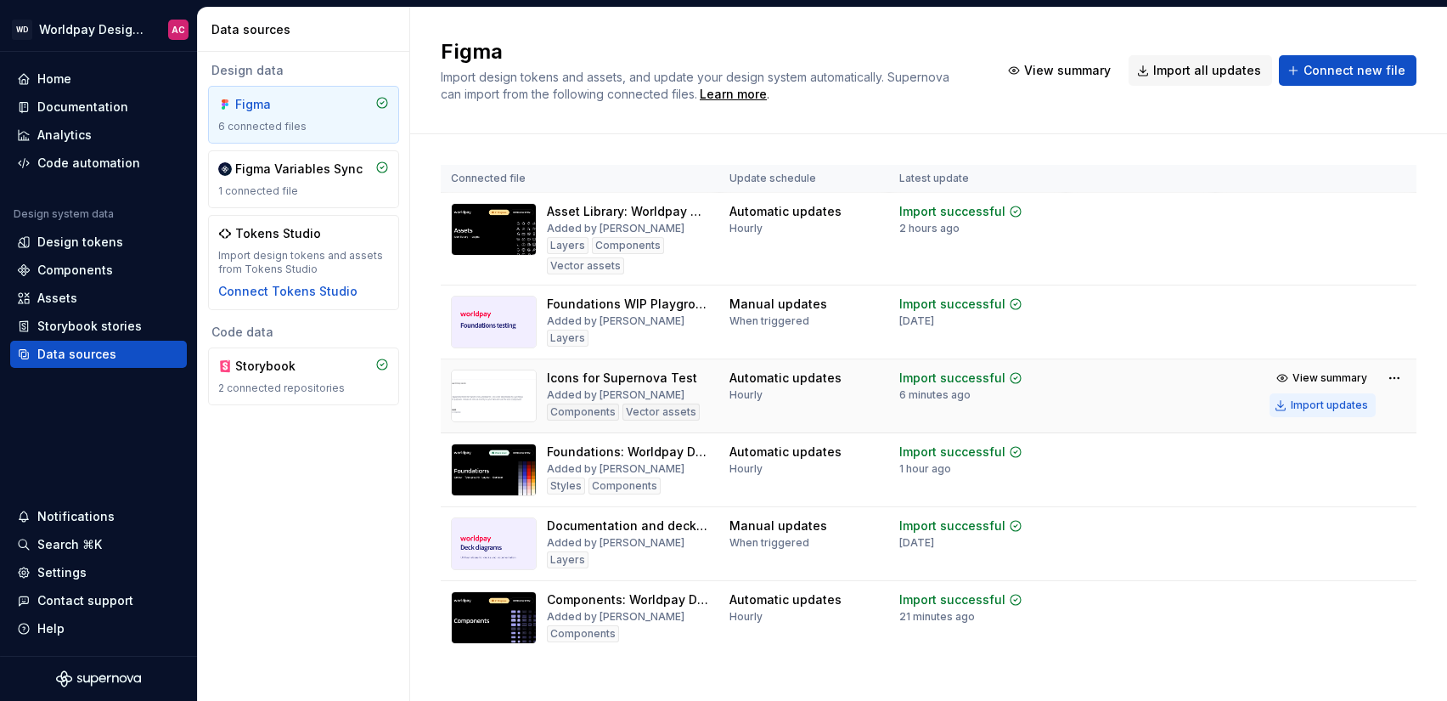
click at [1291, 404] on div "Import updates" at bounding box center [1329, 405] width 77 height 14
click at [47, 302] on div "Assets" at bounding box center [57, 298] width 40 height 17
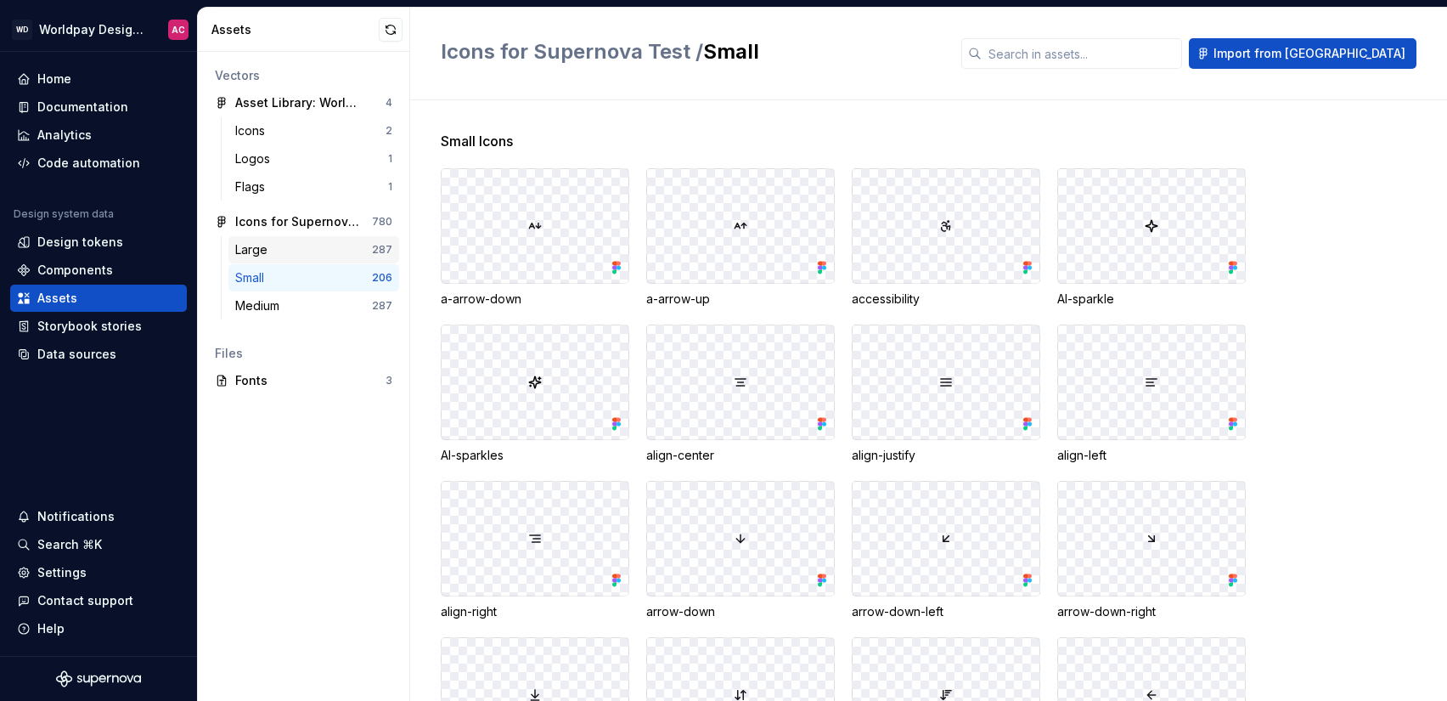
click at [352, 257] on div "Large" at bounding box center [303, 249] width 137 height 17
click at [346, 277] on div "Small" at bounding box center [303, 277] width 137 height 17
click at [337, 303] on div "Medium" at bounding box center [303, 305] width 137 height 17
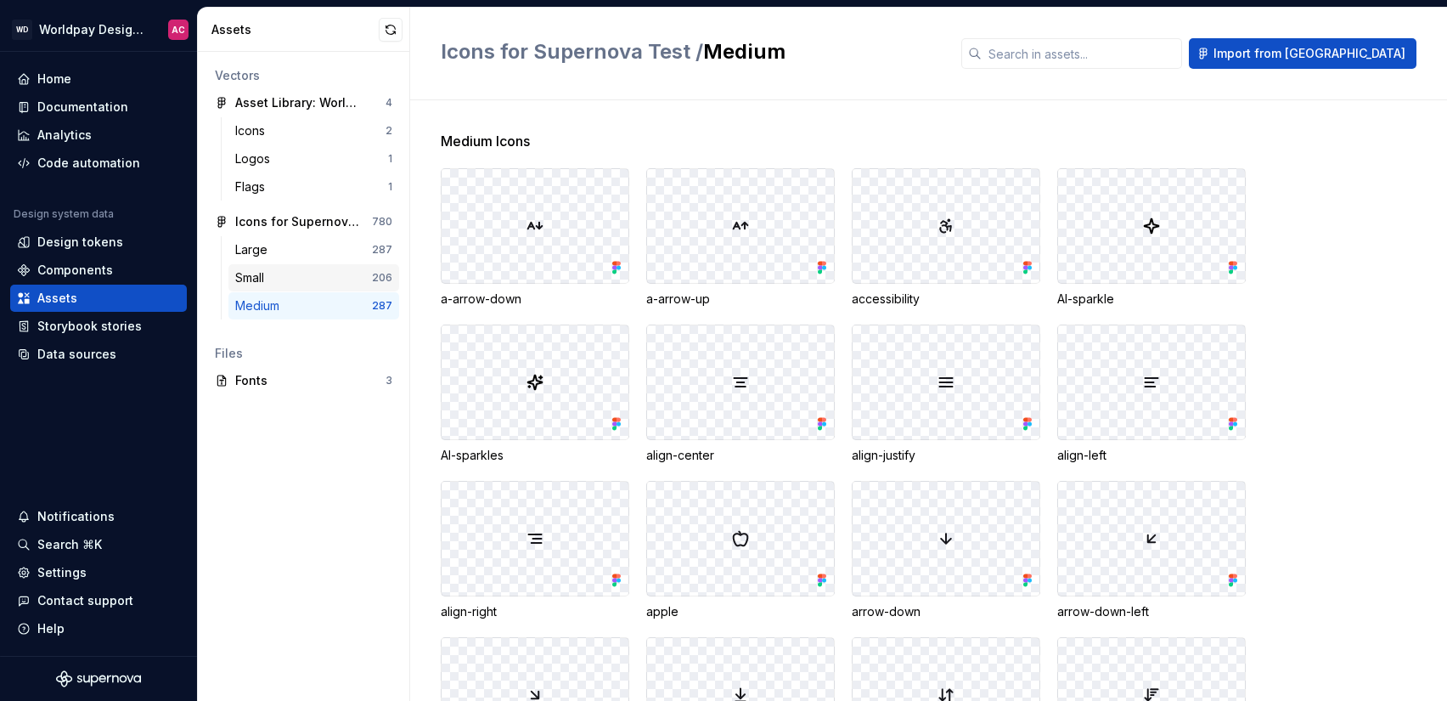
click at [332, 279] on div "Small" at bounding box center [303, 277] width 137 height 17
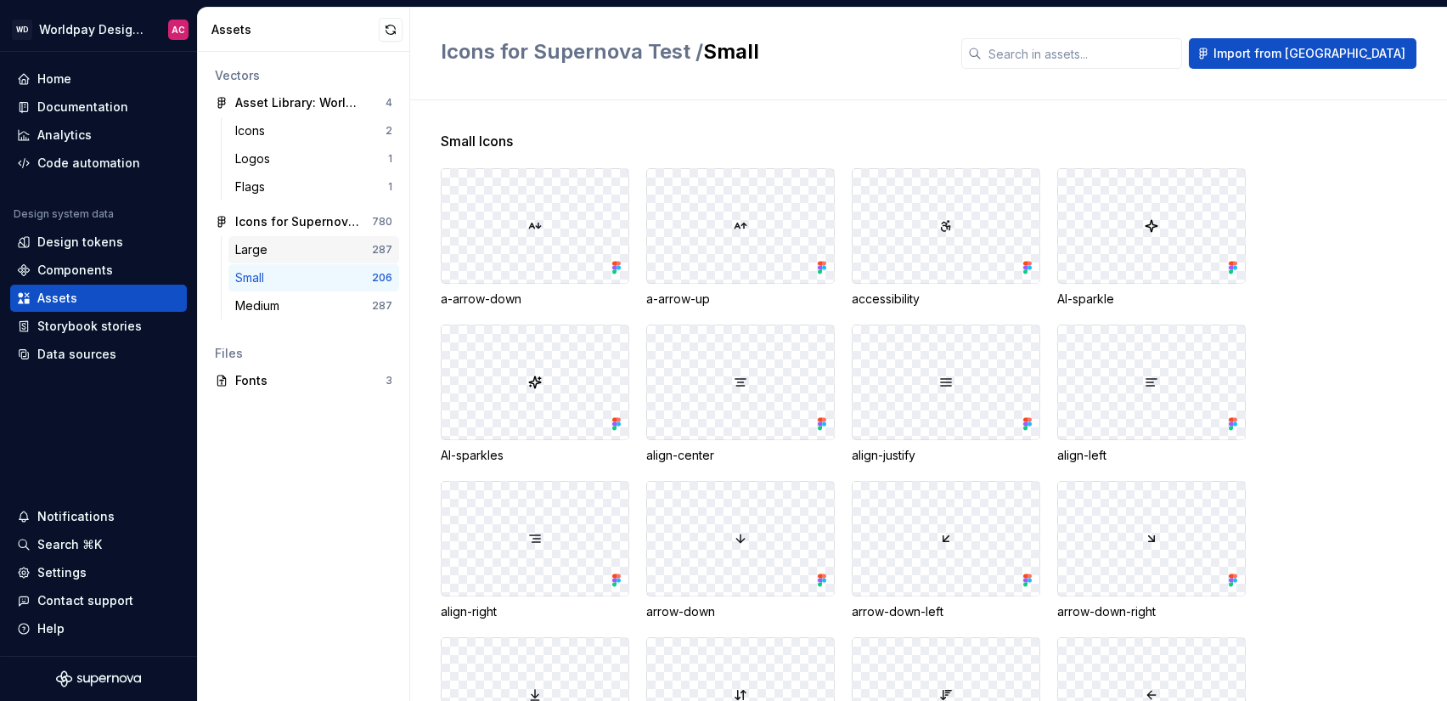
click at [326, 257] on div "Large" at bounding box center [303, 249] width 137 height 17
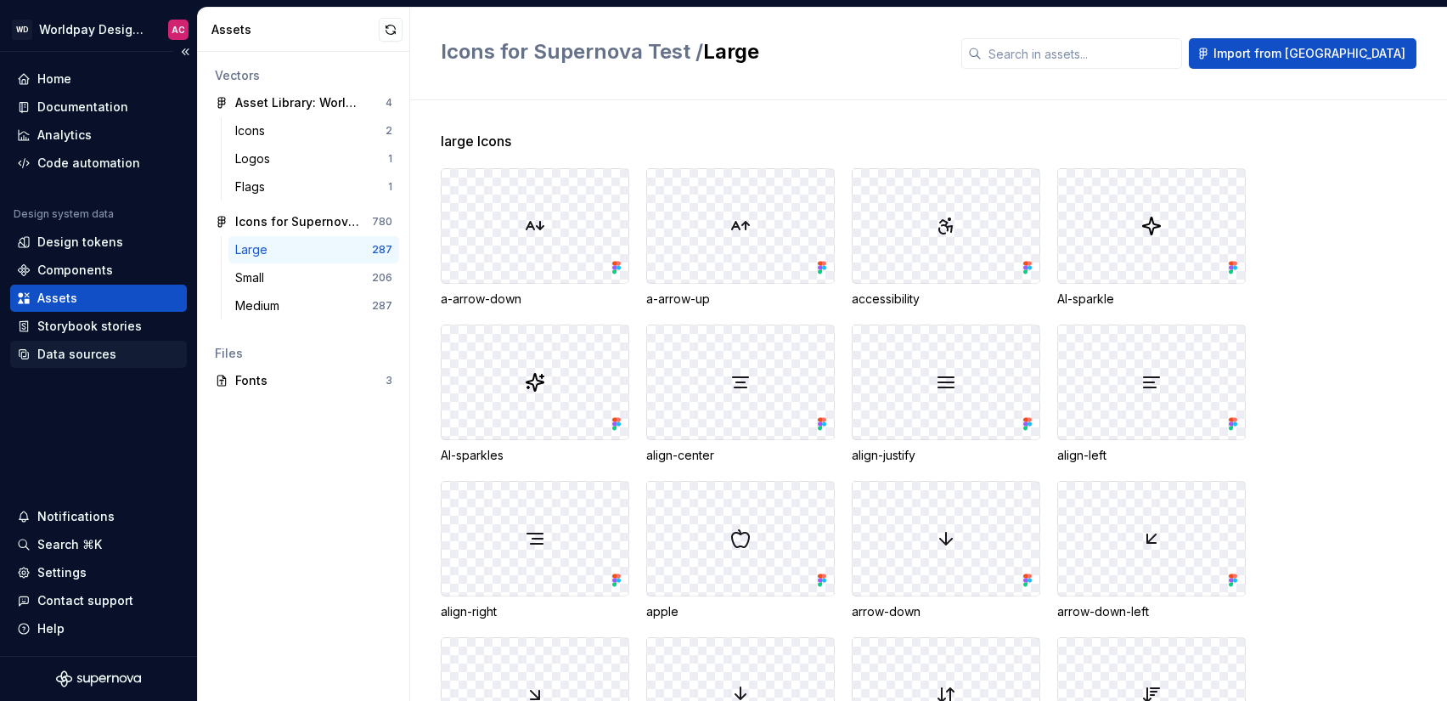
click at [102, 358] on div "Data sources" at bounding box center [76, 354] width 79 height 17
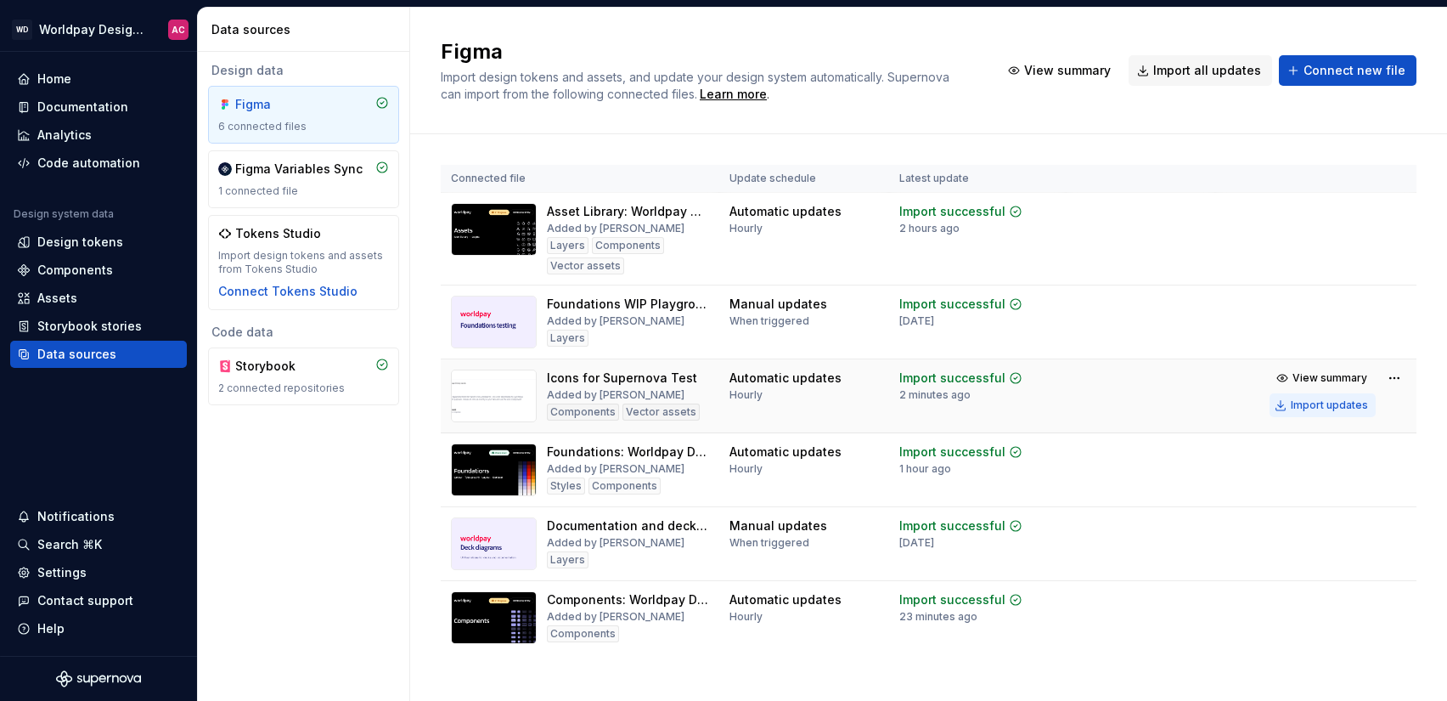
click at [1292, 404] on div "Import updates" at bounding box center [1329, 405] width 77 height 14
click at [1291, 399] on div "Import updates" at bounding box center [1329, 405] width 77 height 14
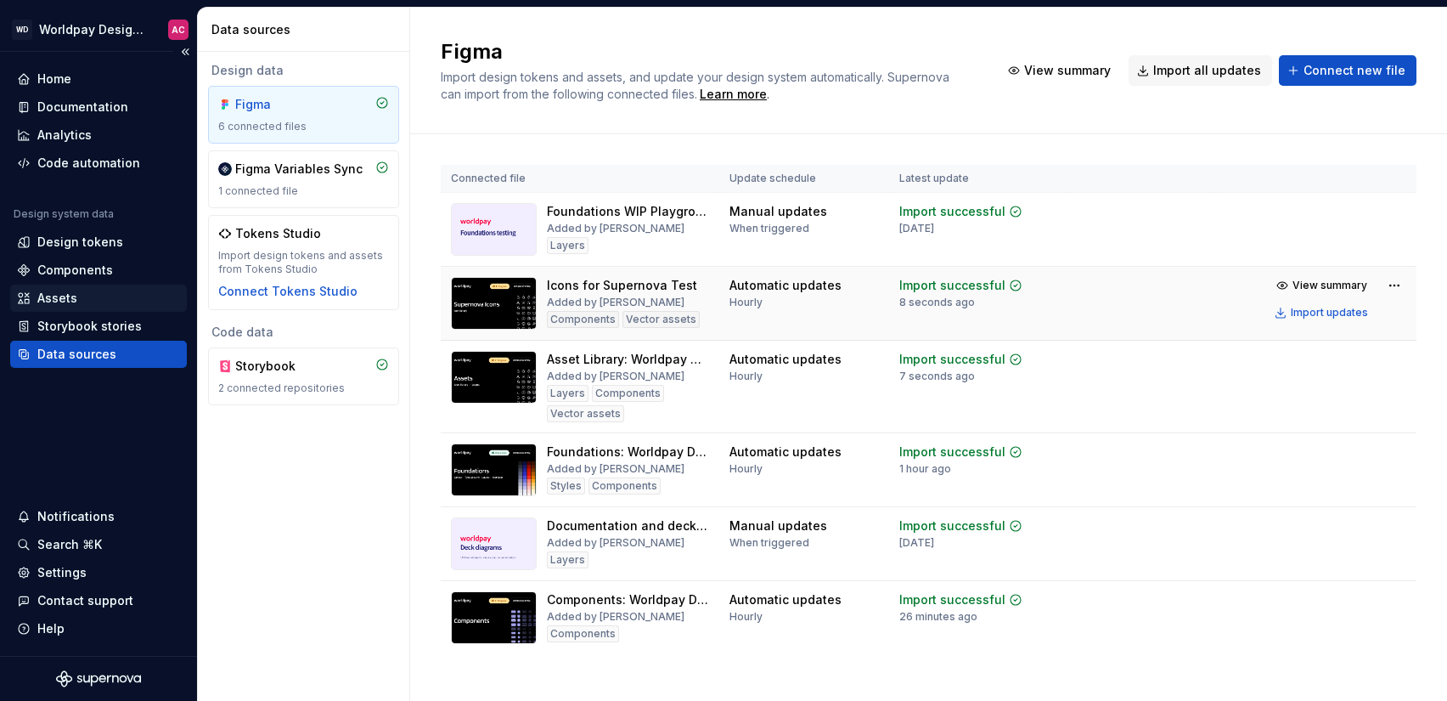
click at [68, 298] on div "Assets" at bounding box center [57, 298] width 40 height 17
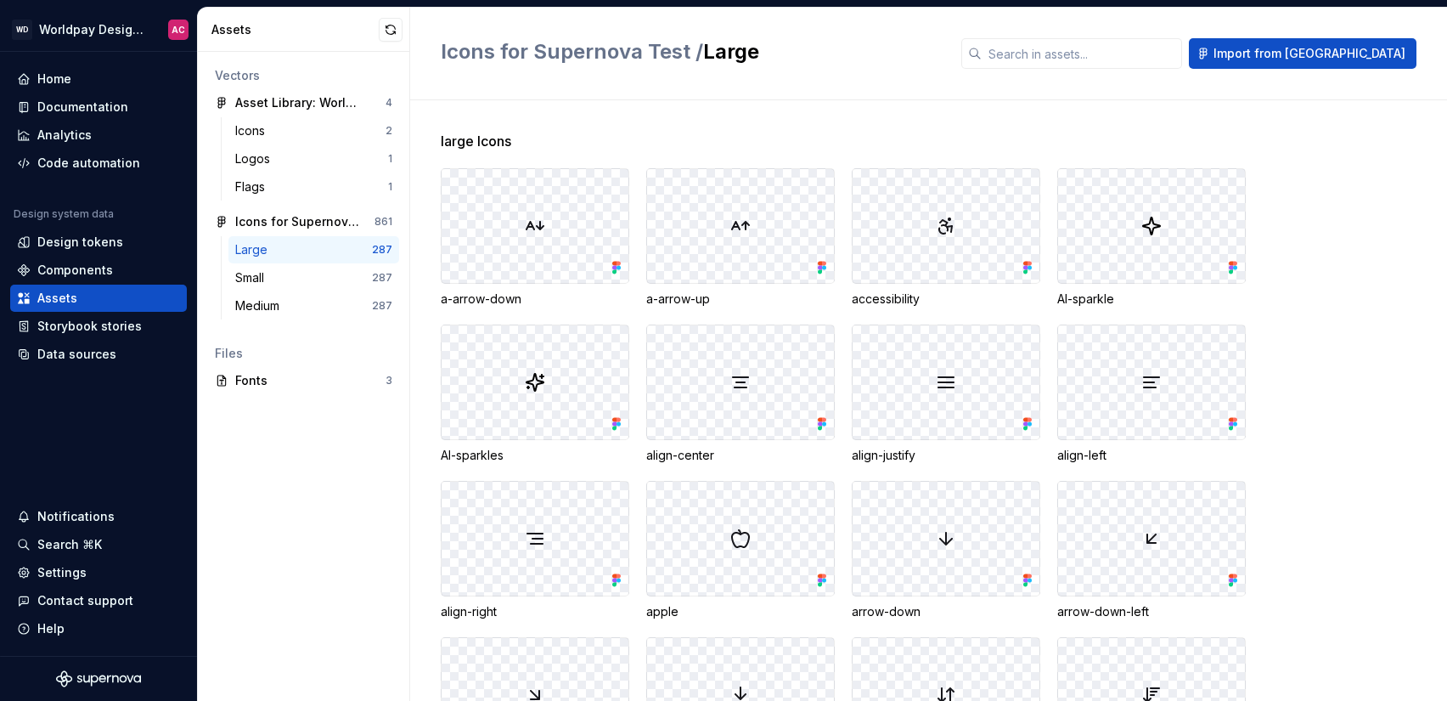
click at [295, 262] on div "Large 287" at bounding box center [313, 249] width 171 height 27
click at [296, 279] on div "Small" at bounding box center [303, 277] width 137 height 17
click at [299, 303] on div "Medium" at bounding box center [303, 305] width 137 height 17
click at [281, 253] on div "Large" at bounding box center [303, 249] width 137 height 17
click at [286, 253] on div "Large" at bounding box center [303, 249] width 137 height 17
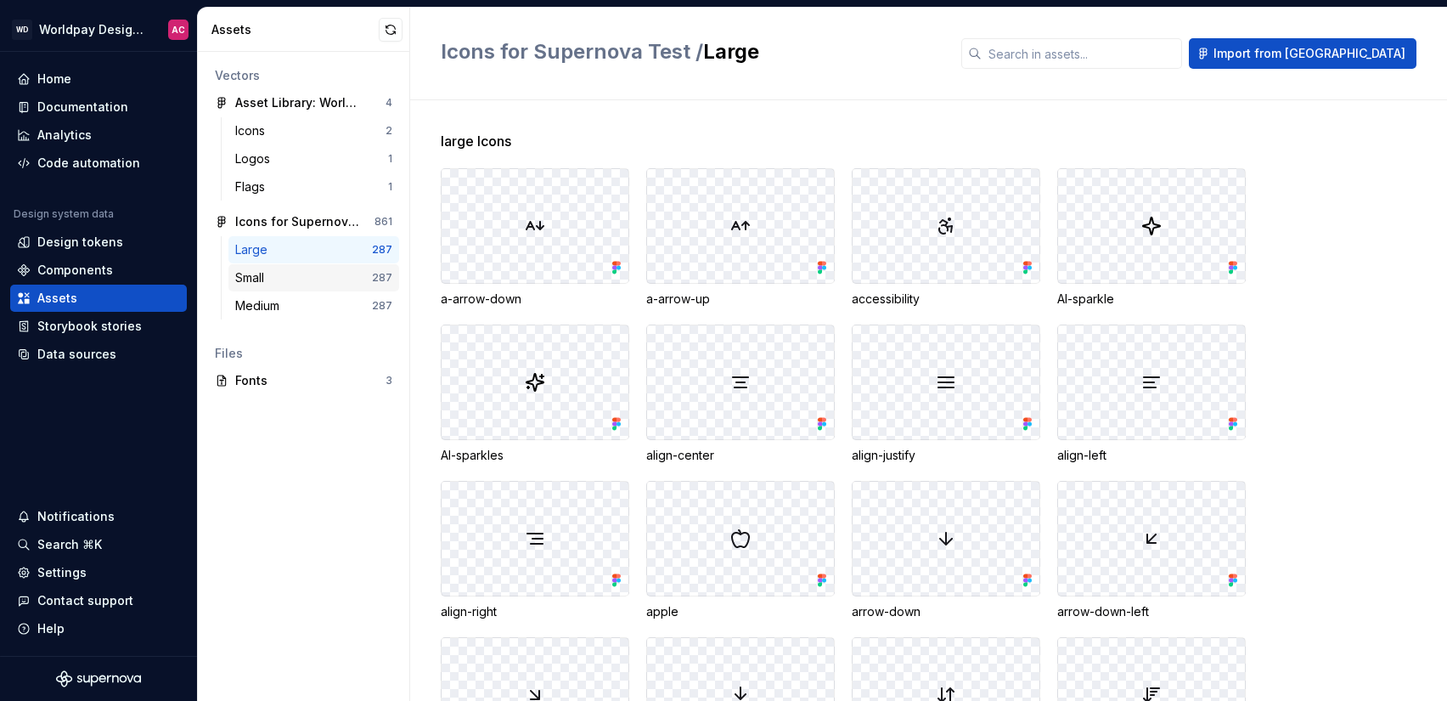
click at [291, 276] on div "Small" at bounding box center [303, 277] width 137 height 17
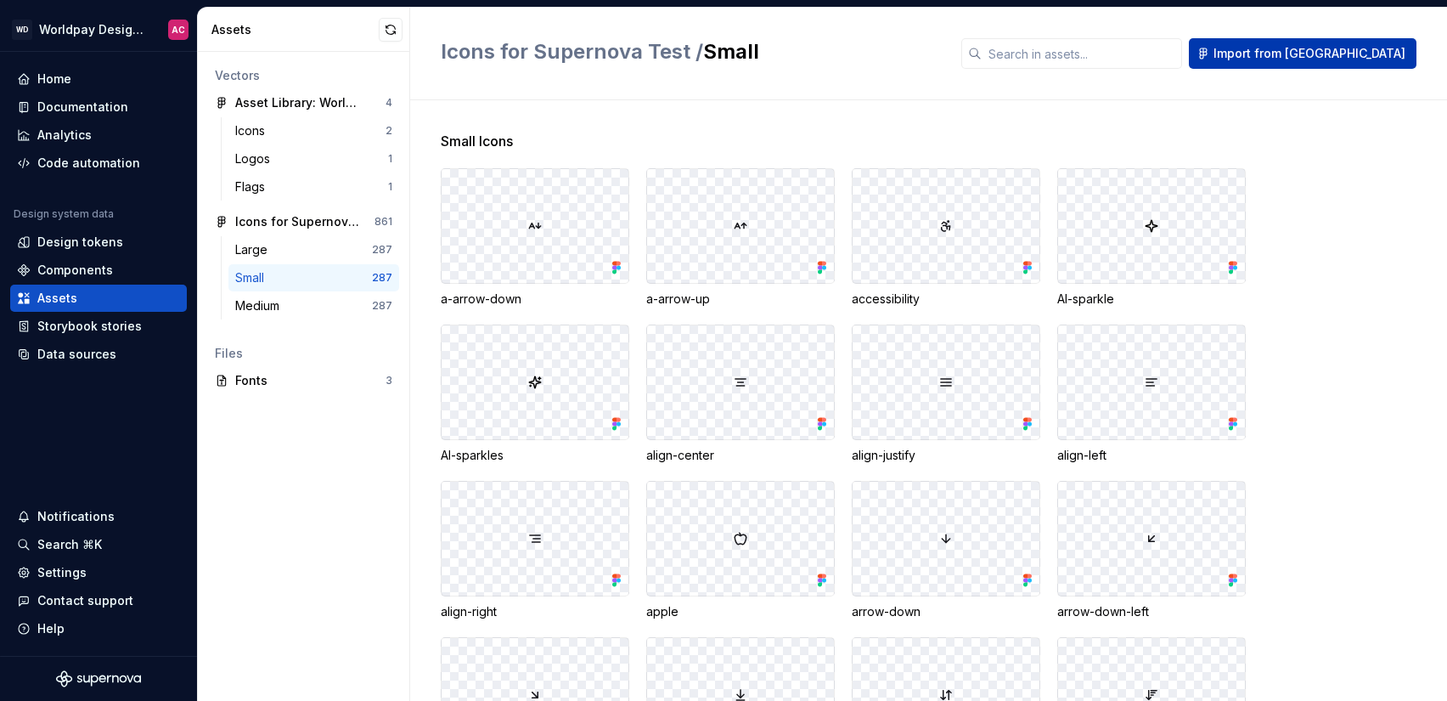
click at [1323, 55] on span "Import from [GEOGRAPHIC_DATA]" at bounding box center [1310, 53] width 192 height 17
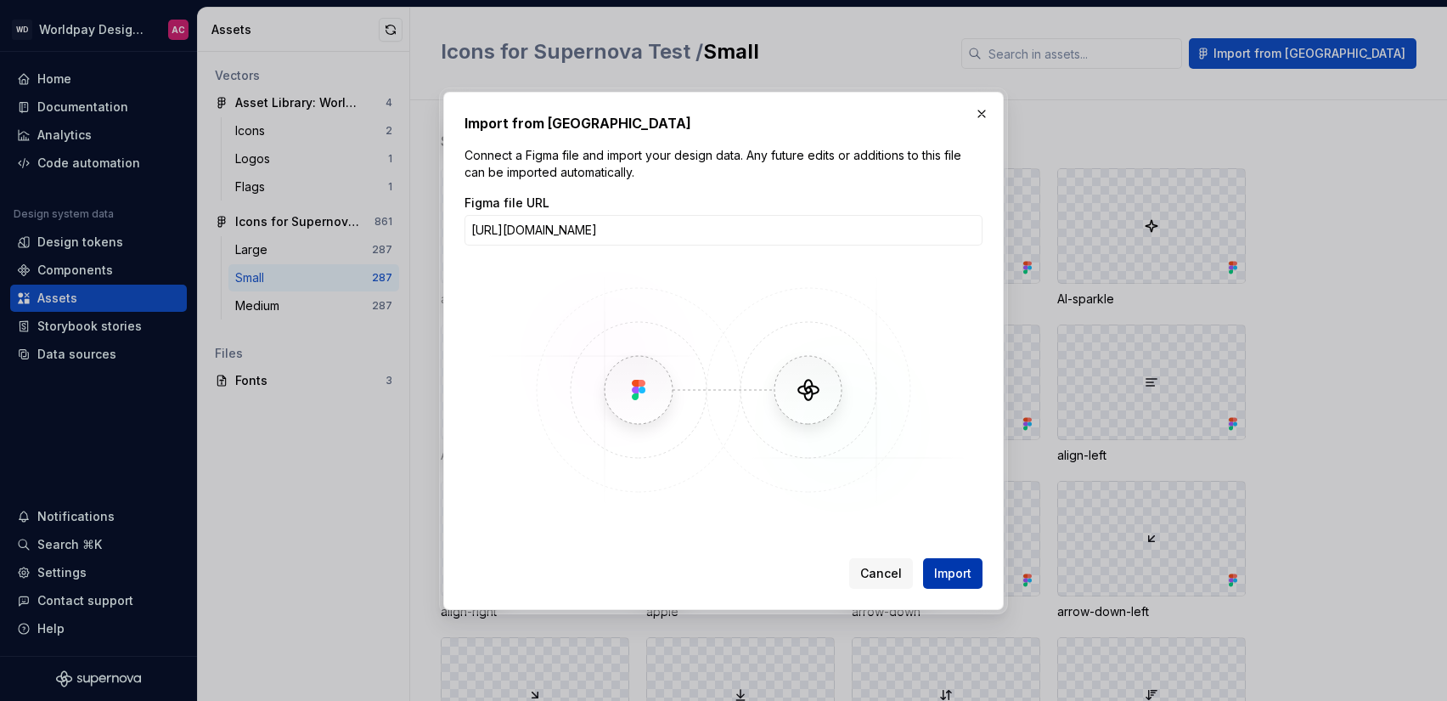
type input "https://www.figma.com/design/RWP7uCzOmdw5loCnGCOVge/Icons-for-Supernova-Test?no…"
click at [931, 572] on button "Import" at bounding box center [952, 573] width 59 height 31
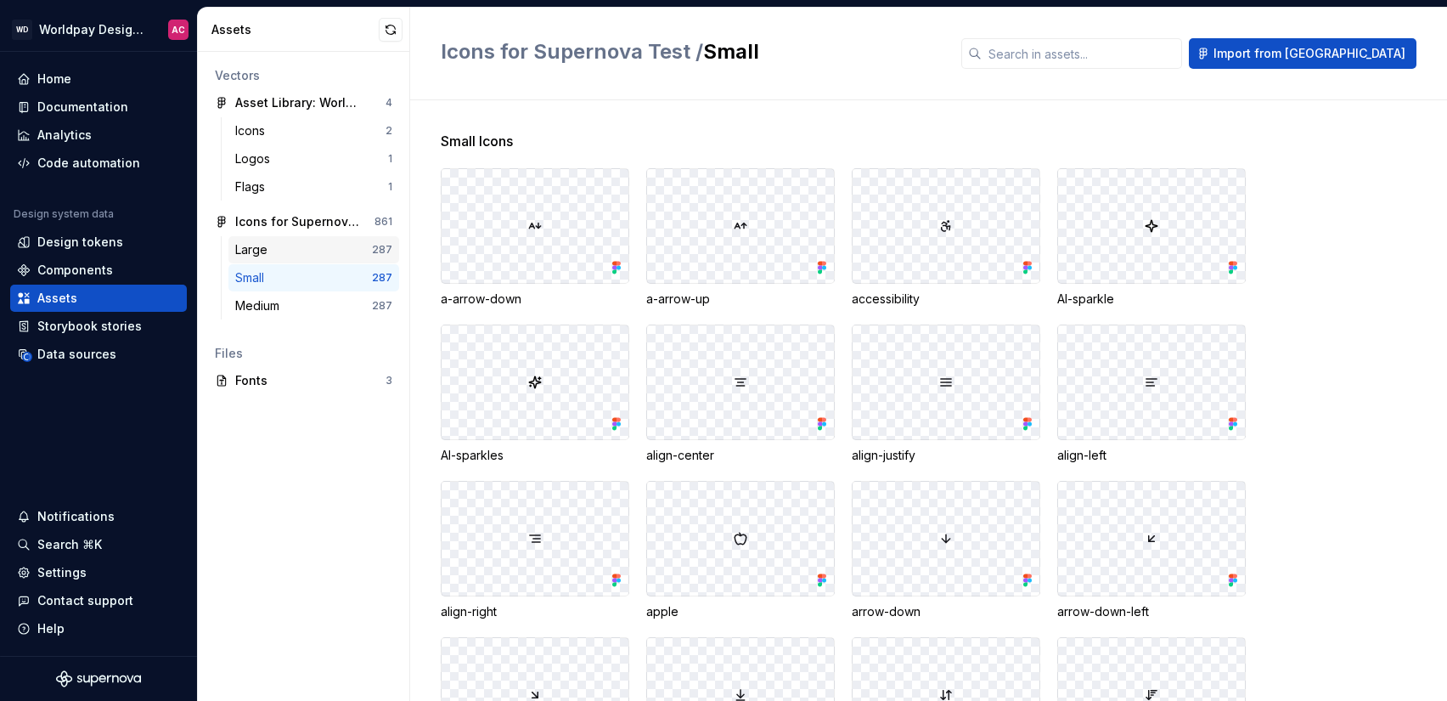
click at [314, 251] on div "Large" at bounding box center [303, 249] width 137 height 17
click at [323, 279] on div "Small" at bounding box center [303, 277] width 137 height 17
click at [328, 302] on div "Medium" at bounding box center [303, 305] width 137 height 17
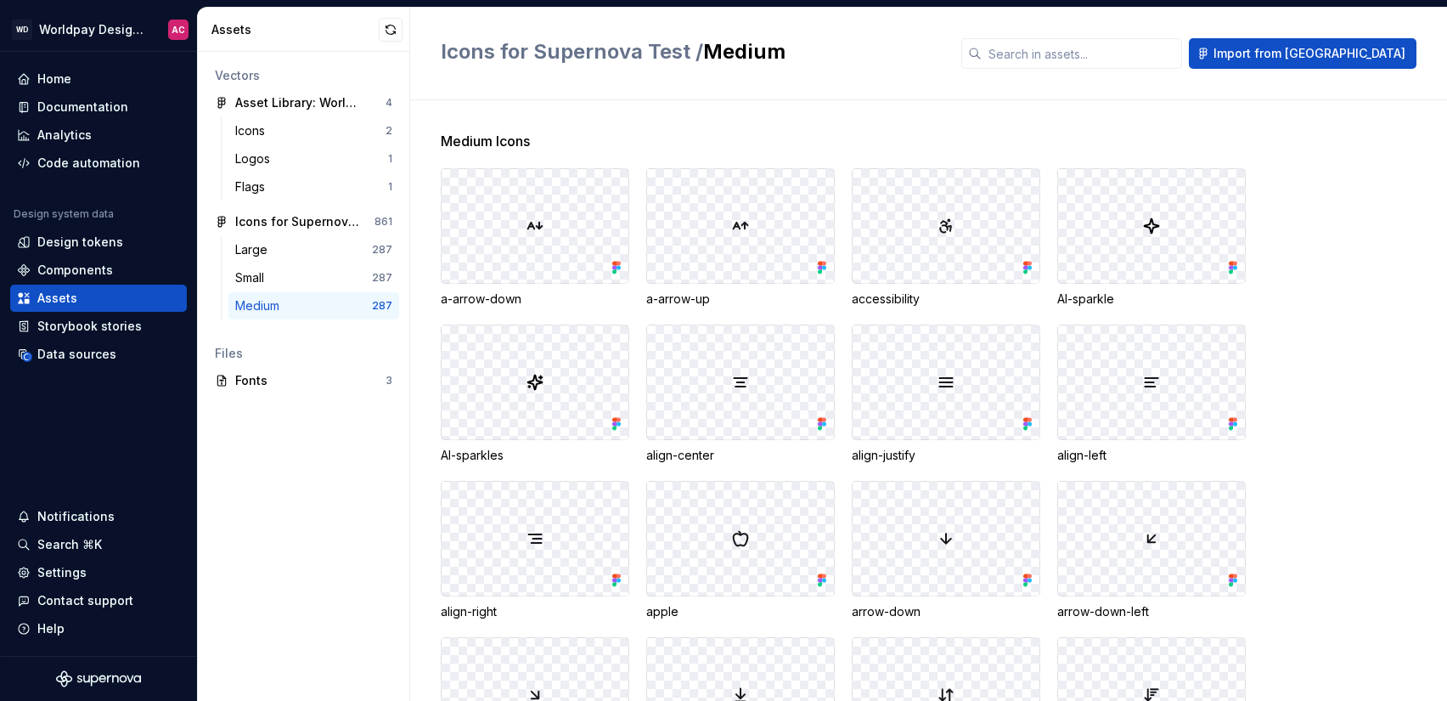
click at [315, 292] on div "Medium 287" at bounding box center [313, 305] width 171 height 27
click at [323, 278] on div "Small" at bounding box center [303, 277] width 137 height 17
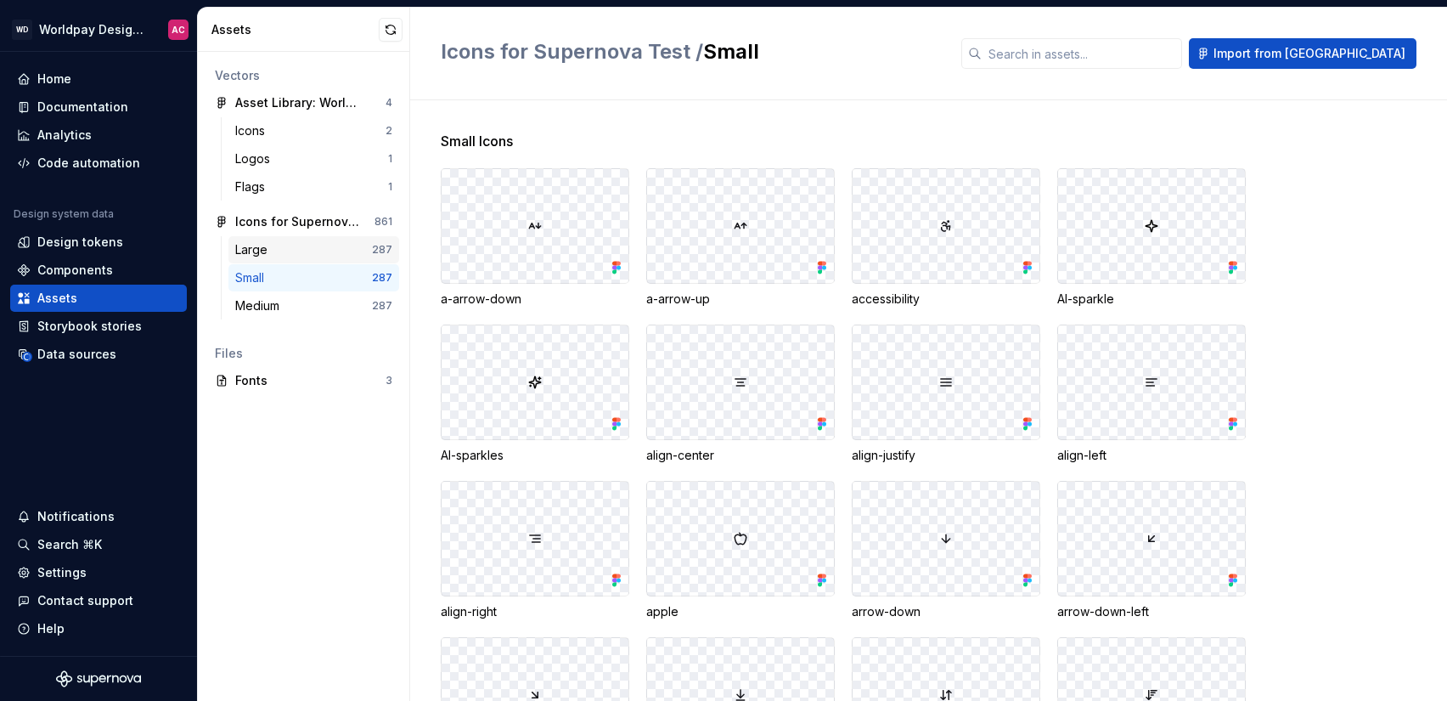
click at [352, 258] on div "Large 287" at bounding box center [313, 249] width 171 height 27
click at [40, 353] on div "Data sources" at bounding box center [76, 354] width 79 height 17
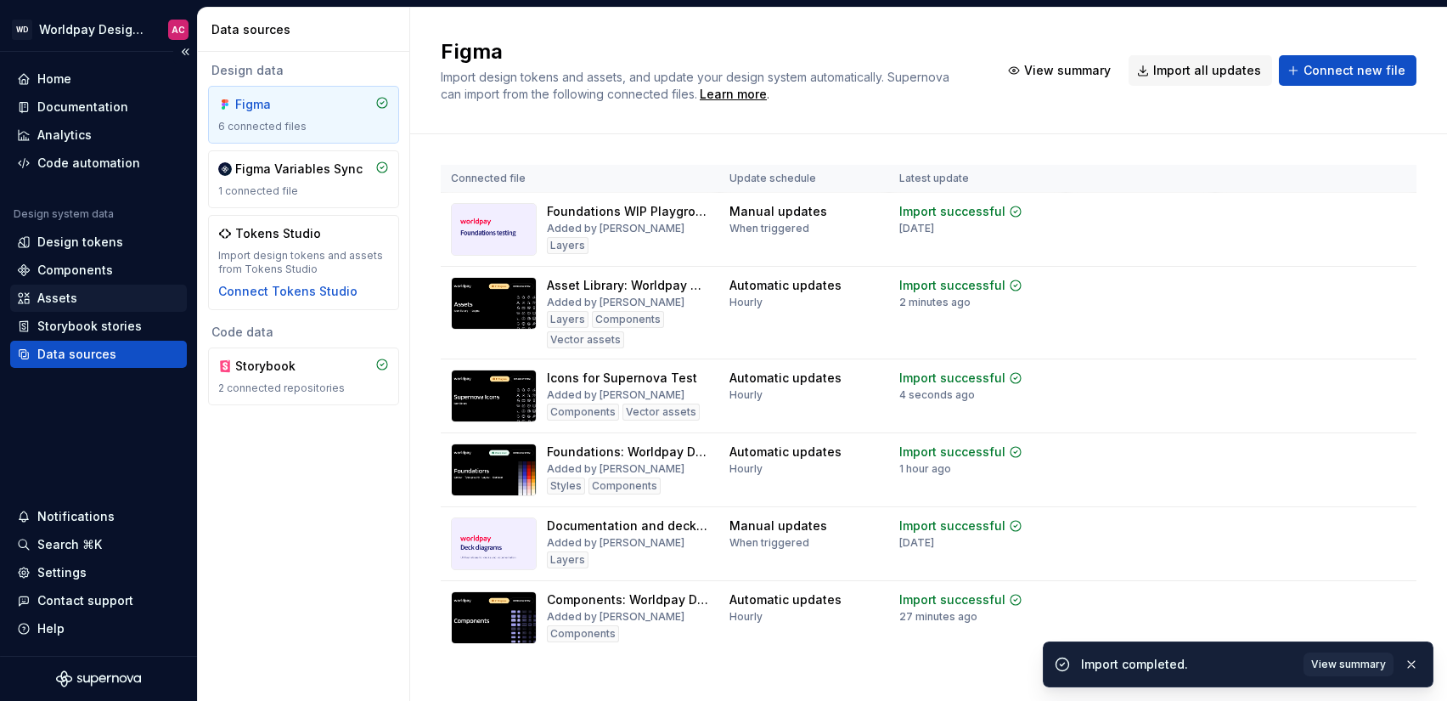
click at [53, 301] on div "Assets" at bounding box center [57, 298] width 40 height 17
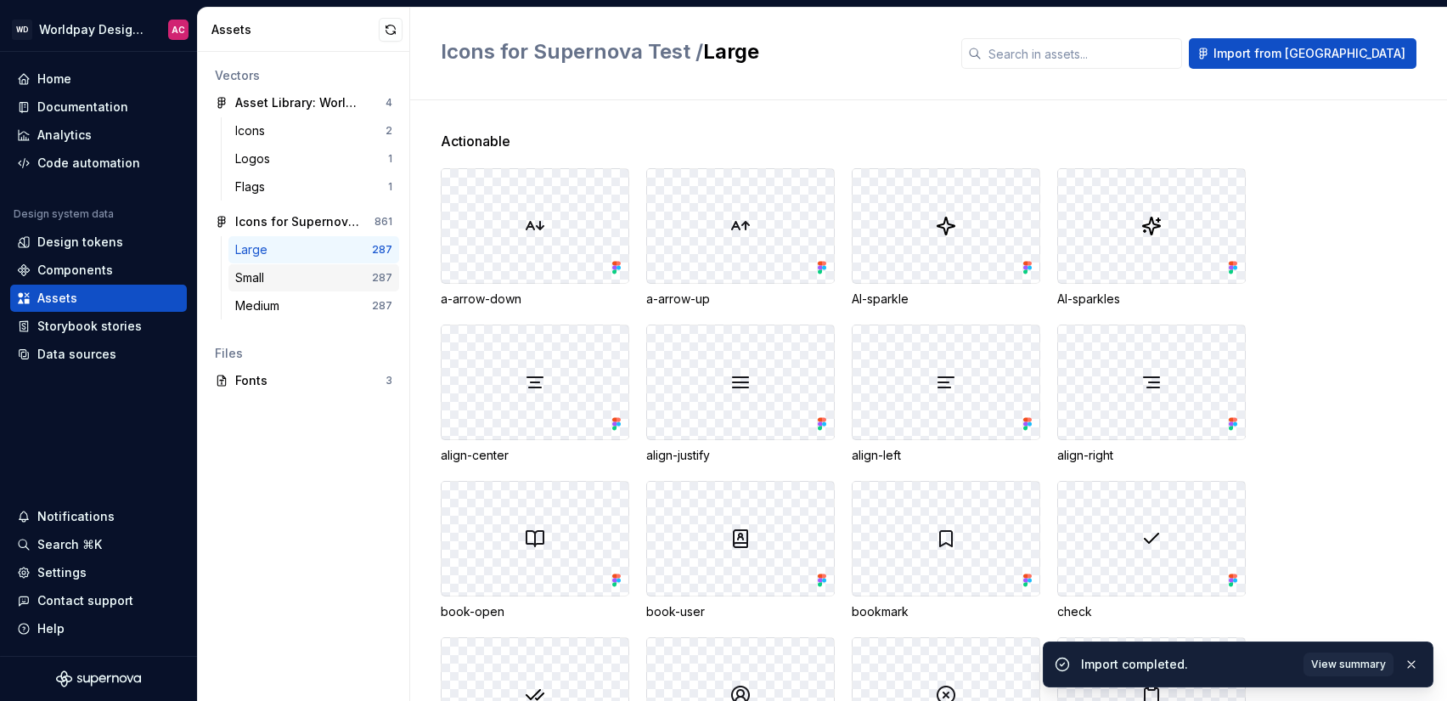
click at [338, 273] on div "Small" at bounding box center [303, 277] width 137 height 17
click at [343, 253] on div "Large" at bounding box center [303, 249] width 137 height 17
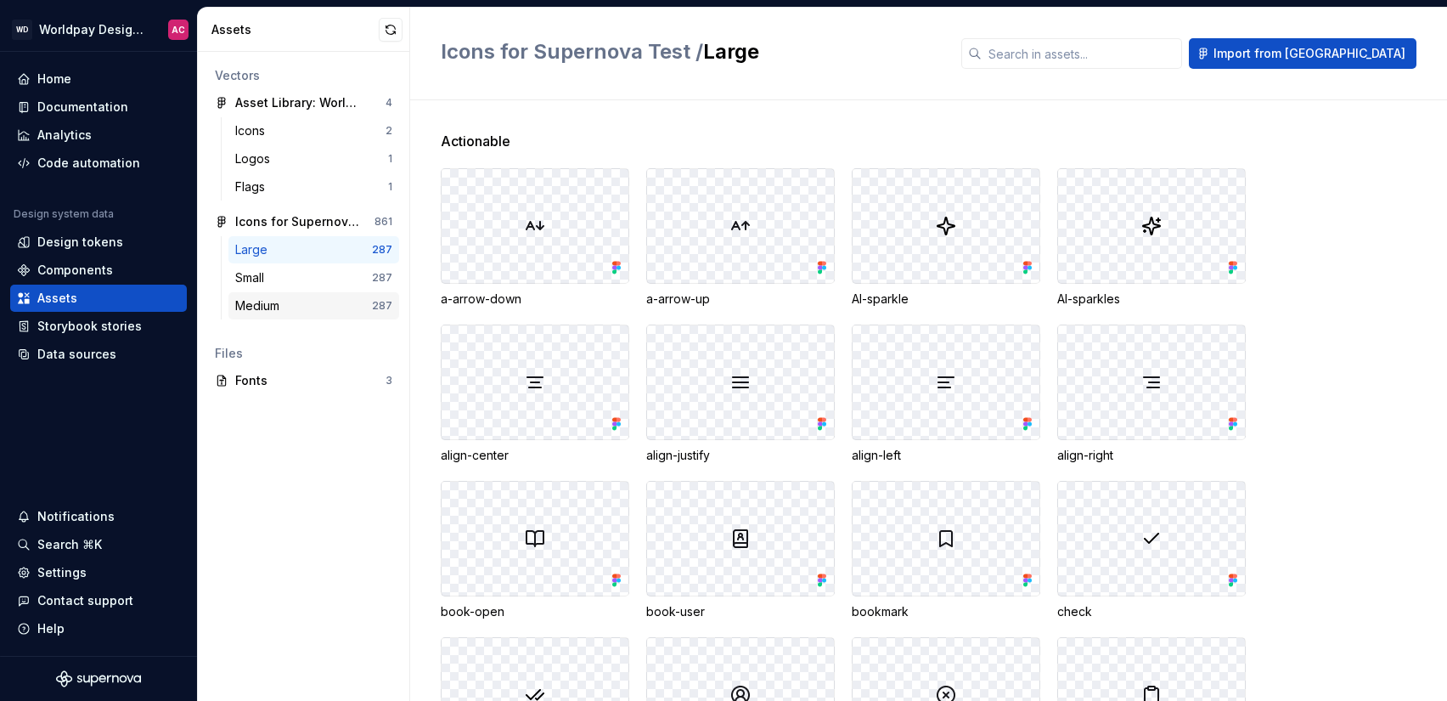
click at [345, 295] on div "Medium 287" at bounding box center [313, 305] width 171 height 27
click at [115, 272] on div "Components" at bounding box center [98, 270] width 163 height 17
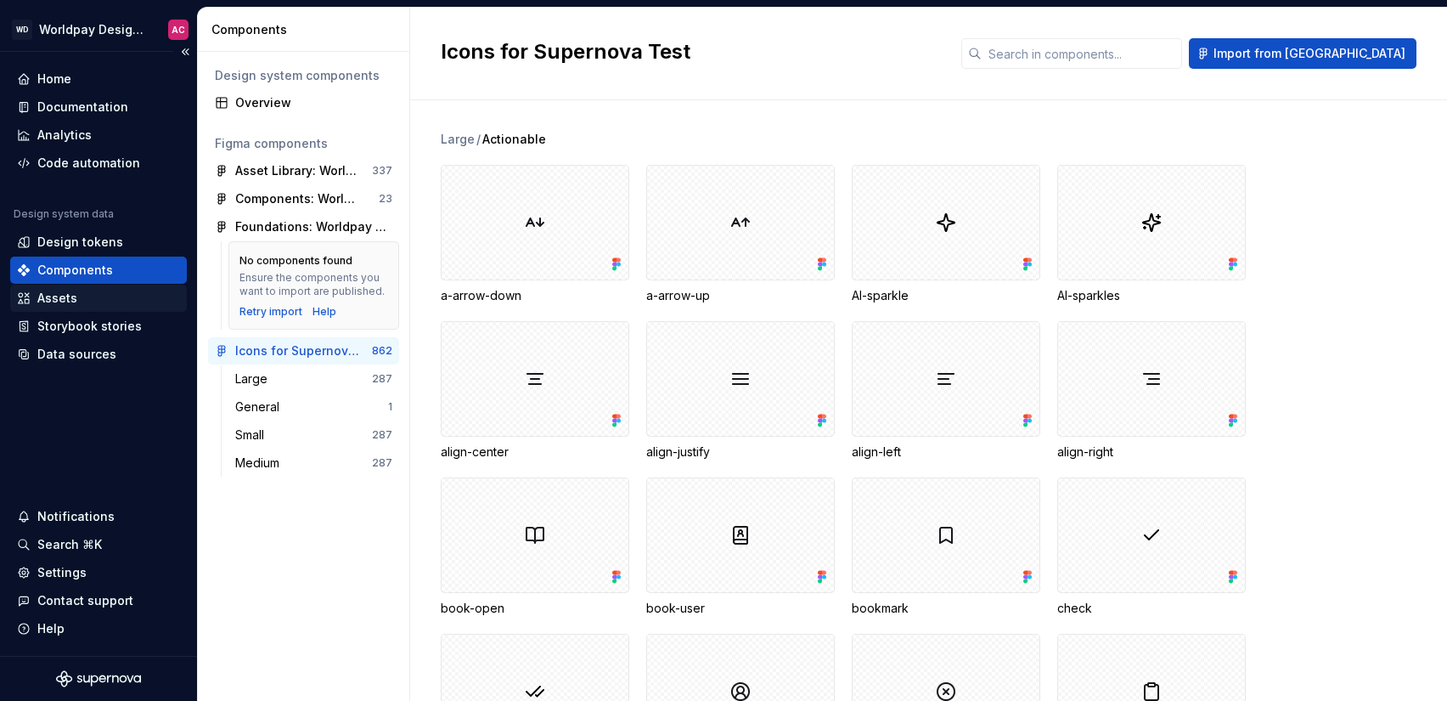
click at [103, 304] on div "Assets" at bounding box center [98, 298] width 163 height 17
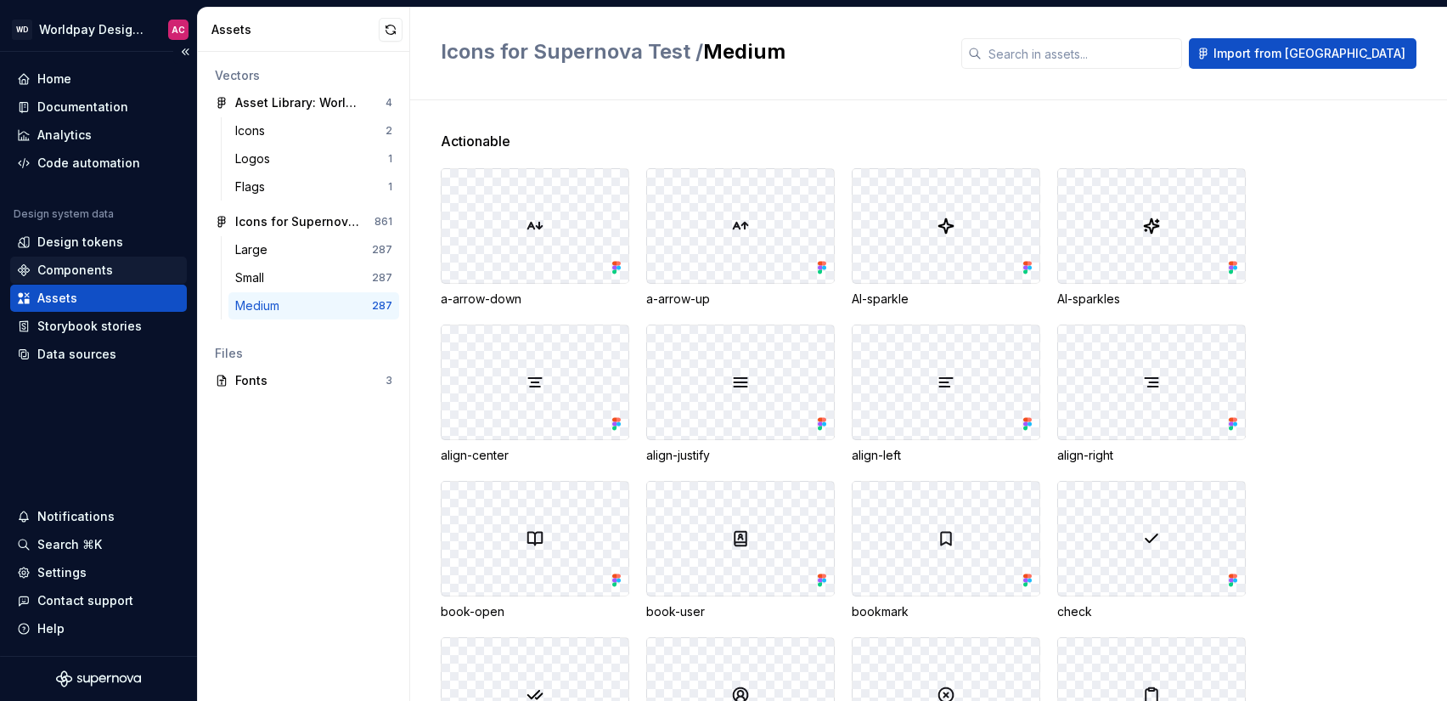
click at [97, 276] on div "Components" at bounding box center [75, 270] width 76 height 17
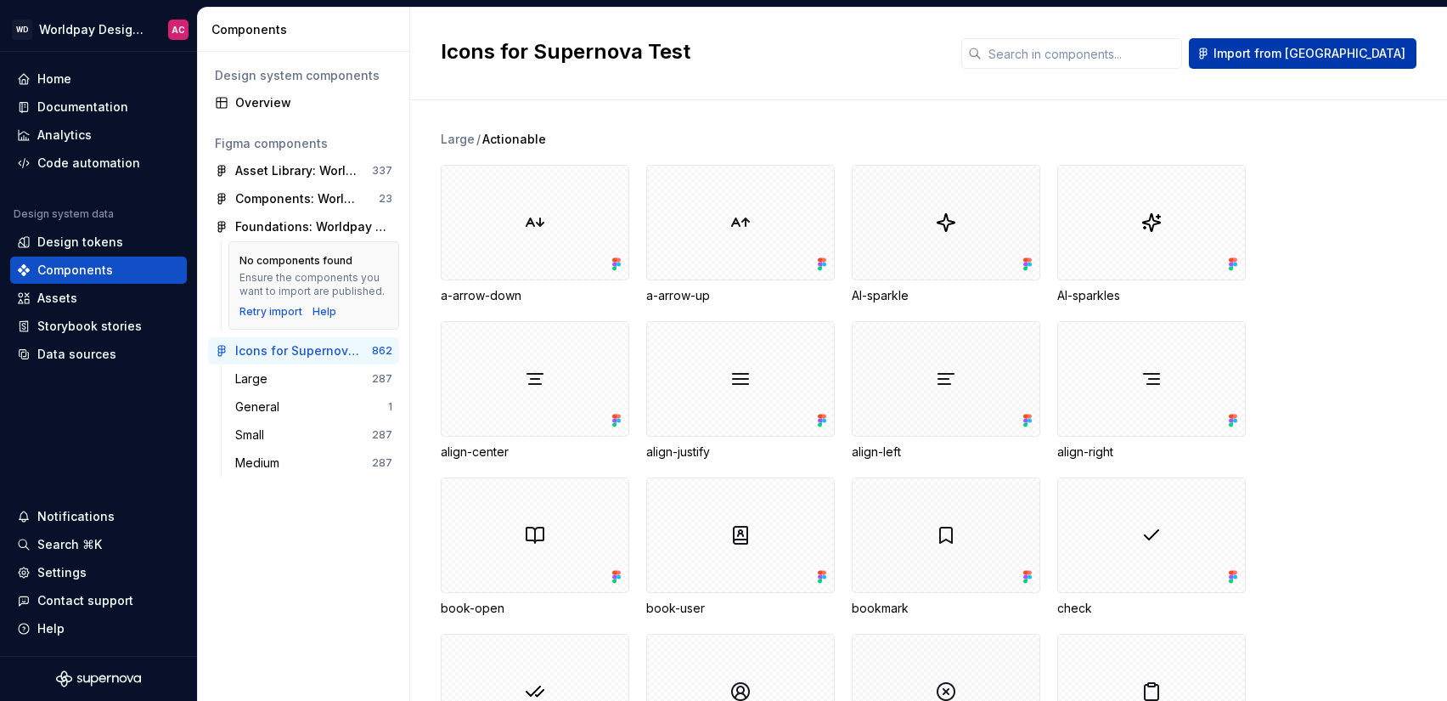
click at [1318, 58] on span "Import from [GEOGRAPHIC_DATA]" at bounding box center [1310, 53] width 192 height 17
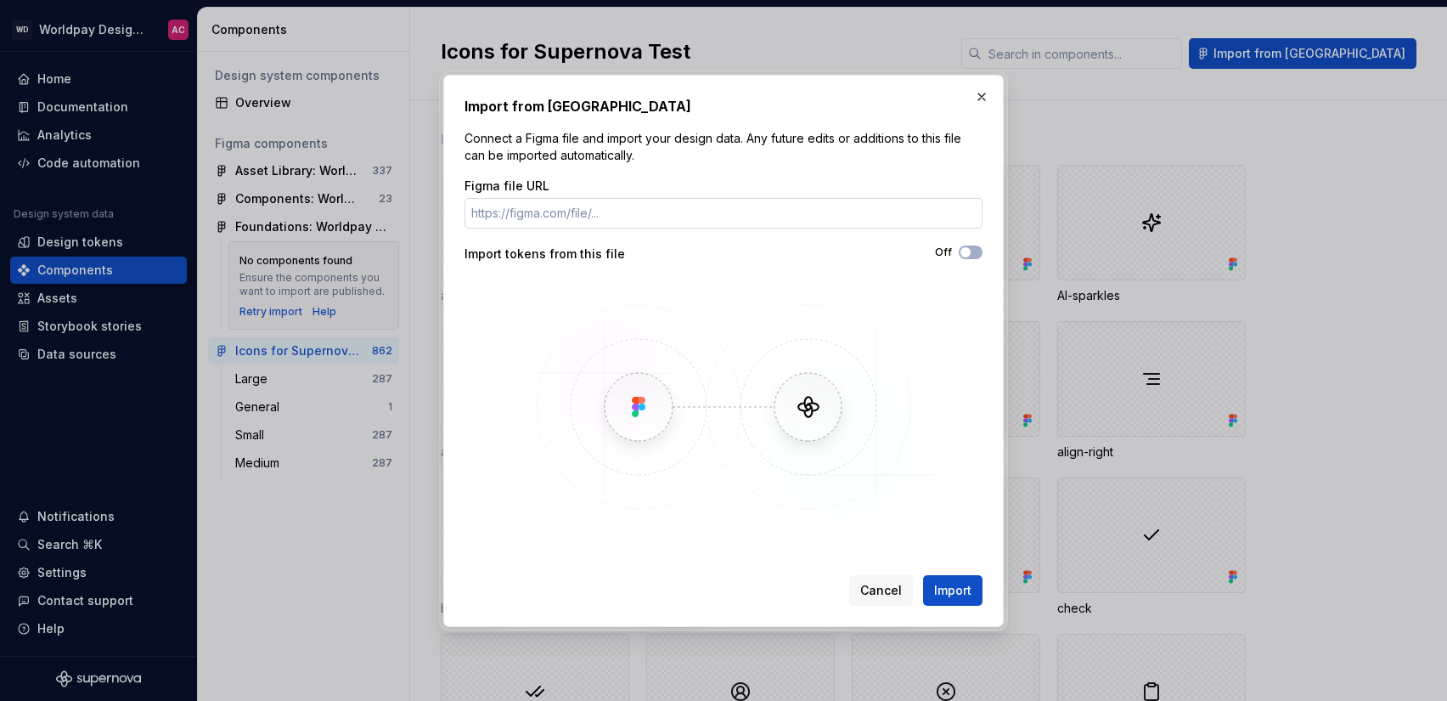
click at [853, 214] on input "Figma file URL" at bounding box center [724, 213] width 518 height 31
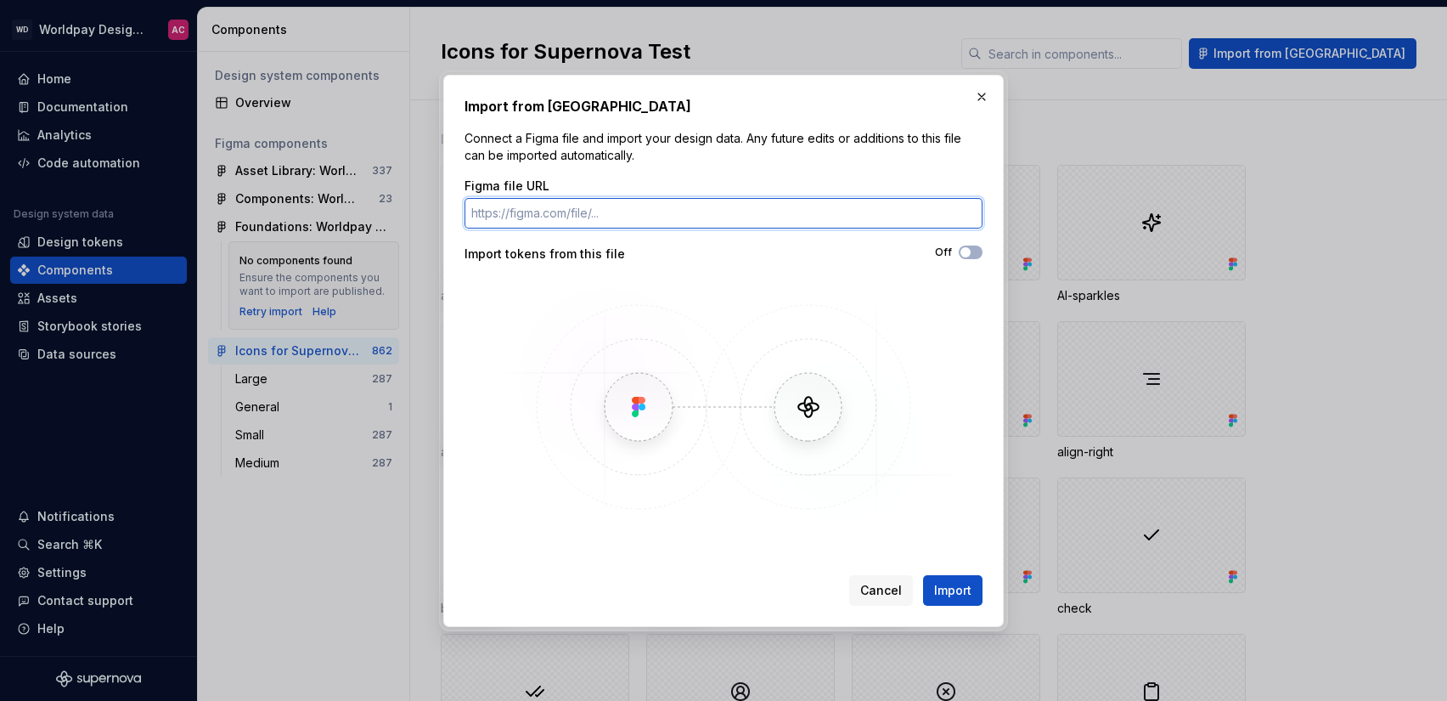
paste input "https://www.figma.com/design/RWP7uCzOmdw5loCnGCOVge/Icons-for-Supernova-Test?no…"
type input "https://www.figma.com/design/RWP7uCzOmdw5loCnGCOVge/Icons-for-Supernova-Test?no…"
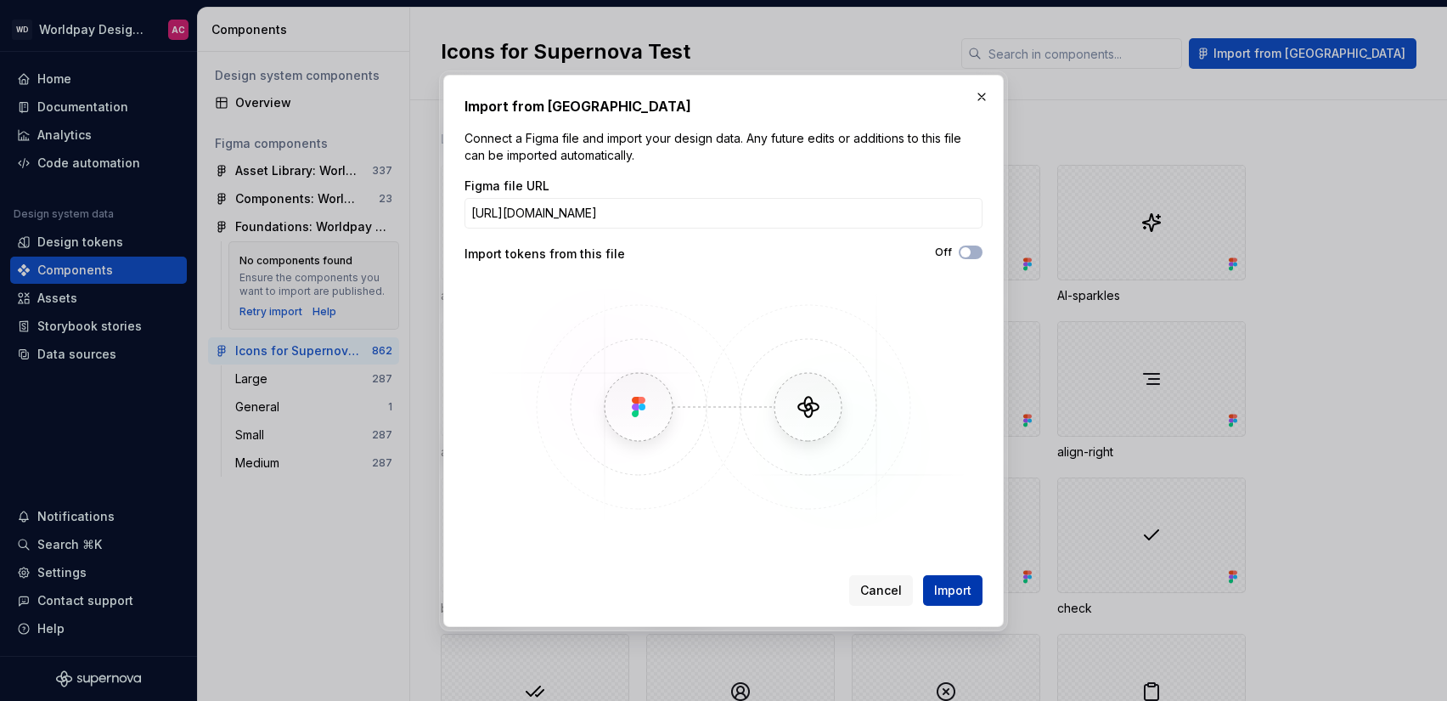
click at [967, 593] on span "Import" at bounding box center [952, 590] width 37 height 17
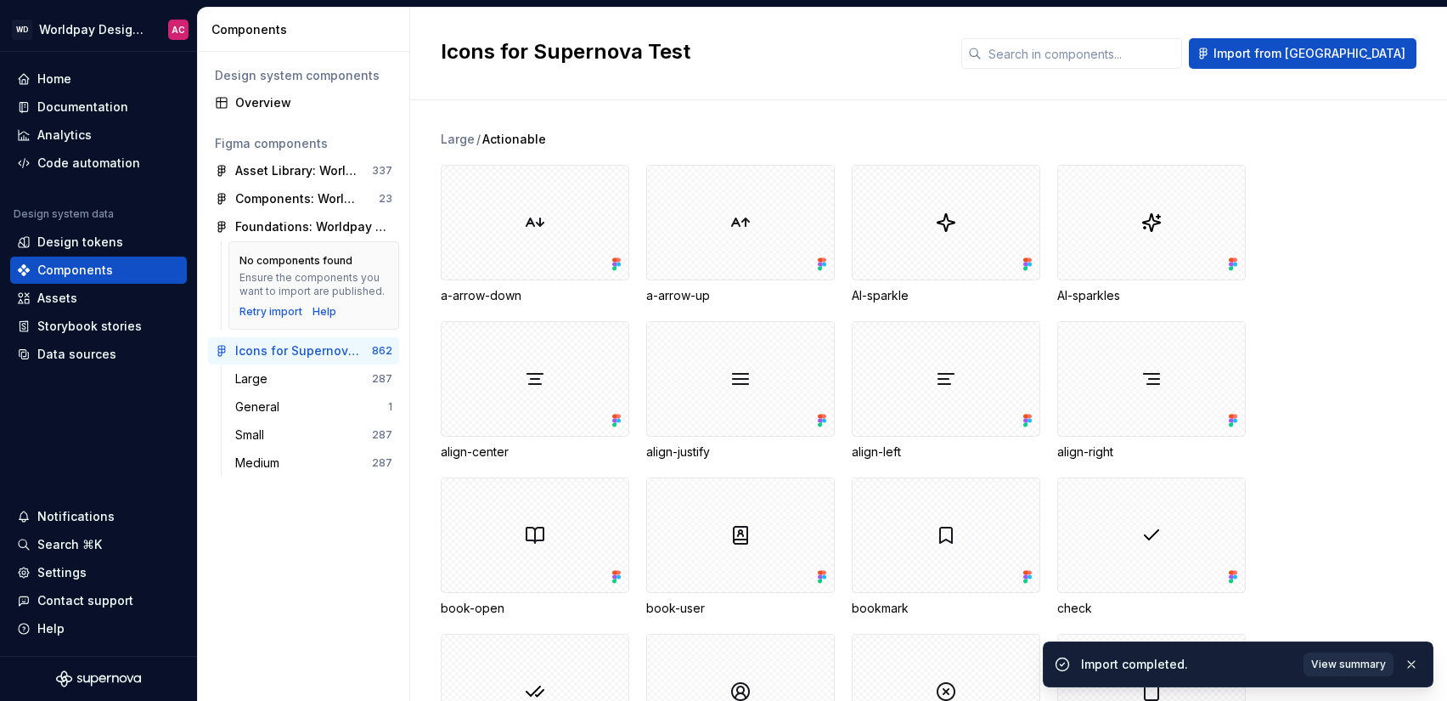
click at [1364, 665] on span "View summary" at bounding box center [1348, 664] width 75 height 14
